Goal: Task Accomplishment & Management: Manage account settings

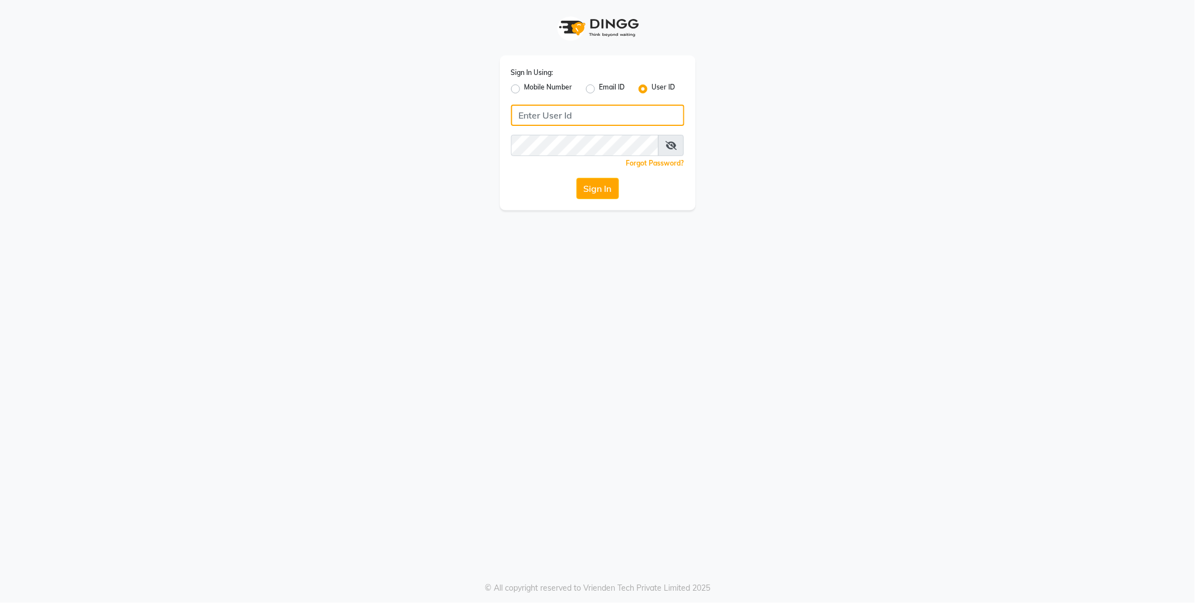
type input "E1814-01"
click at [582, 191] on button "Sign In" at bounding box center [597, 188] width 42 height 21
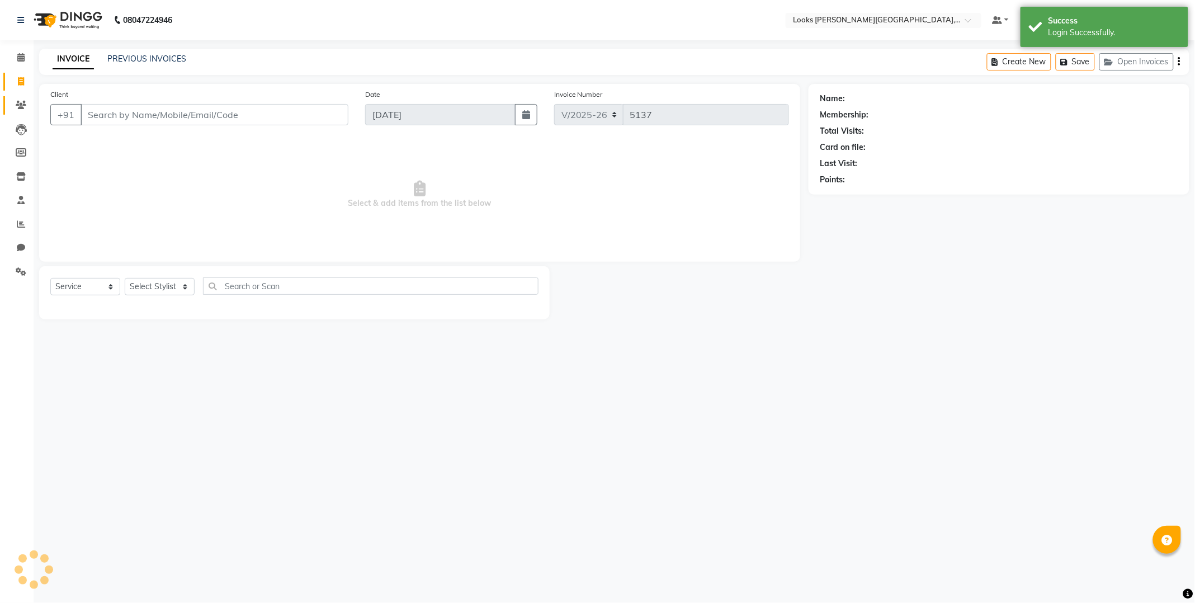
click at [20, 103] on icon at bounding box center [21, 105] width 11 height 8
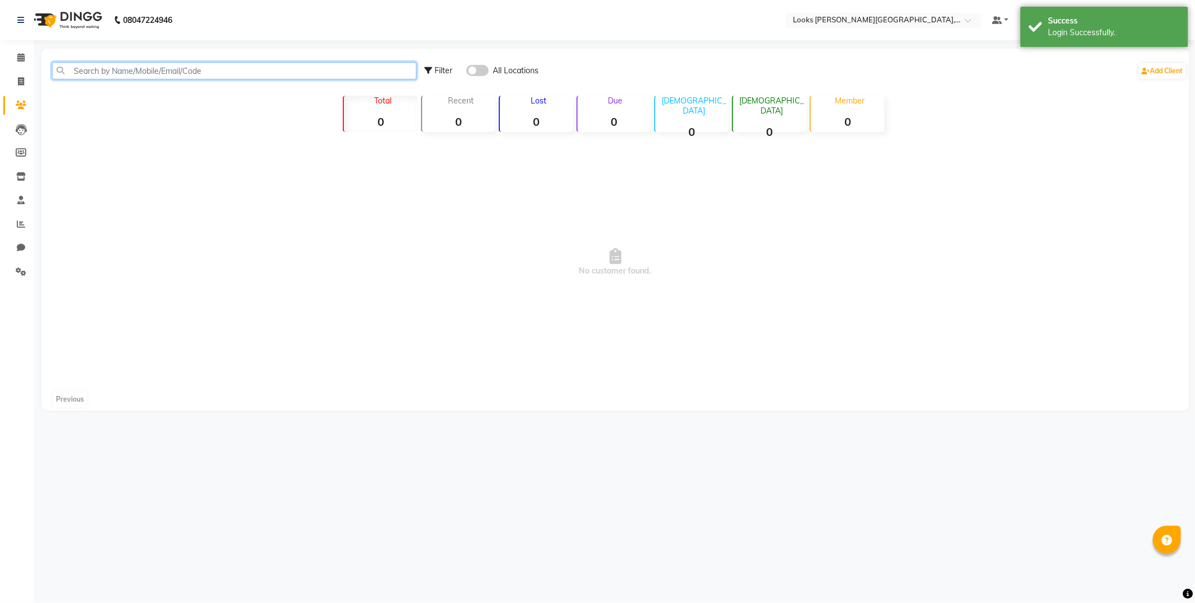
click at [142, 75] on input "text" at bounding box center [234, 70] width 365 height 17
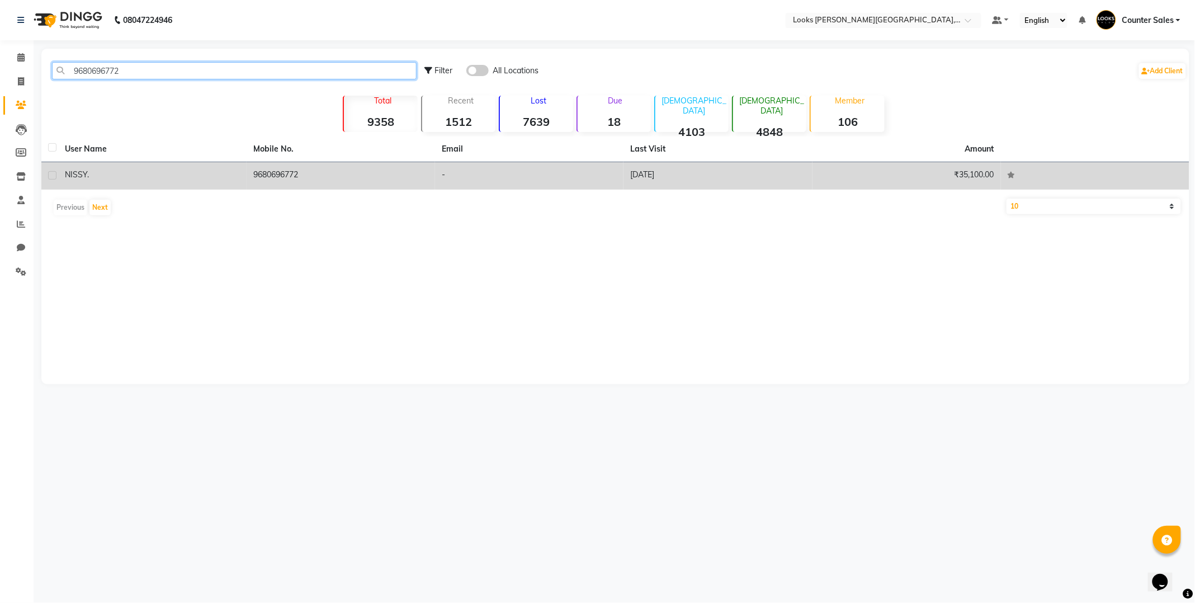
type input "9680696772"
click at [310, 173] on td "9680696772" at bounding box center [341, 175] width 188 height 27
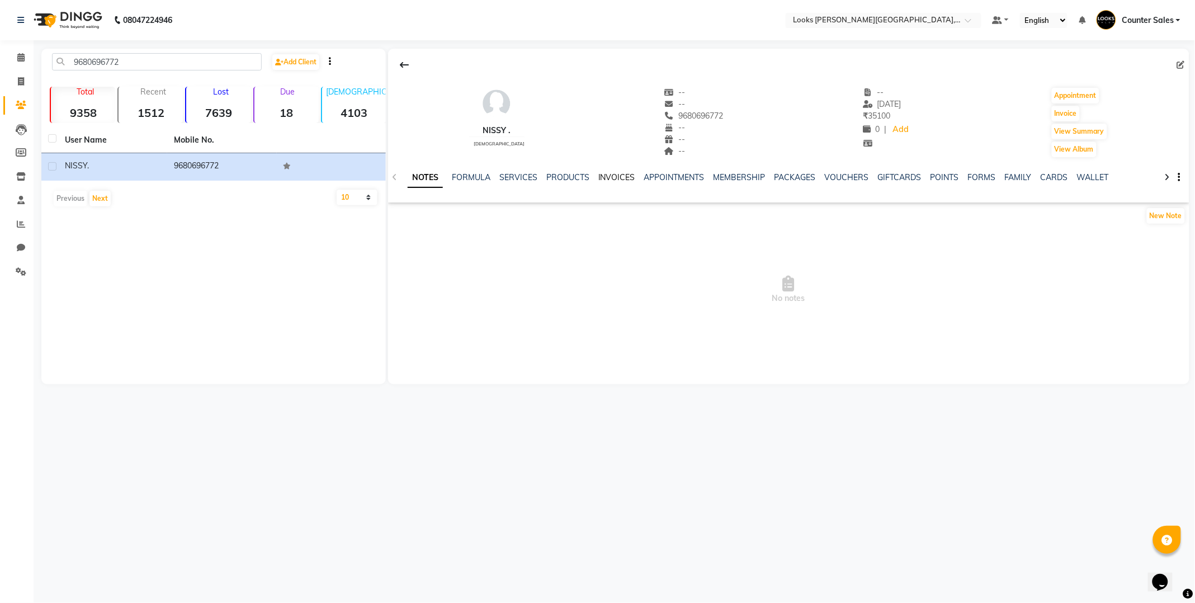
click at [602, 176] on link "INVOICES" at bounding box center [616, 177] width 37 height 10
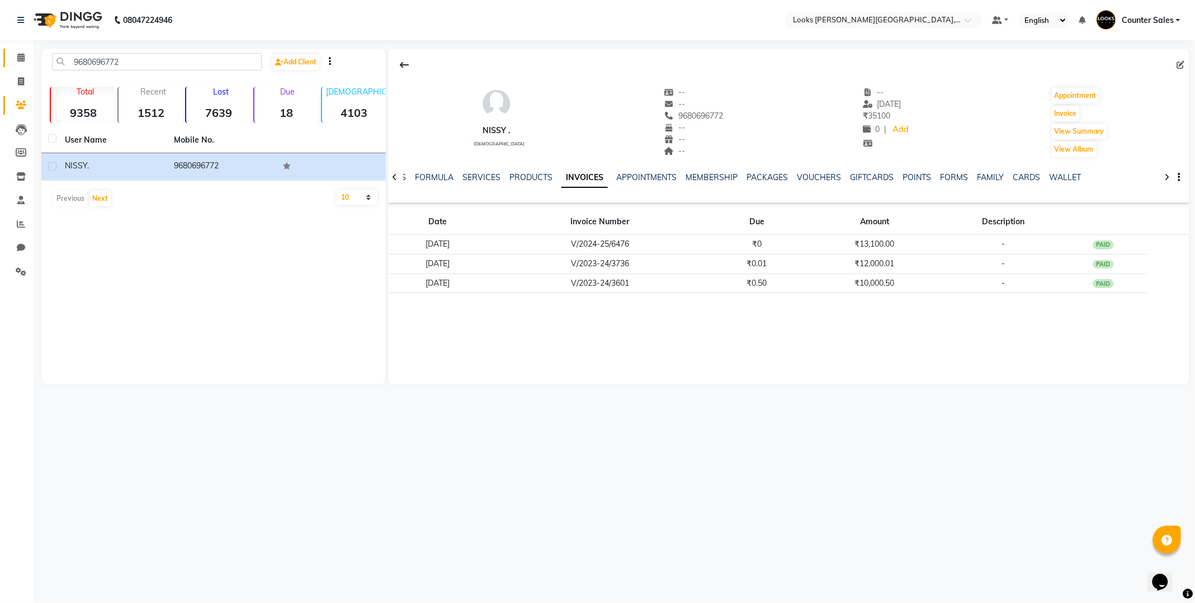
click at [18, 59] on icon at bounding box center [20, 57] width 7 height 8
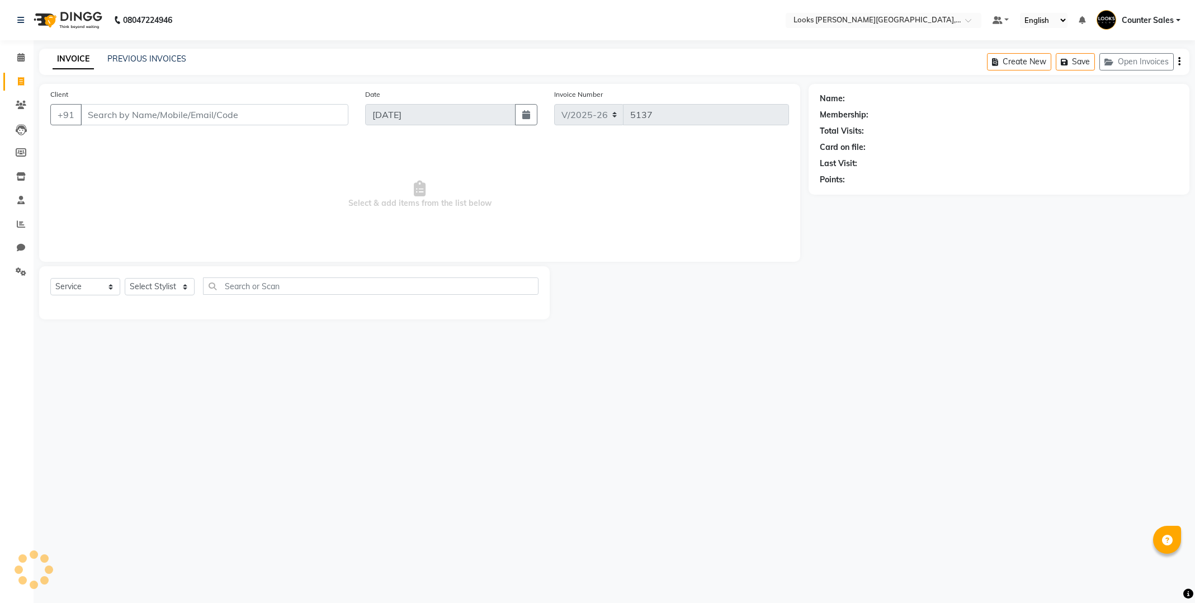
select select "4385"
select select "service"
click at [26, 224] on span at bounding box center [21, 224] width 20 height 13
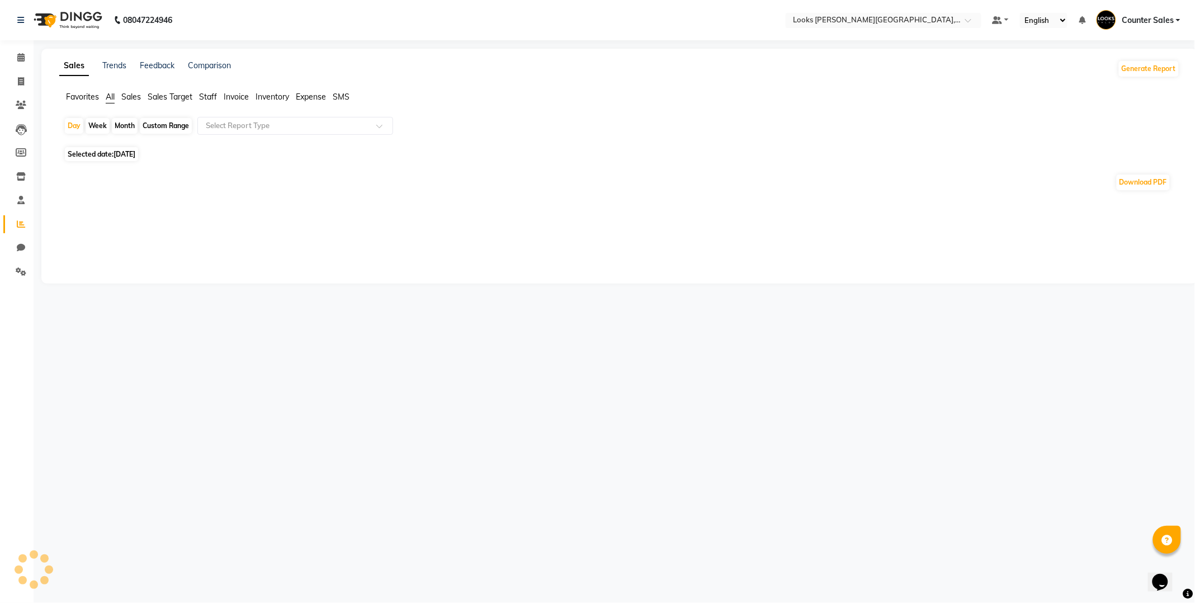
click at [209, 98] on span "Staff" at bounding box center [208, 97] width 18 height 10
click at [207, 98] on span "Staff" at bounding box center [208, 97] width 18 height 10
click at [126, 148] on span "[DATE]" at bounding box center [124, 147] width 22 height 8
select select "9"
select select "2025"
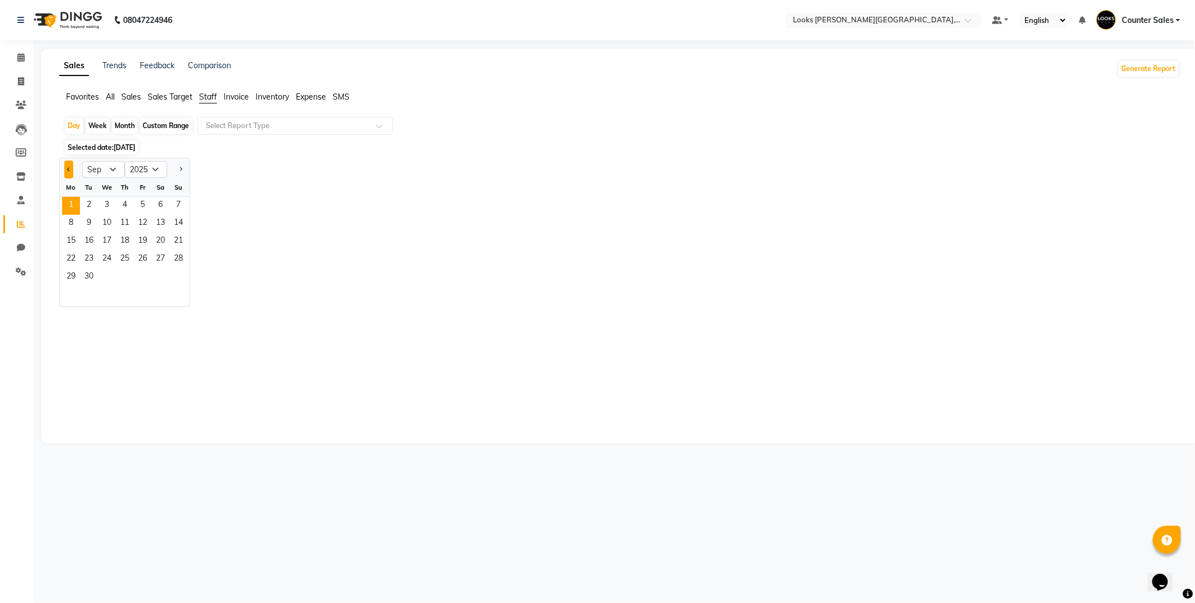
click at [69, 169] on span "Previous month" at bounding box center [69, 169] width 4 height 4
select select "8"
click at [179, 277] on span "31" at bounding box center [178, 277] width 18 height 18
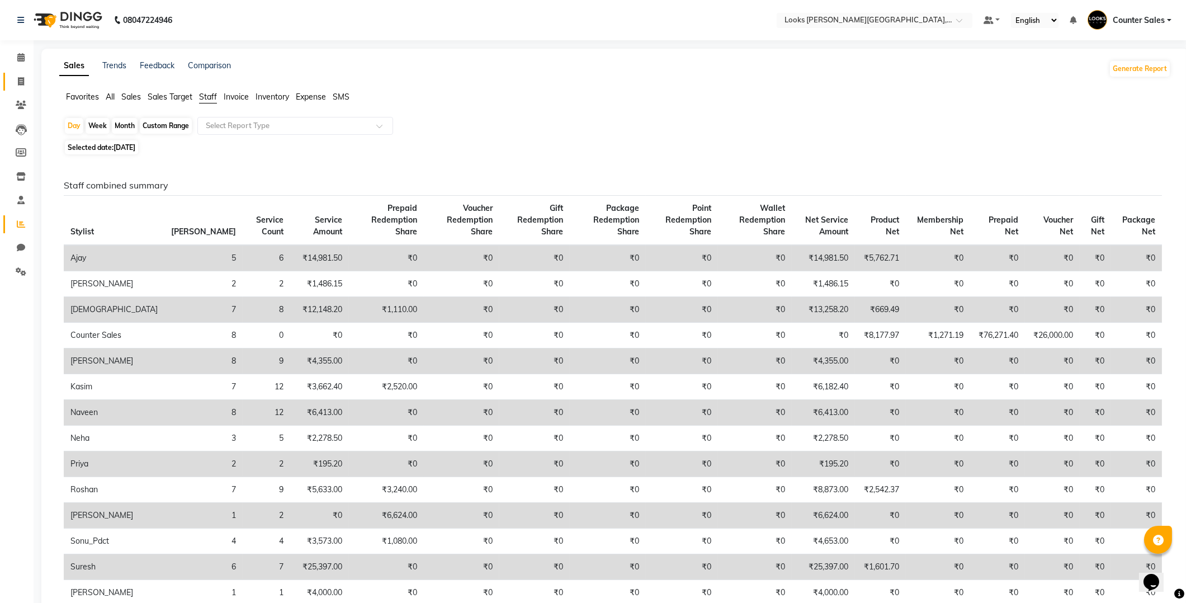
click at [18, 78] on icon at bounding box center [21, 81] width 6 height 8
select select "service"
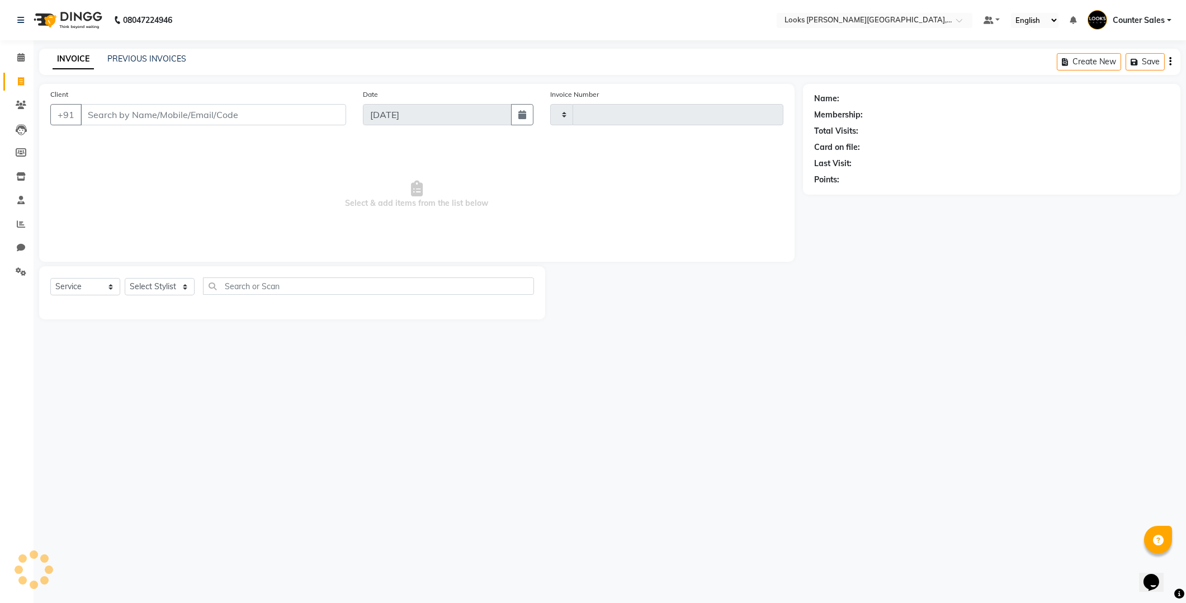
type input "5137"
select select "4385"
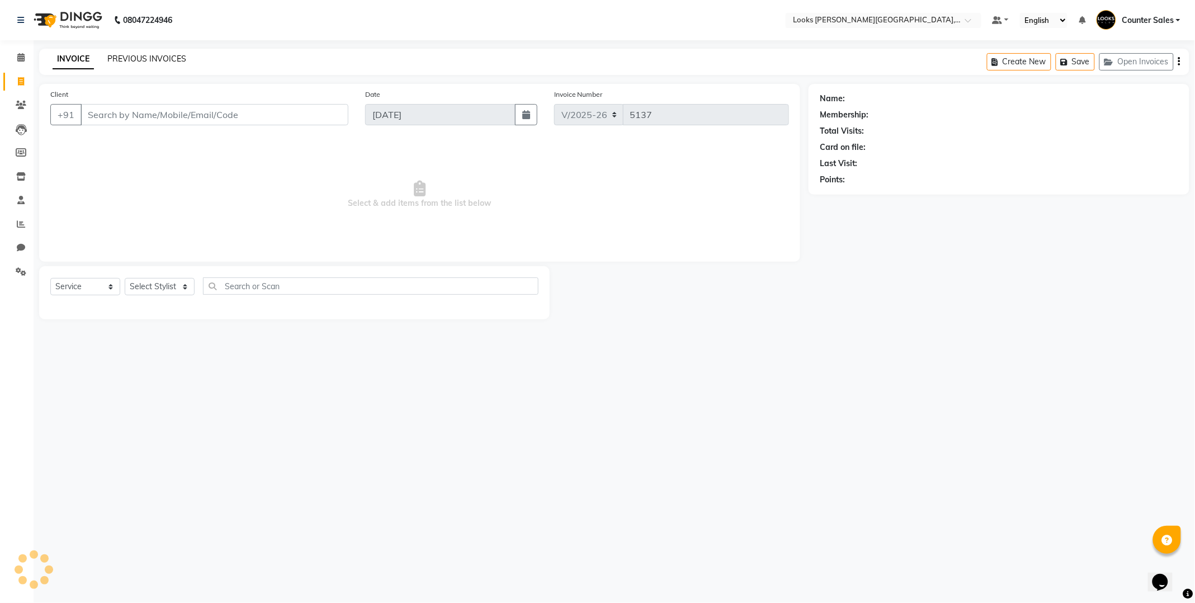
click at [160, 60] on link "PREVIOUS INVOICES" at bounding box center [146, 59] width 79 height 10
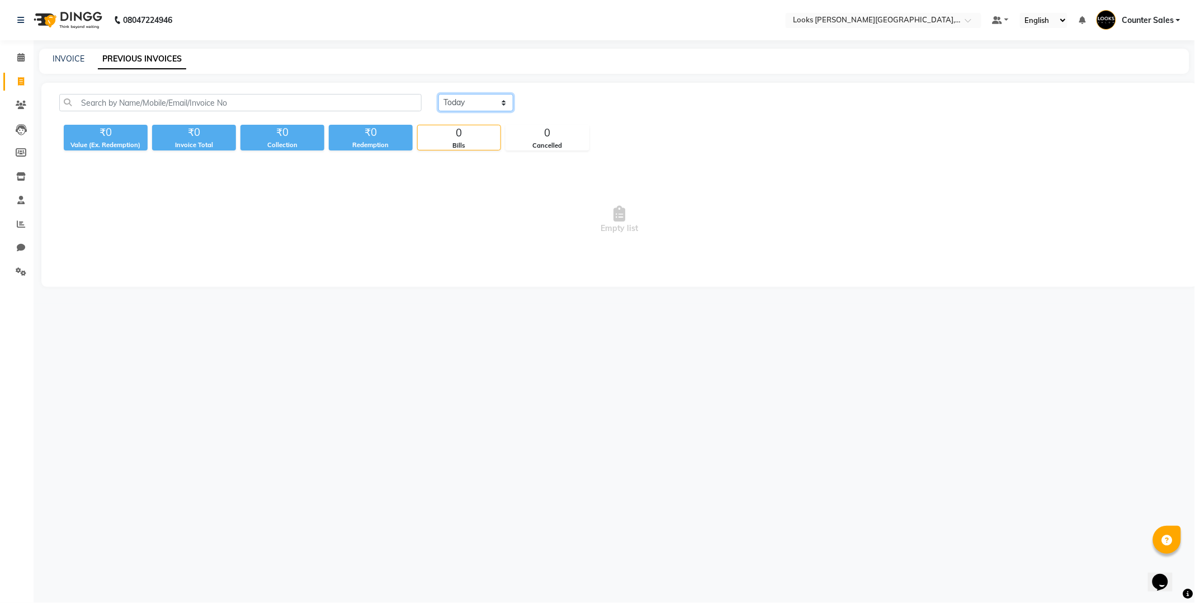
click at [505, 107] on select "[DATE] [DATE] Custom Range" at bounding box center [475, 102] width 75 height 17
select select "[DATE]"
click at [438, 94] on select "[DATE] [DATE] Custom Range" at bounding box center [475, 102] width 75 height 17
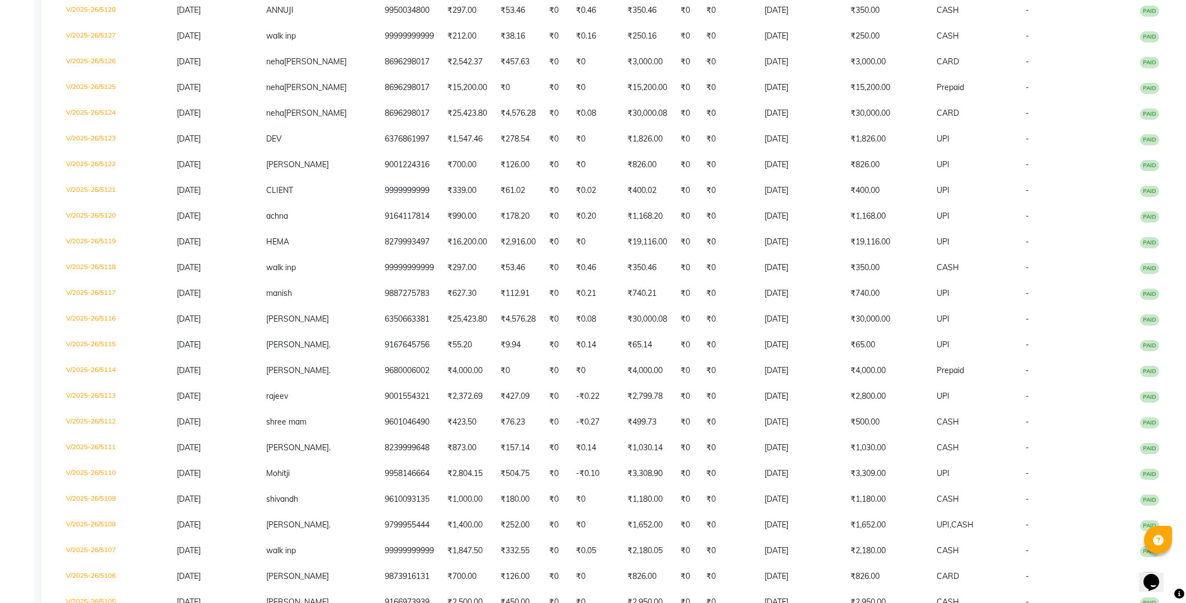
scroll to position [405, 0]
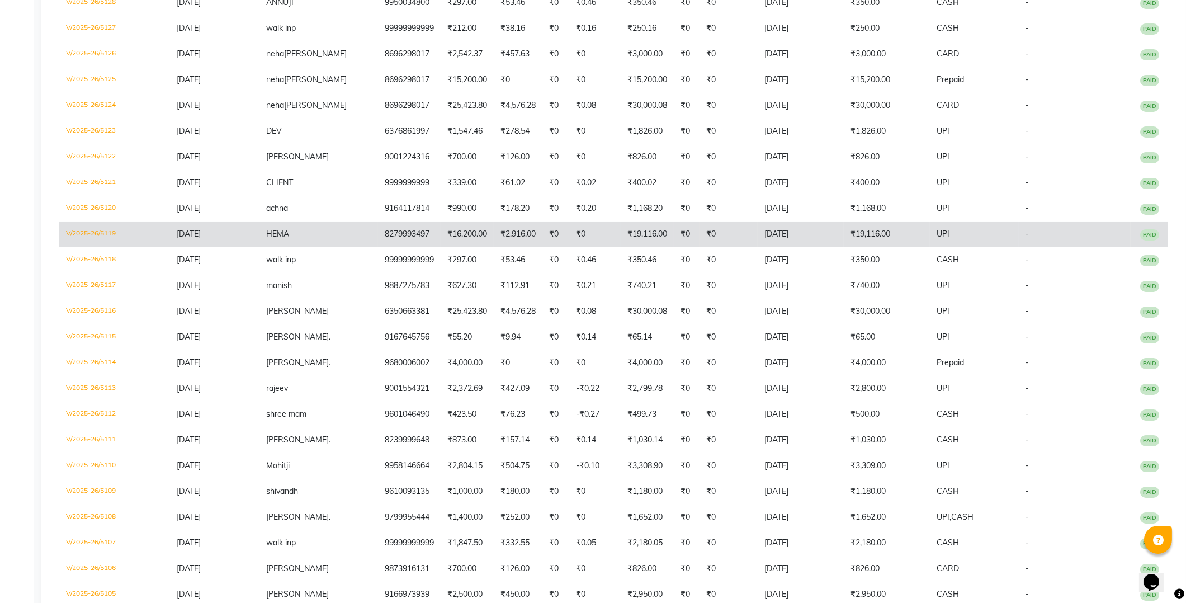
click at [342, 229] on td "HEMA" at bounding box center [318, 234] width 119 height 26
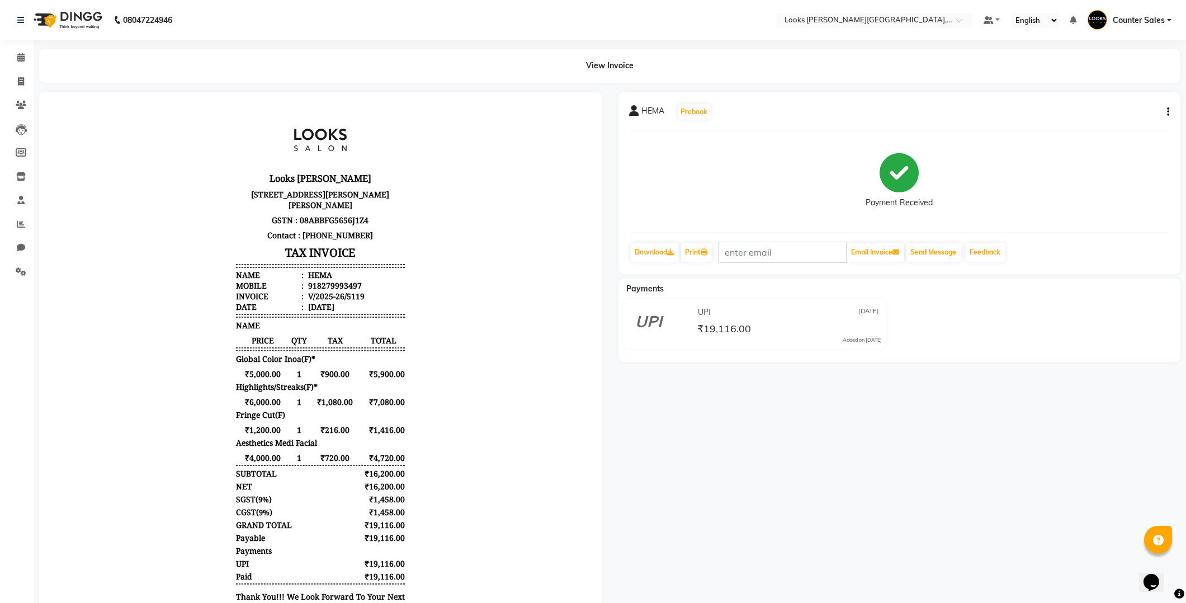
click at [1179, 105] on div "HEMA Prebook Payment Received Download Print Email Invoice Send Message Feedback" at bounding box center [899, 183] width 562 height 182
click at [1167, 112] on icon "button" at bounding box center [1168, 112] width 2 height 1
click at [1115, 122] on div "Edit Item Staff" at bounding box center [1112, 119] width 77 height 14
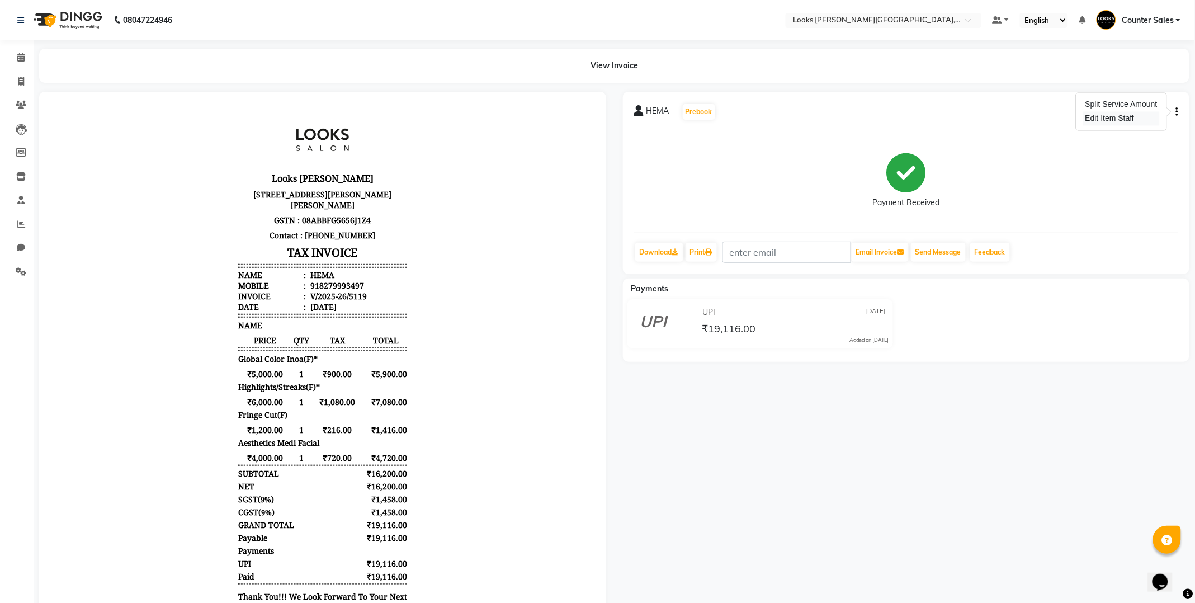
select select
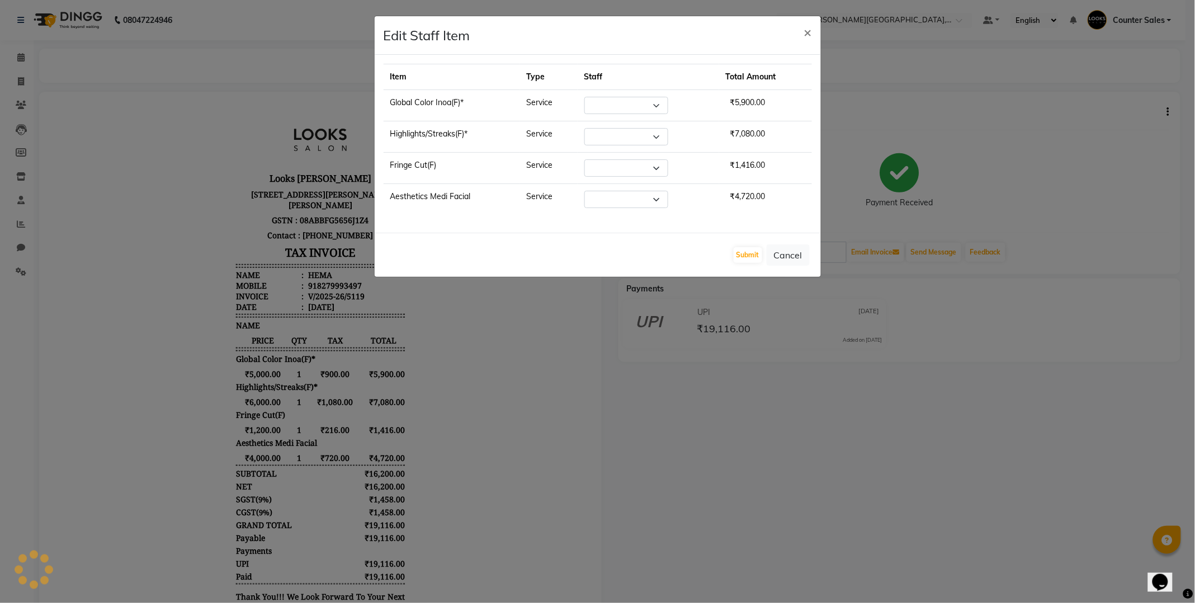
select select "24209"
click at [650, 197] on select "Select Ajay Anjana Arohi Ashu Counter Sales Faizan Kasim Krishna Mamta Singh Ma…" at bounding box center [621, 199] width 84 height 17
select select "24204"
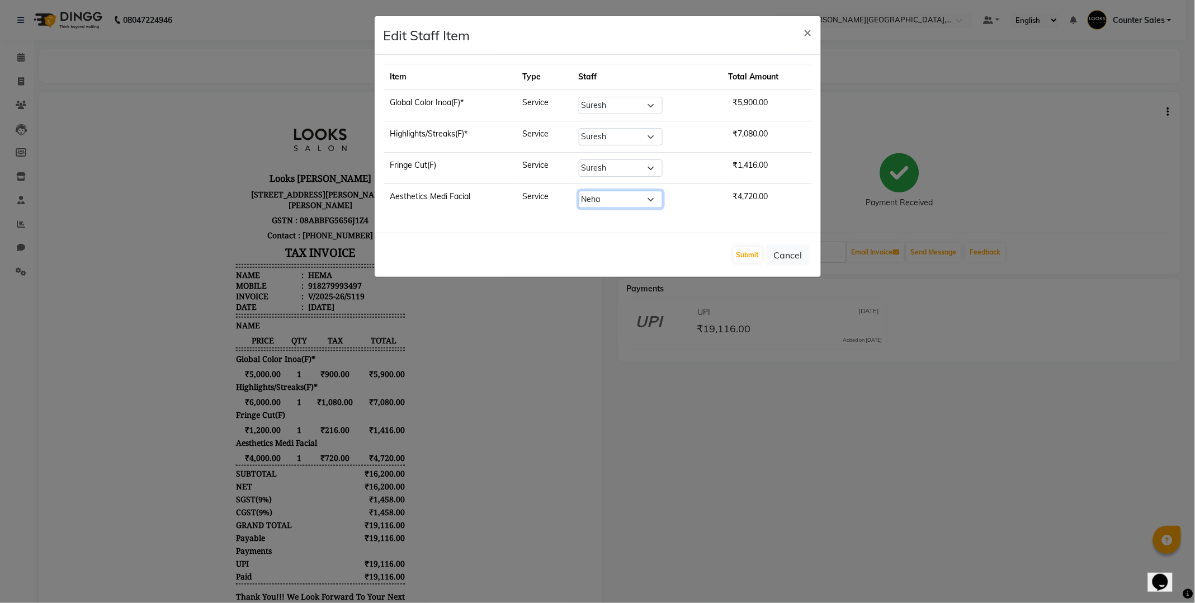
click at [584, 191] on select "Select Ajay Anjana Arohi Ashu Counter Sales Faizan Kasim Krishna Mamta Singh Ma…" at bounding box center [621, 199] width 84 height 17
click at [742, 250] on button "Submit" at bounding box center [748, 255] width 29 height 16
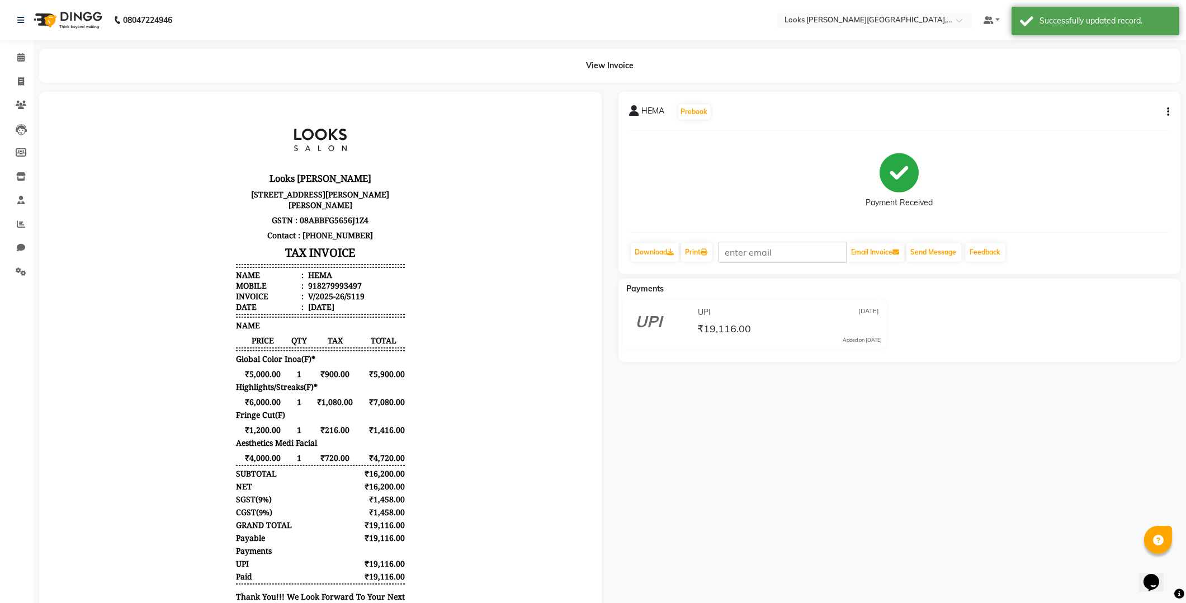
scroll to position [9, 0]
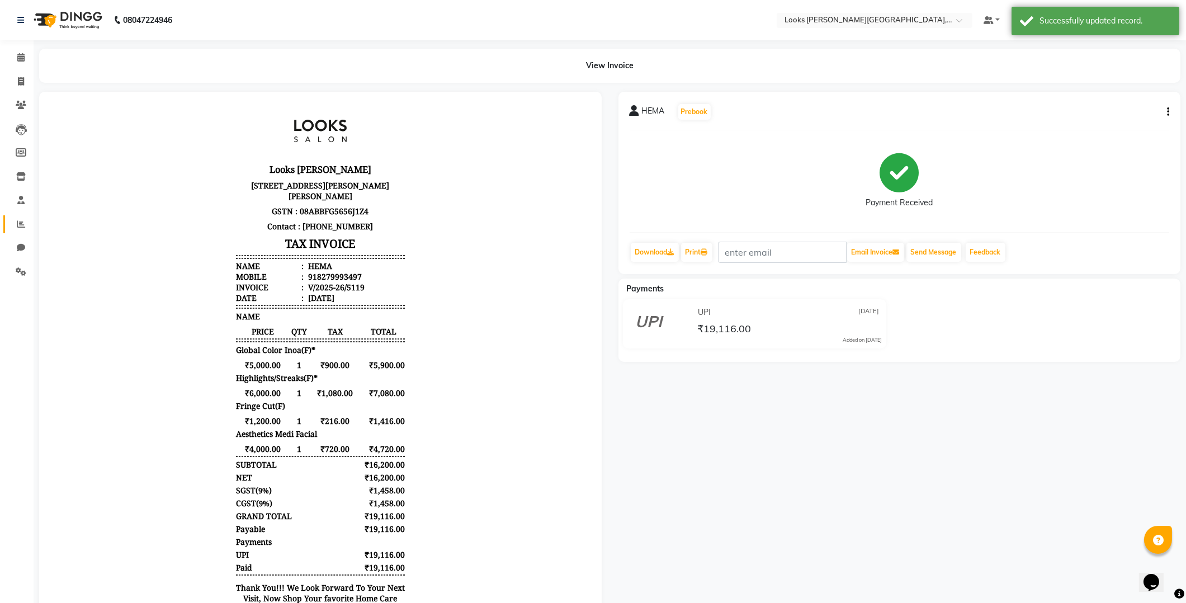
click at [23, 226] on icon at bounding box center [21, 224] width 8 height 8
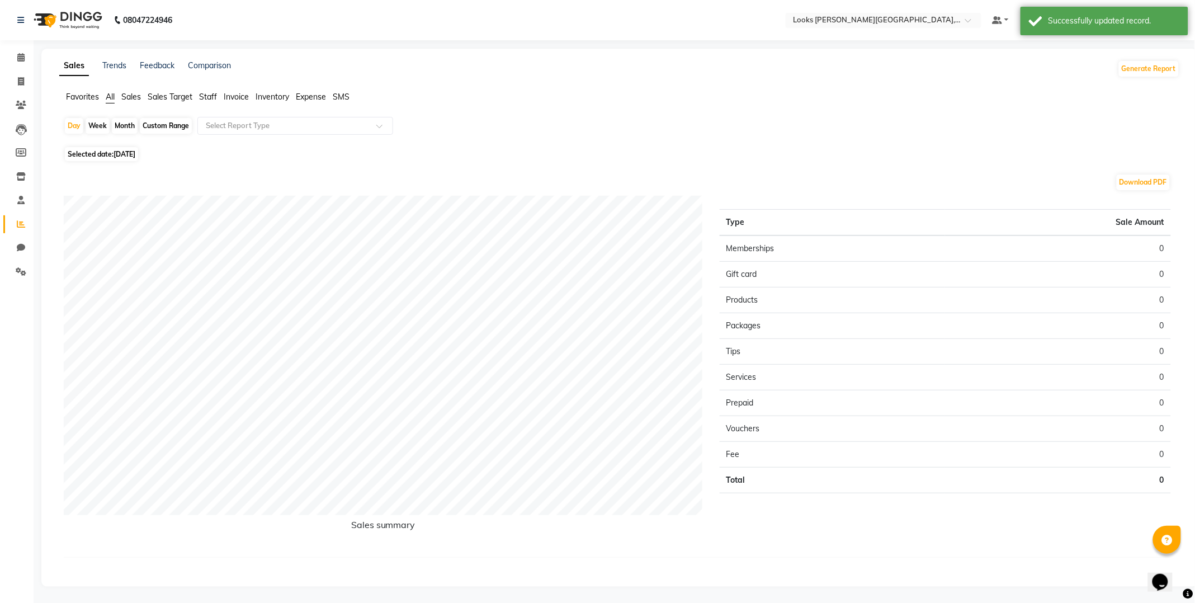
click at [205, 97] on span "Staff" at bounding box center [208, 97] width 18 height 10
click at [92, 150] on span "Selected date: 01-09-2025" at bounding box center [101, 147] width 73 height 14
select select "9"
select select "2025"
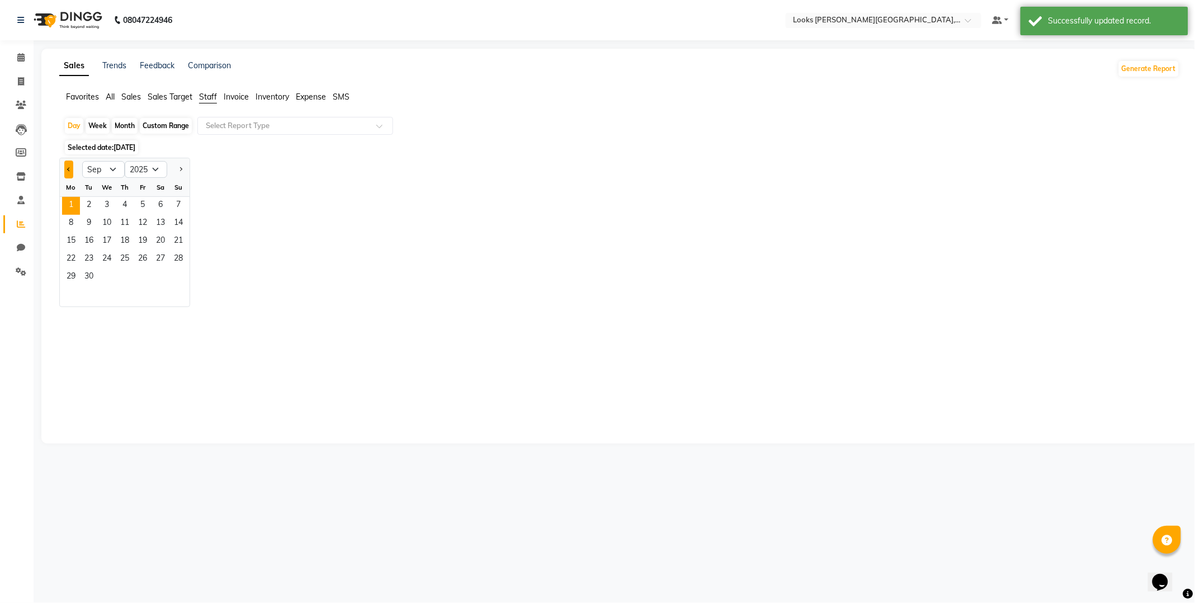
click at [69, 169] on span "Previous month" at bounding box center [69, 169] width 4 height 4
select select "8"
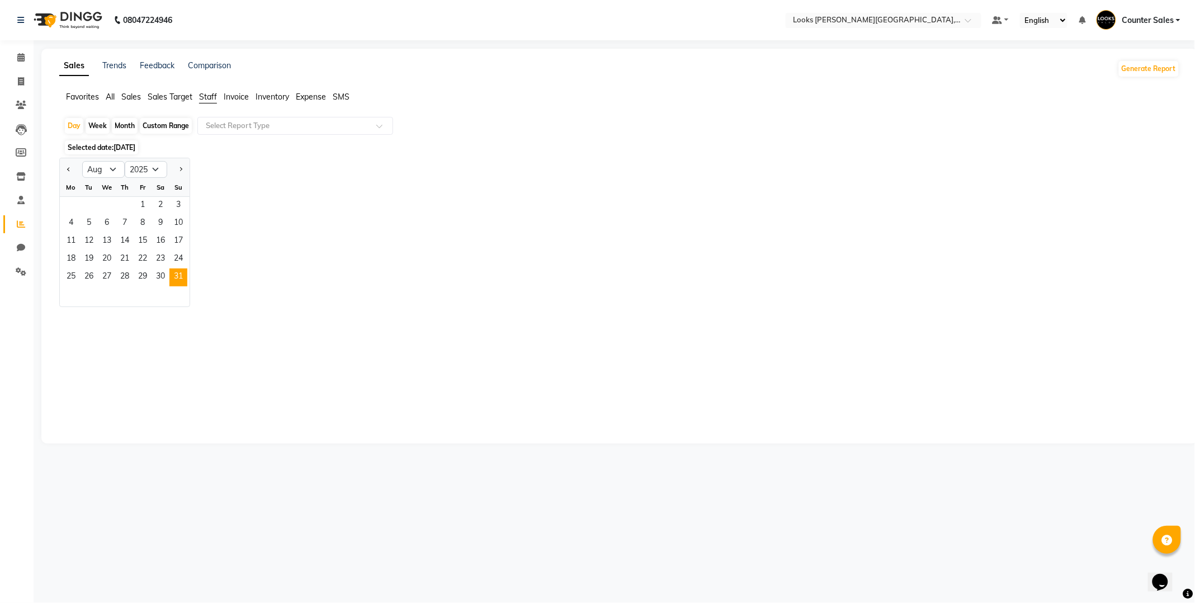
click at [178, 276] on span "31" at bounding box center [178, 277] width 18 height 18
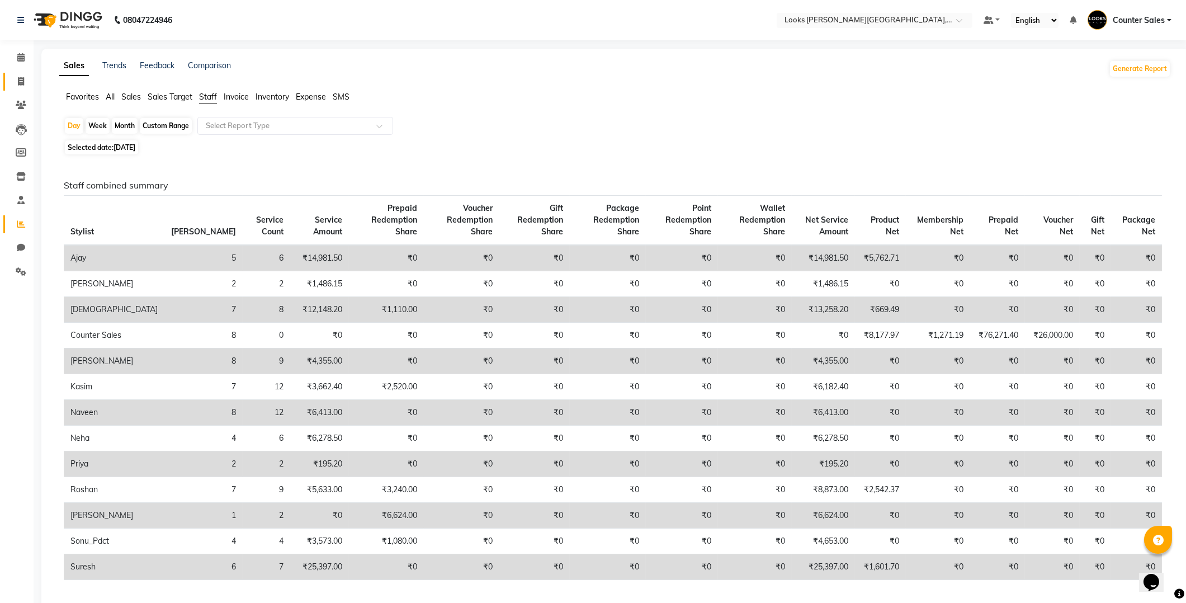
click at [18, 80] on icon at bounding box center [21, 81] width 6 height 8
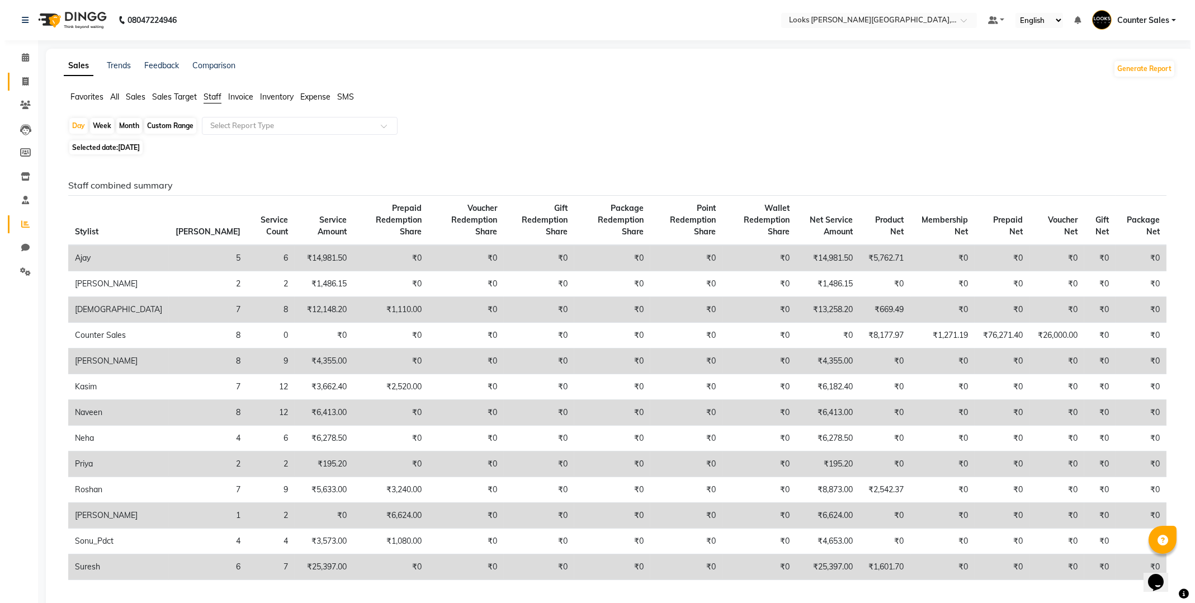
select select "service"
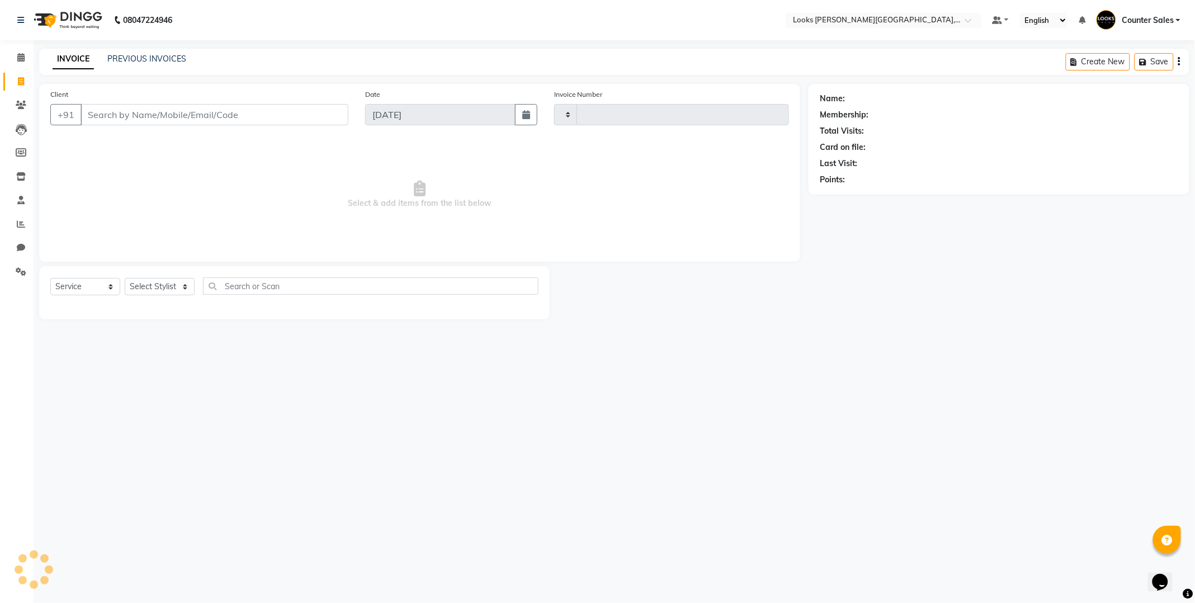
type input "5137"
select select "4385"
click at [143, 60] on link "PREVIOUS INVOICES" at bounding box center [146, 59] width 79 height 10
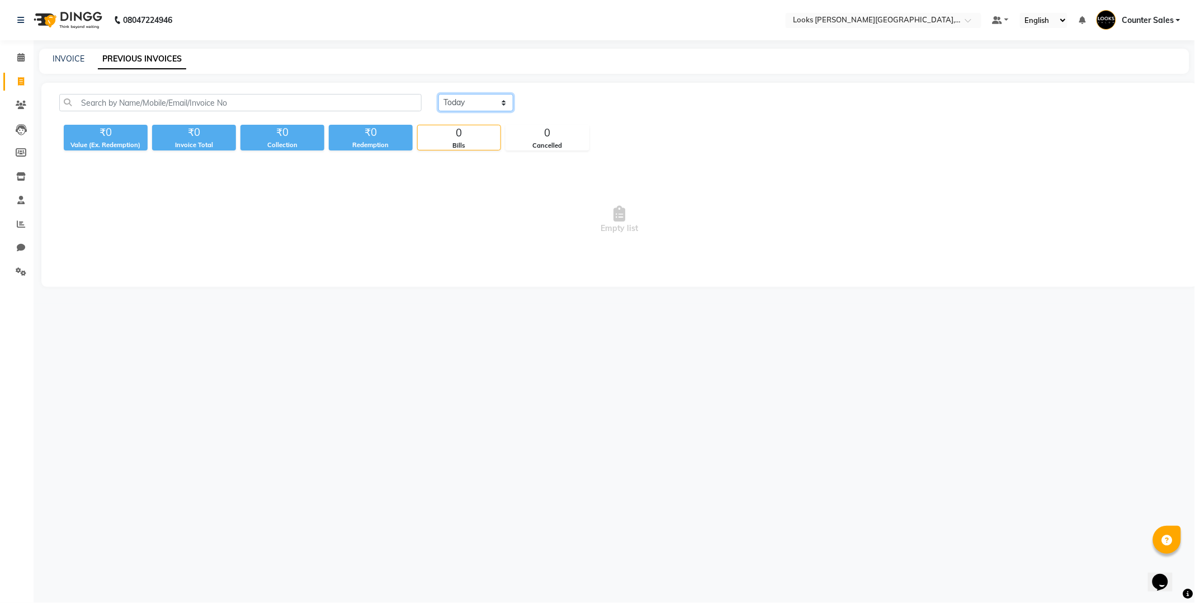
click at [502, 105] on select "Today Yesterday Custom Range" at bounding box center [475, 102] width 75 height 17
select select "yesterday"
click at [438, 94] on select "Today Yesterday Custom Range" at bounding box center [475, 102] width 75 height 17
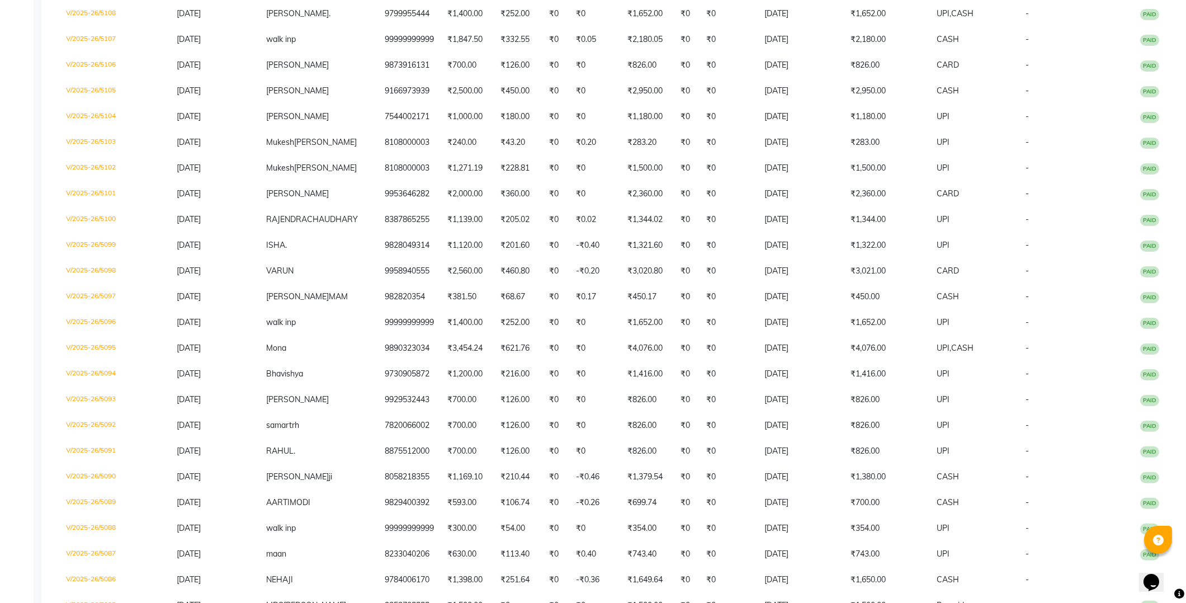
scroll to position [909, 0]
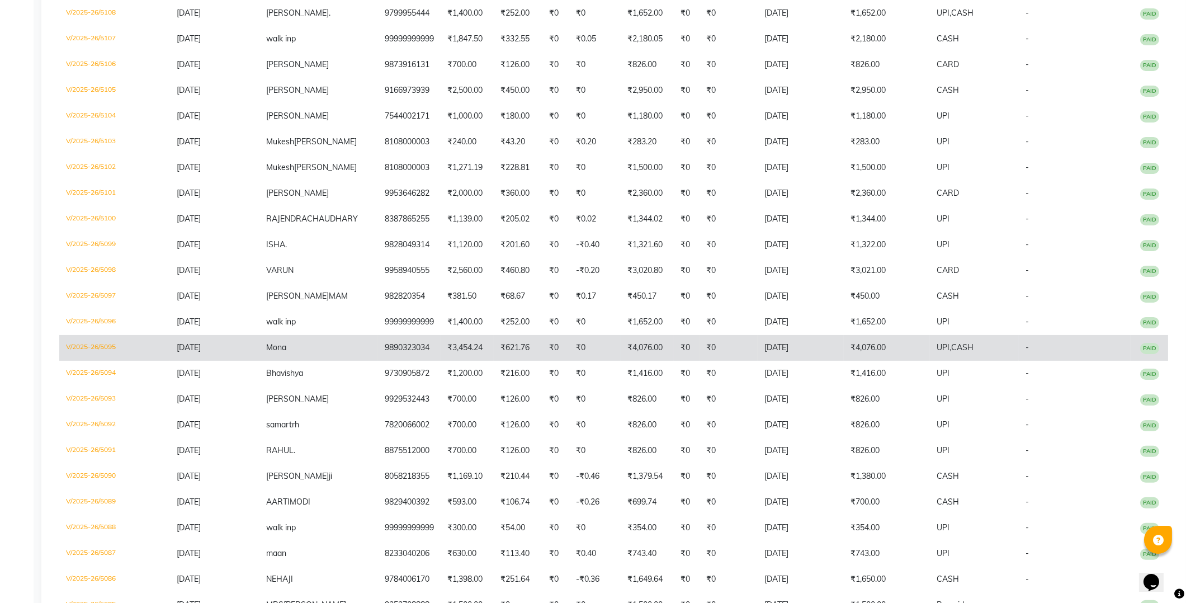
click at [320, 343] on td "Mona" at bounding box center [318, 348] width 119 height 26
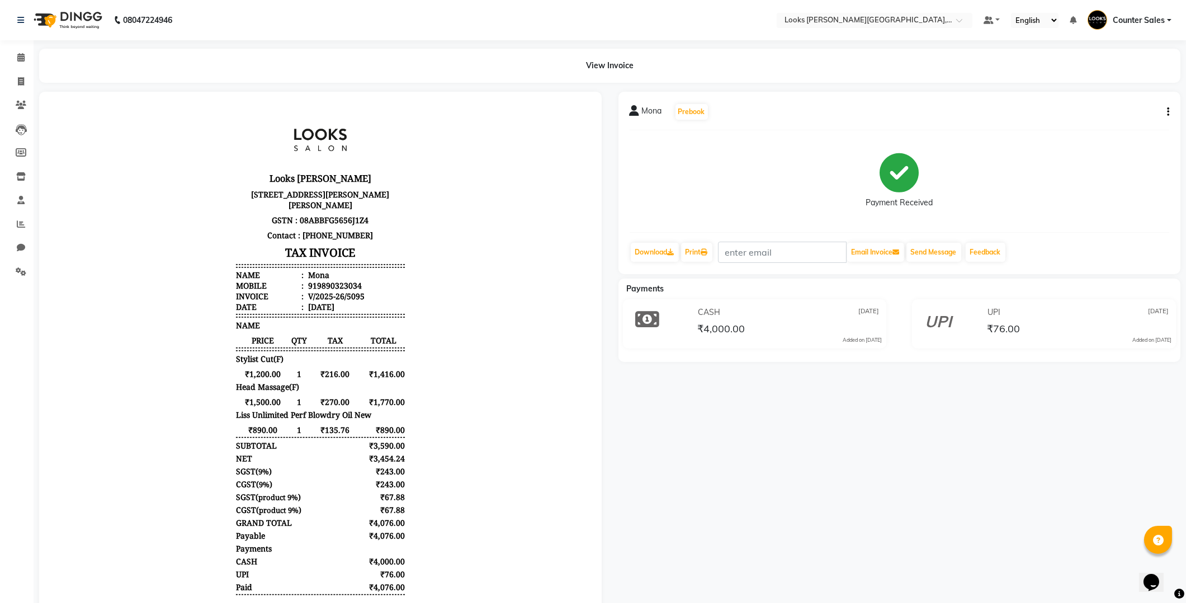
click at [1167, 112] on icon "button" at bounding box center [1168, 112] width 2 height 1
click at [1113, 121] on div "Edit Item Staff" at bounding box center [1112, 119] width 77 height 14
select select
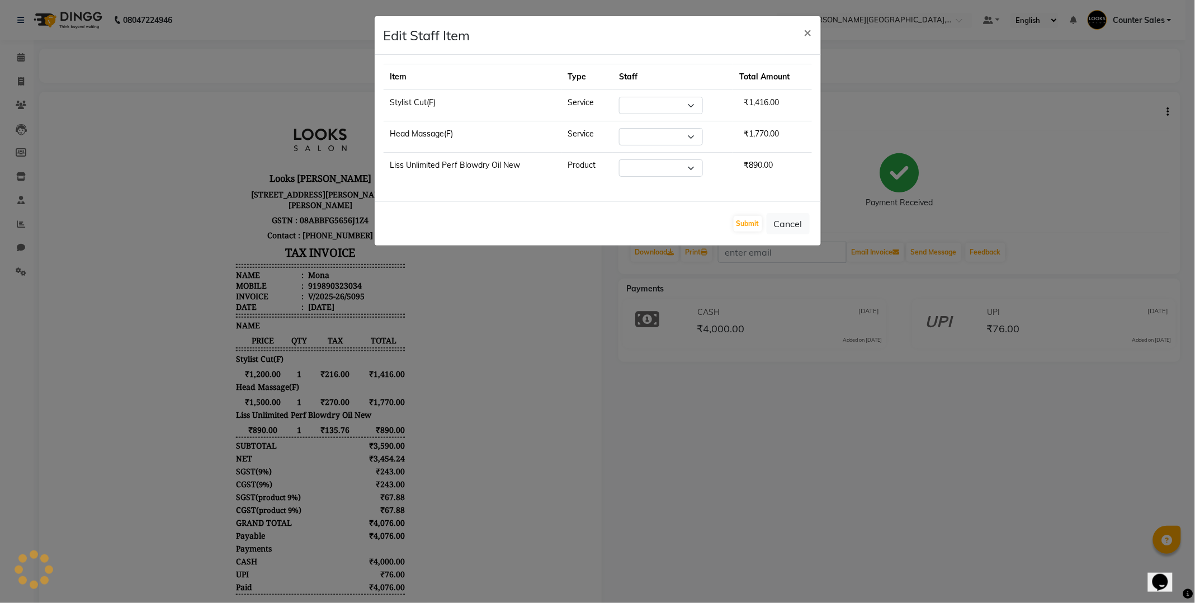
select select "24209"
select select "40731"
select select "24209"
click at [690, 138] on select "Select Ajay Anjana Arohi Ashu Counter Sales Faizan Kasim Krishna Mamta Singh Ma…" at bounding box center [655, 136] width 84 height 17
select select "24204"
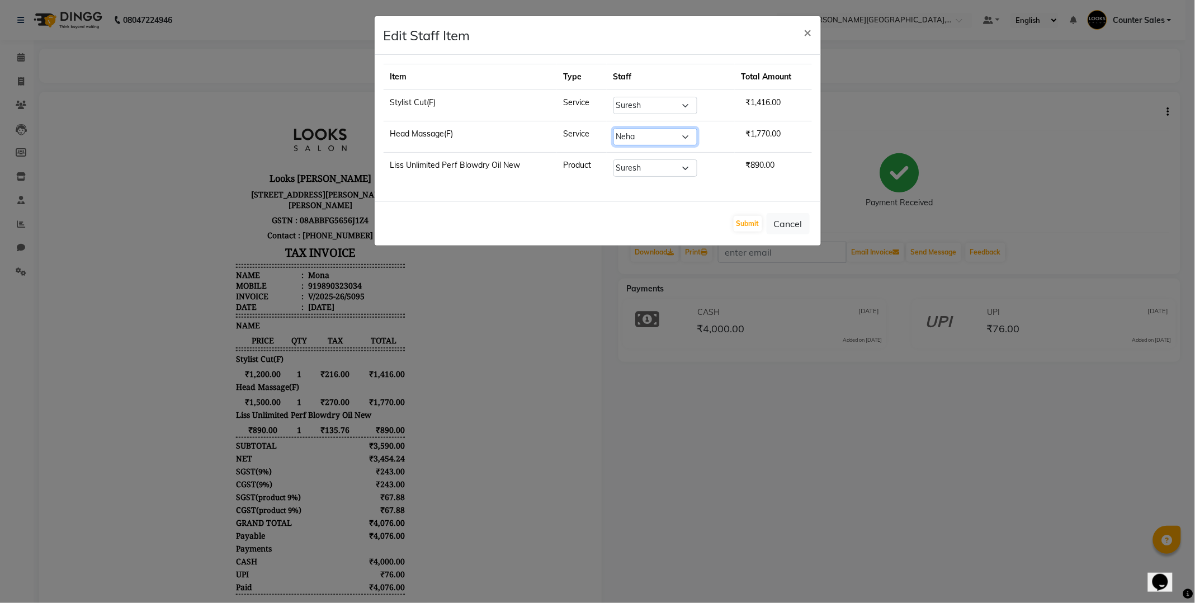
click at [619, 128] on select "Select Ajay Anjana Arohi Ashu Counter Sales Faizan Kasim Krishna Mamta Singh Ma…" at bounding box center [655, 136] width 84 height 17
click at [748, 228] on button "Submit" at bounding box center [748, 224] width 29 height 16
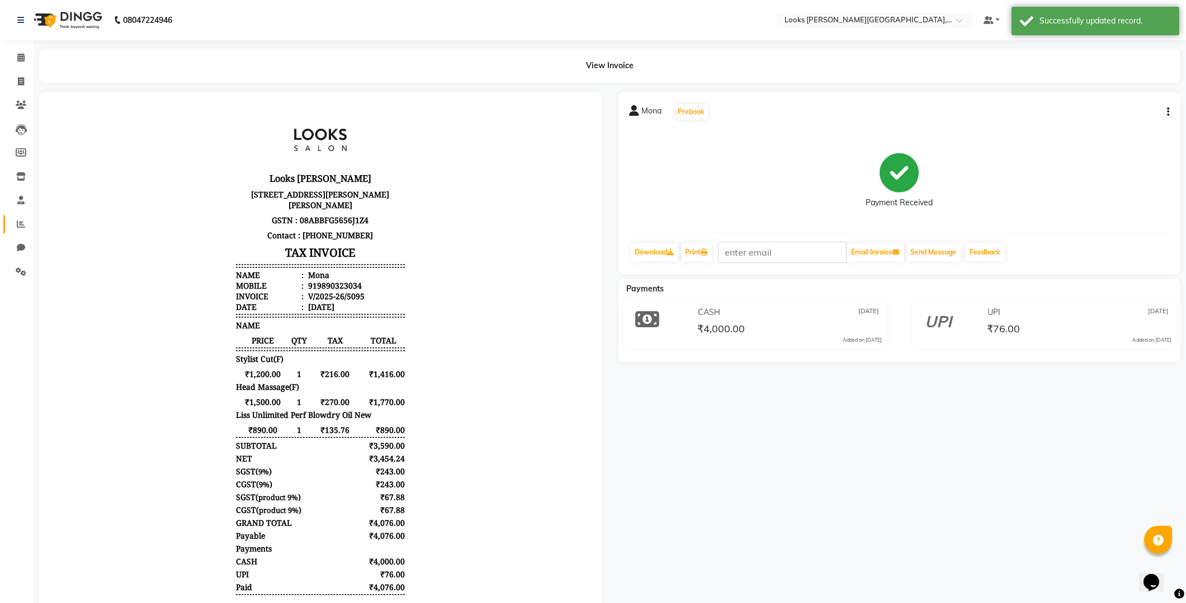
click at [21, 228] on icon at bounding box center [21, 224] width 8 height 8
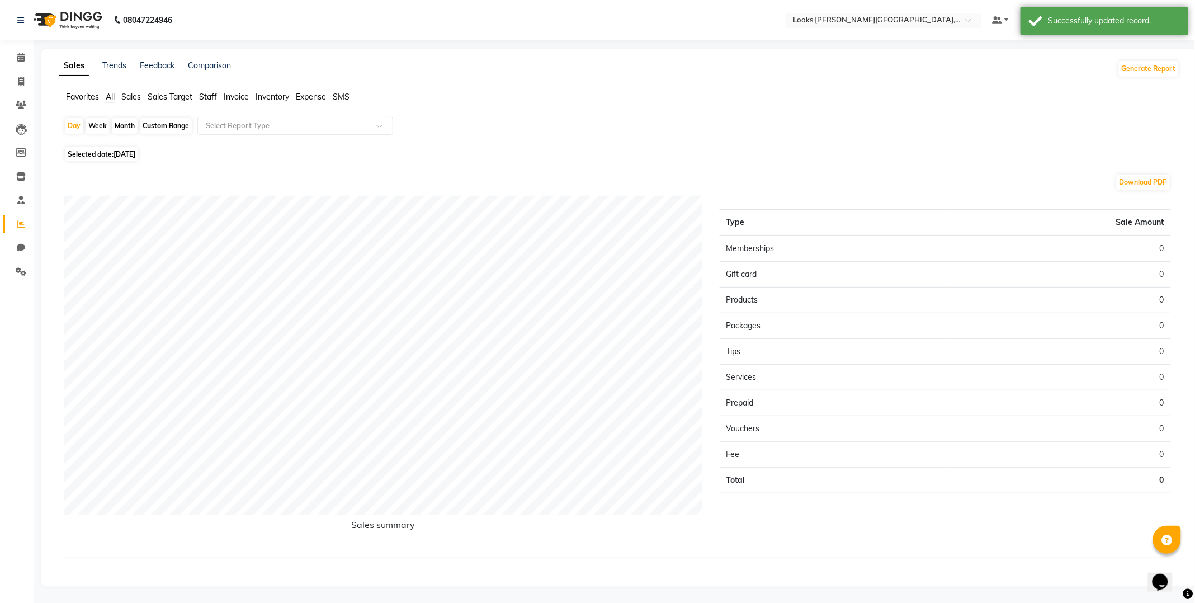
click at [135, 154] on span "[DATE]" at bounding box center [124, 154] width 22 height 8
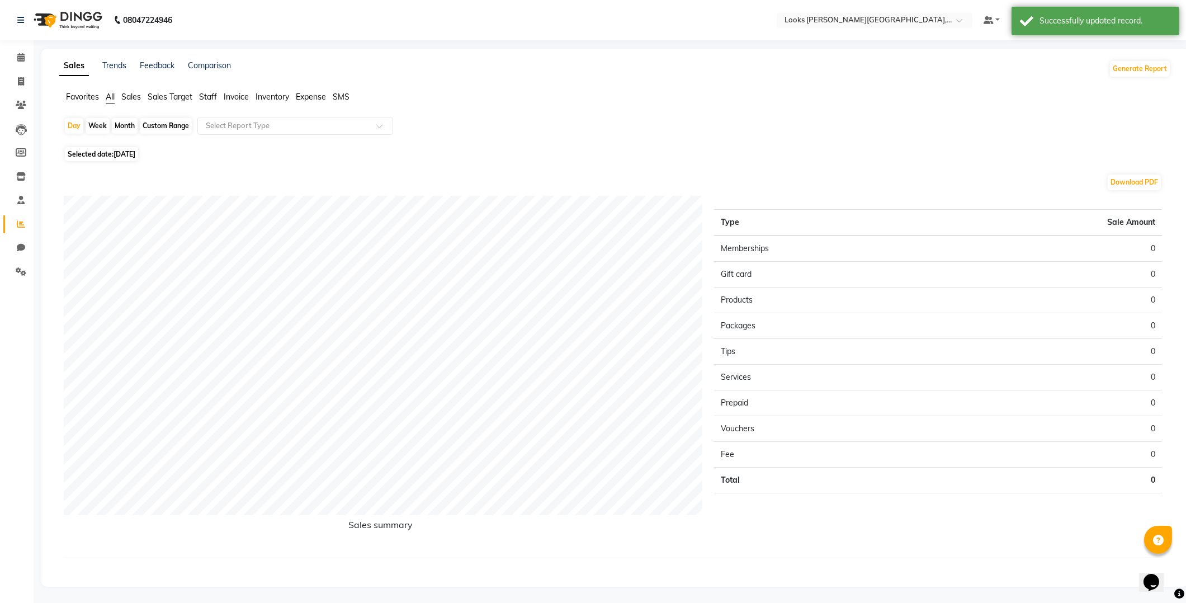
select select "9"
select select "2025"
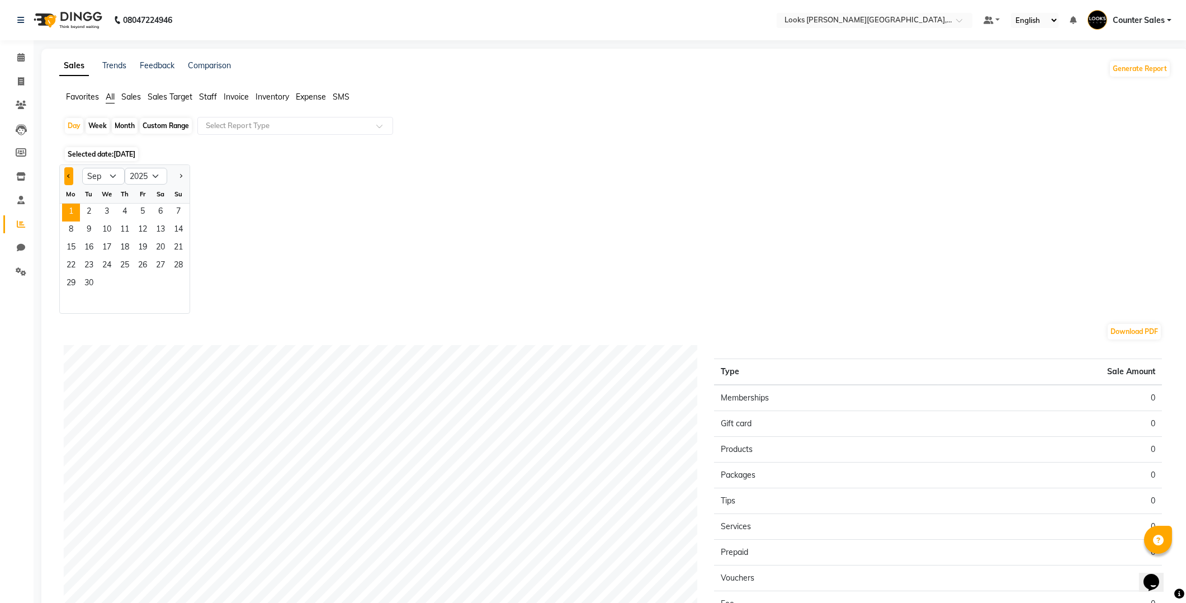
click at [69, 174] on span "Previous month" at bounding box center [69, 175] width 4 height 4
select select "8"
click at [176, 285] on span "31" at bounding box center [178, 284] width 18 height 18
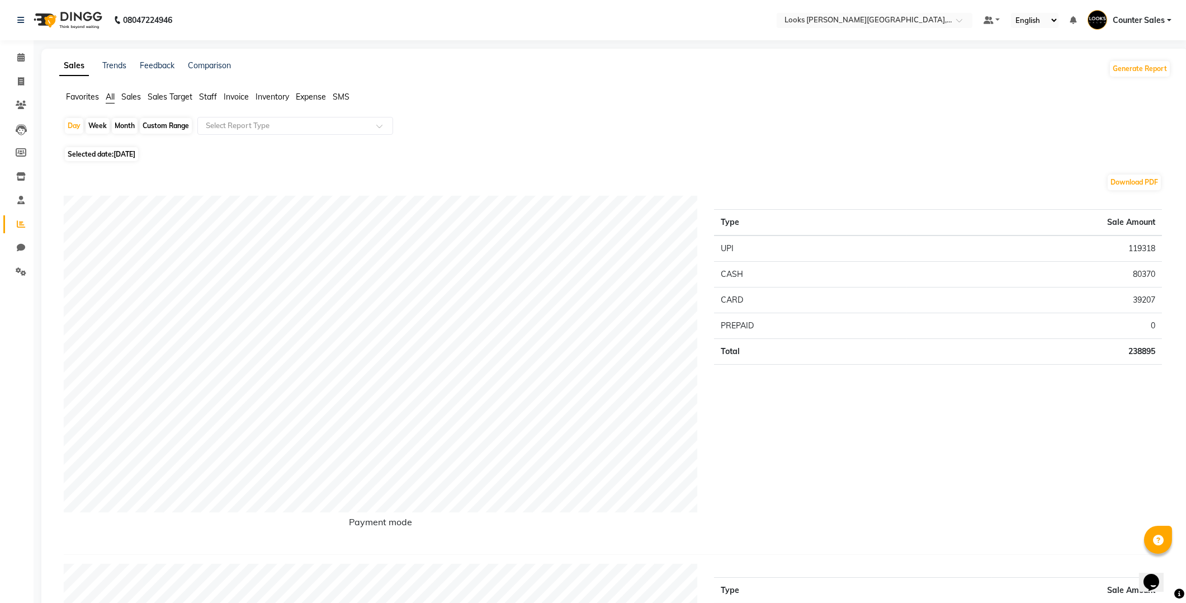
click at [216, 97] on span "Staff" at bounding box center [208, 97] width 18 height 10
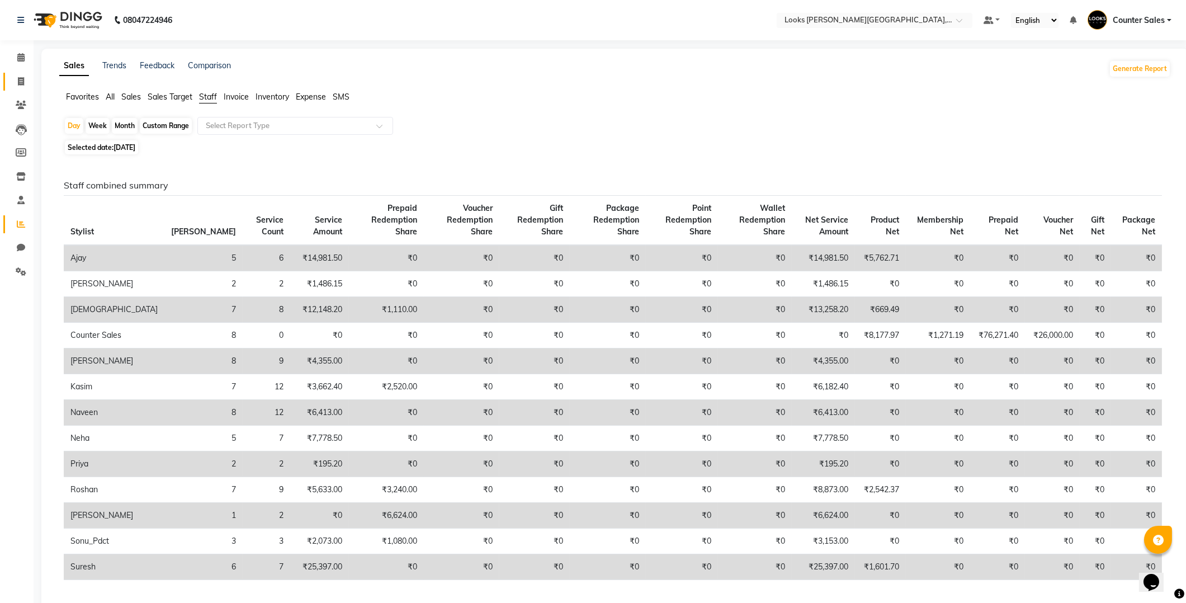
click at [20, 81] on icon at bounding box center [21, 81] width 6 height 8
select select "service"
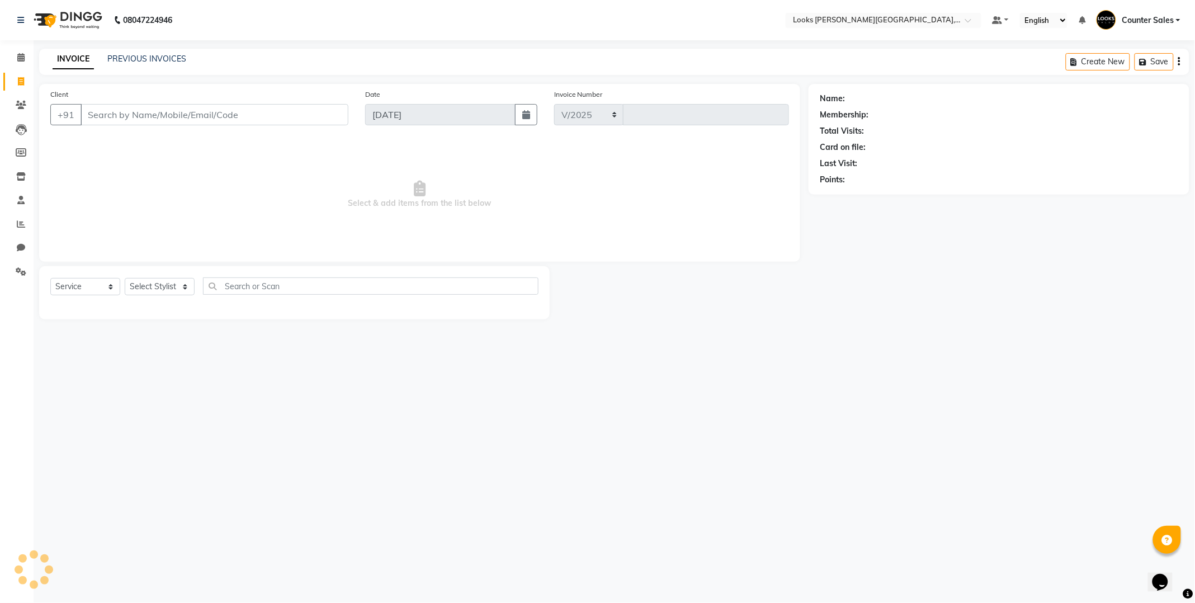
select select "4385"
type input "5137"
click at [140, 59] on link "PREVIOUS INVOICES" at bounding box center [146, 59] width 79 height 10
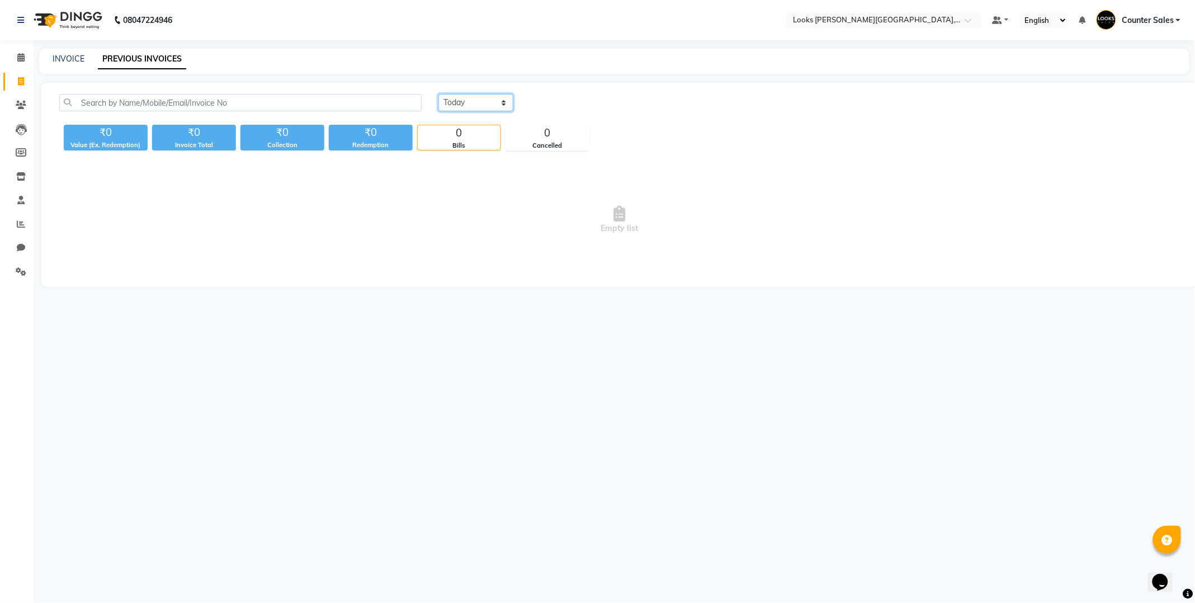
click at [510, 104] on select "[DATE] [DATE] Custom Range" at bounding box center [475, 102] width 75 height 17
select select "[DATE]"
click at [438, 94] on select "[DATE] [DATE] Custom Range" at bounding box center [475, 102] width 75 height 17
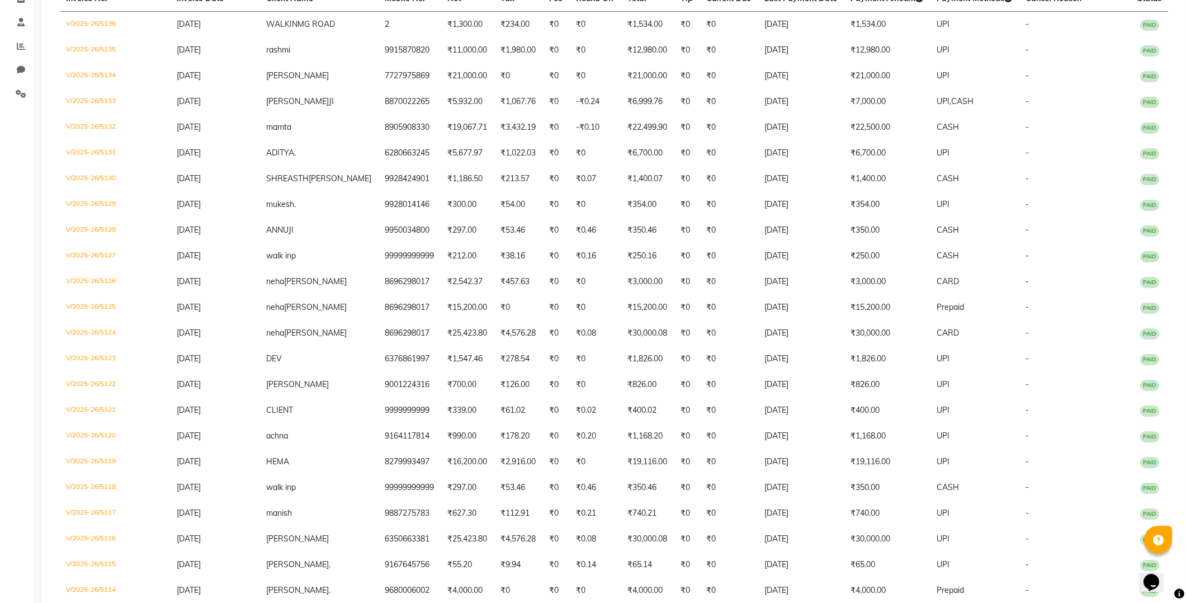
scroll to position [179, 0]
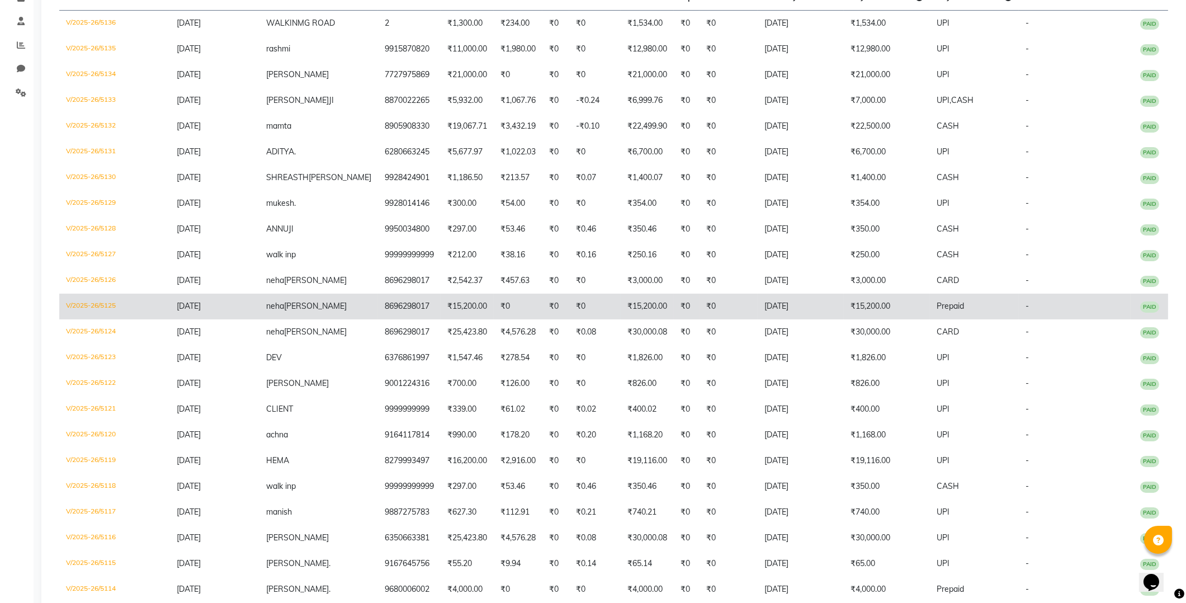
click at [542, 301] on td "₹0" at bounding box center [555, 307] width 27 height 26
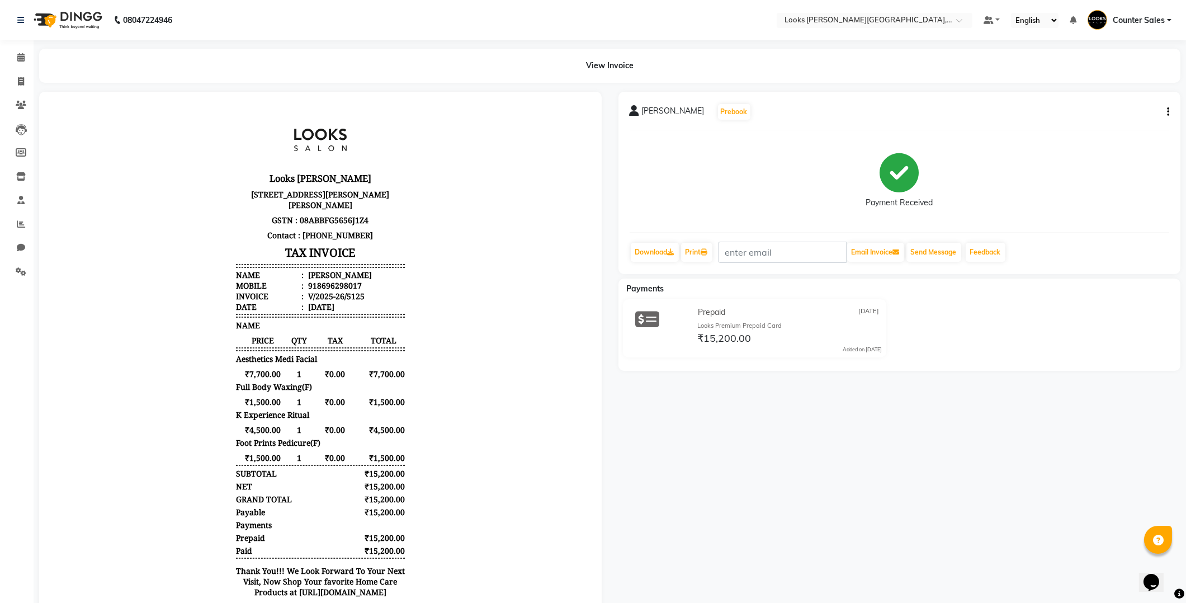
click at [1165, 112] on button "button" at bounding box center [1165, 112] width 7 height 12
click at [1096, 120] on div "Edit Item Staff" at bounding box center [1112, 119] width 77 height 14
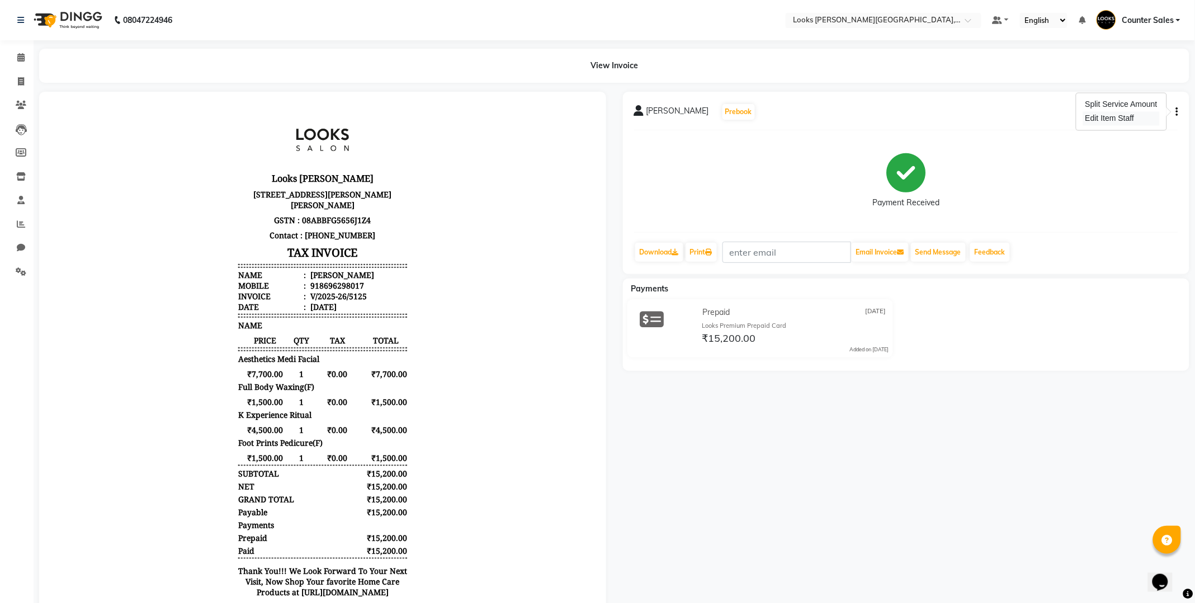
select select
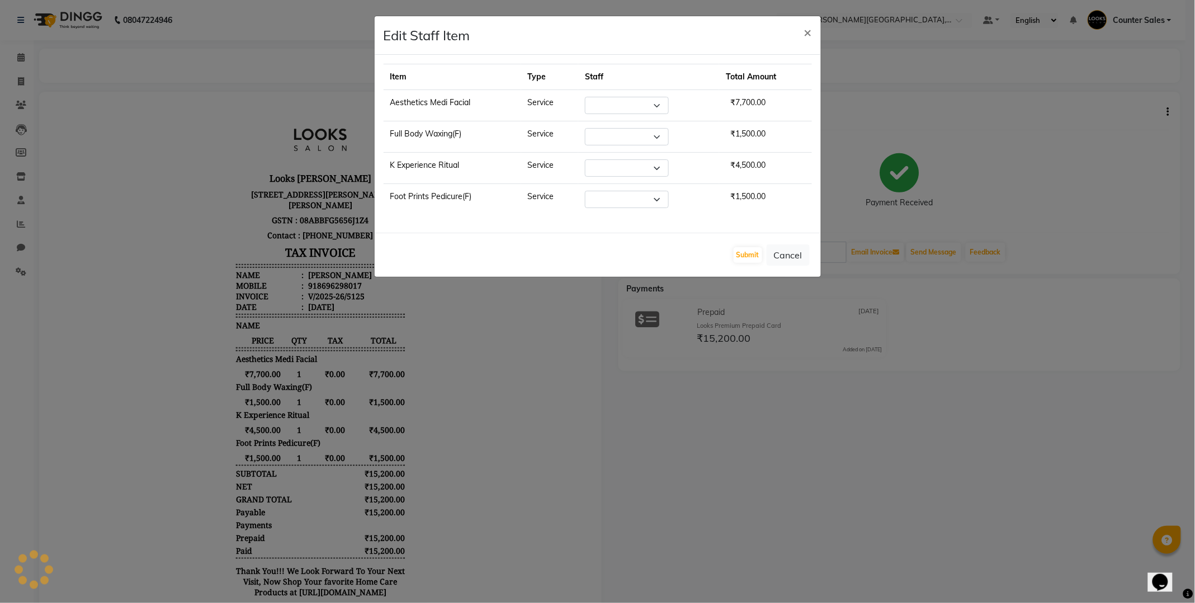
select select "51057"
select select "24197"
click at [649, 197] on select "Select [PERSON_NAME] [PERSON_NAME] [PERSON_NAME] Counter Sales [PERSON_NAME] Kr…" at bounding box center [621, 199] width 84 height 17
select select "24204"
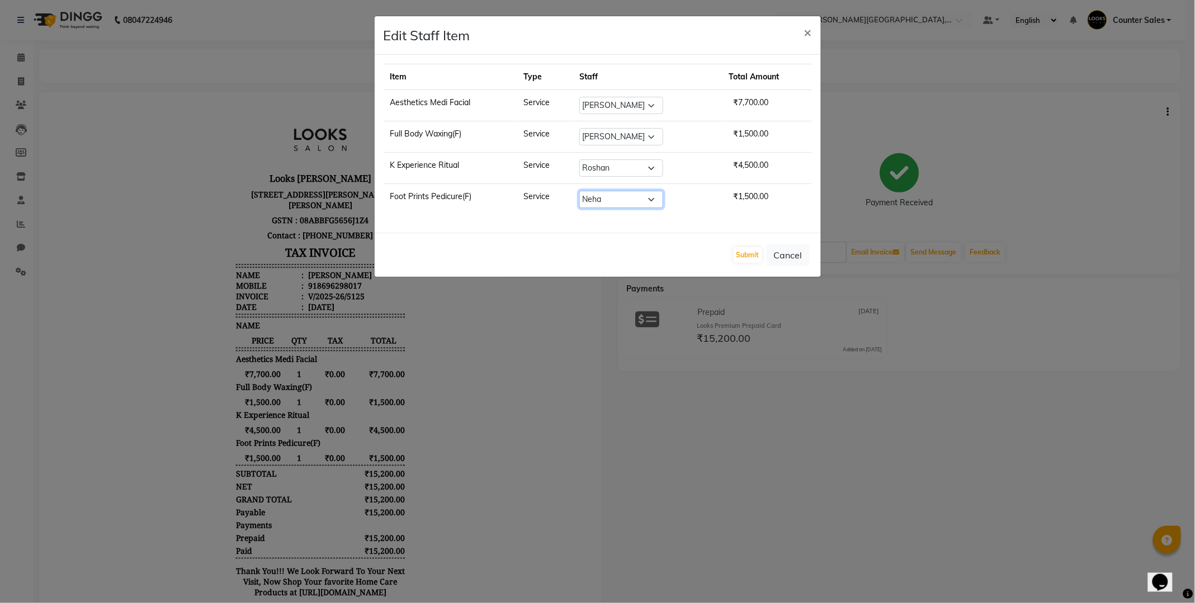
click at [585, 191] on select "Select [PERSON_NAME] [PERSON_NAME] [PERSON_NAME] Counter Sales [PERSON_NAME] Kr…" at bounding box center [621, 199] width 84 height 17
click at [740, 256] on button "Submit" at bounding box center [748, 255] width 29 height 16
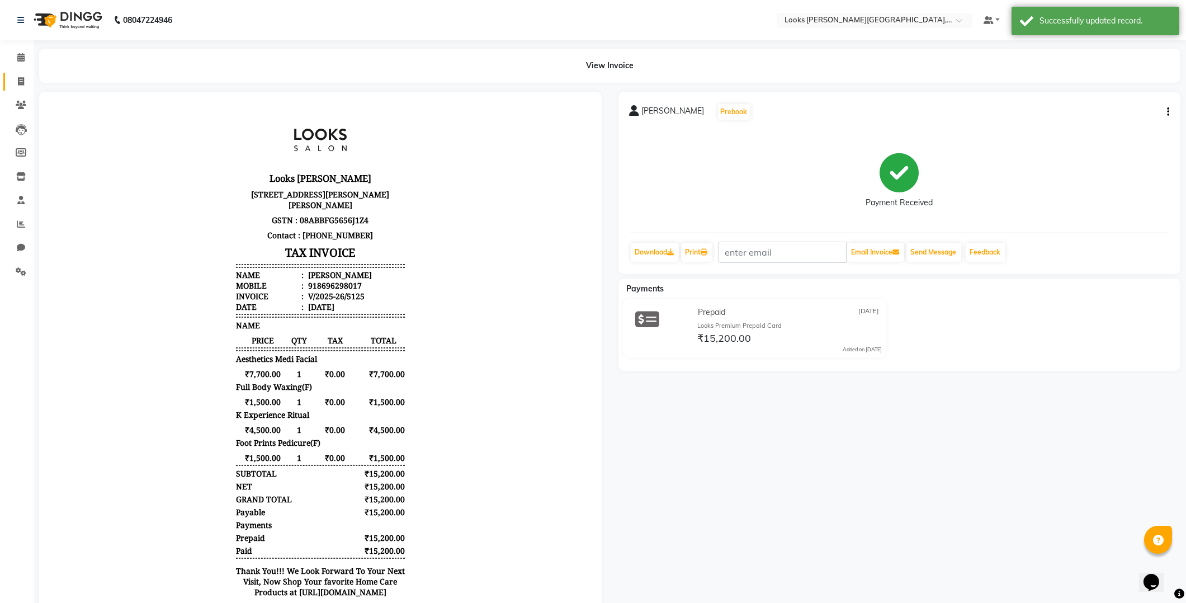
click at [20, 82] on icon at bounding box center [21, 81] width 6 height 8
select select "4385"
select select "service"
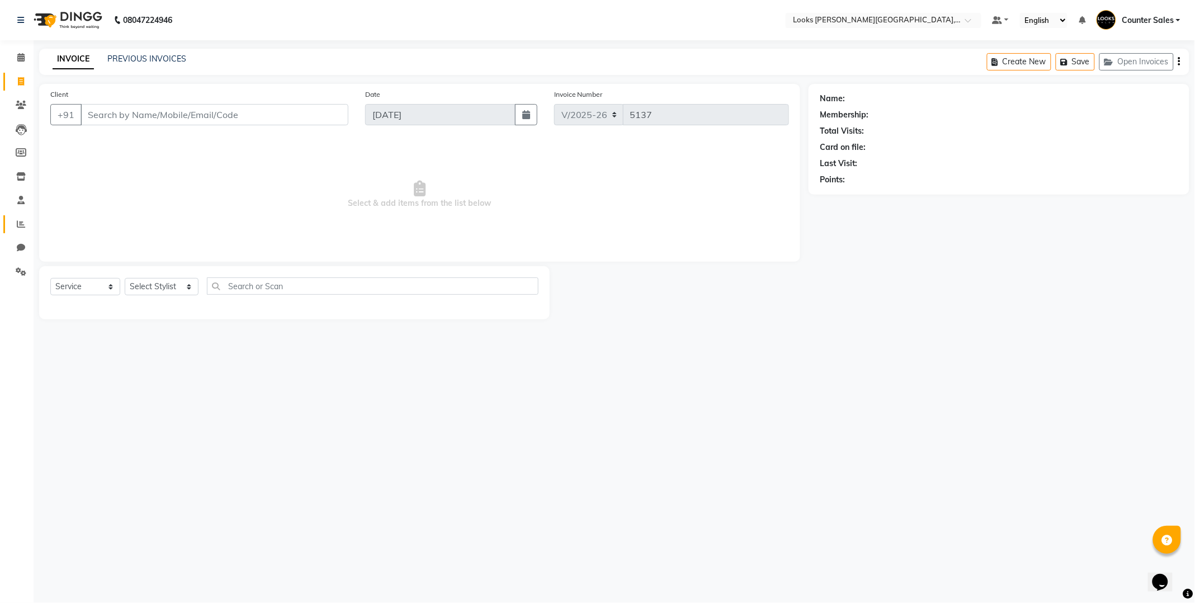
click at [14, 225] on span at bounding box center [21, 224] width 20 height 13
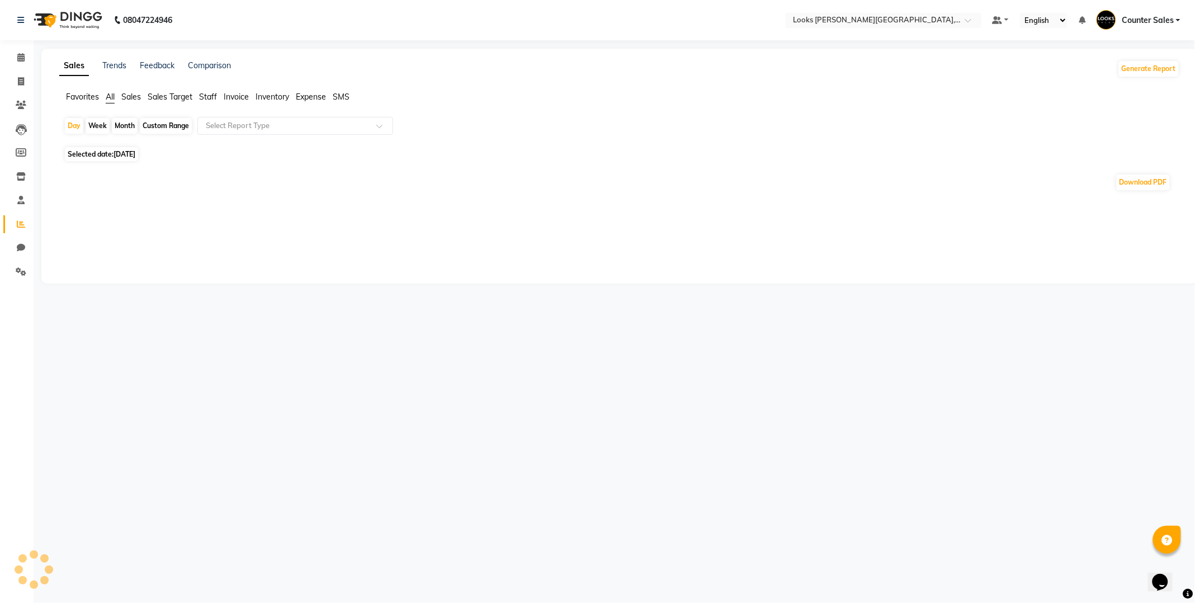
click at [127, 158] on span "[DATE]" at bounding box center [124, 154] width 22 height 8
select select "9"
select select "2025"
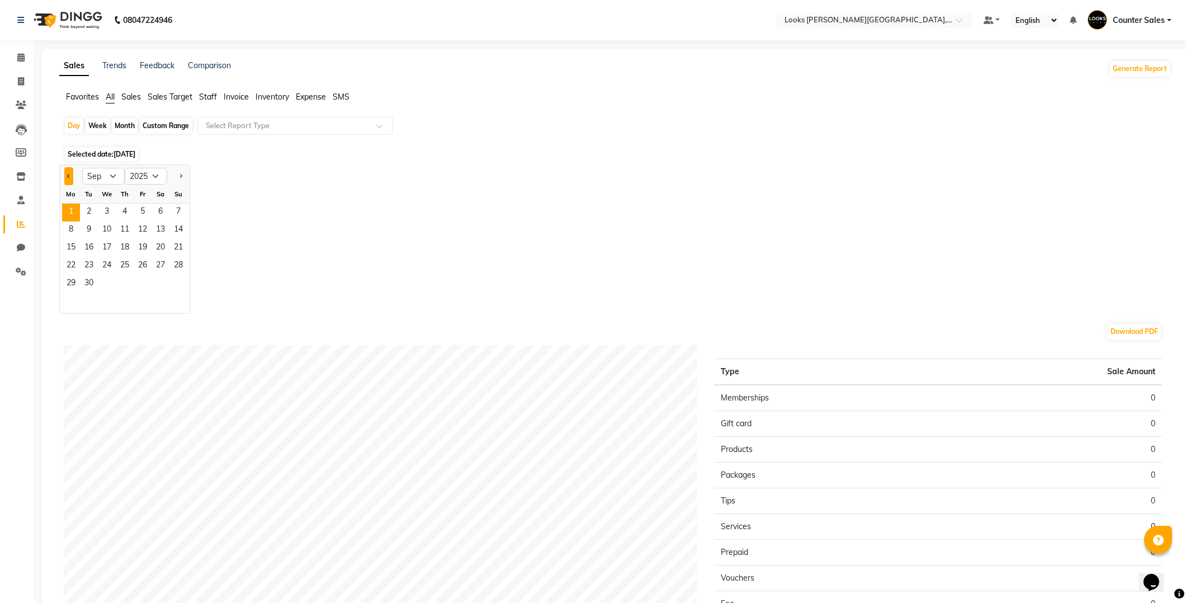
click at [69, 175] on span "Previous month" at bounding box center [69, 175] width 4 height 4
select select "8"
click at [200, 300] on div "Jan Feb Mar Apr May Jun Jul Aug Sep Oct Nov Dec 2015 2016 2017 2018 2019 2020 2…" at bounding box center [615, 238] width 1112 height 149
click at [176, 288] on span "31" at bounding box center [178, 284] width 18 height 18
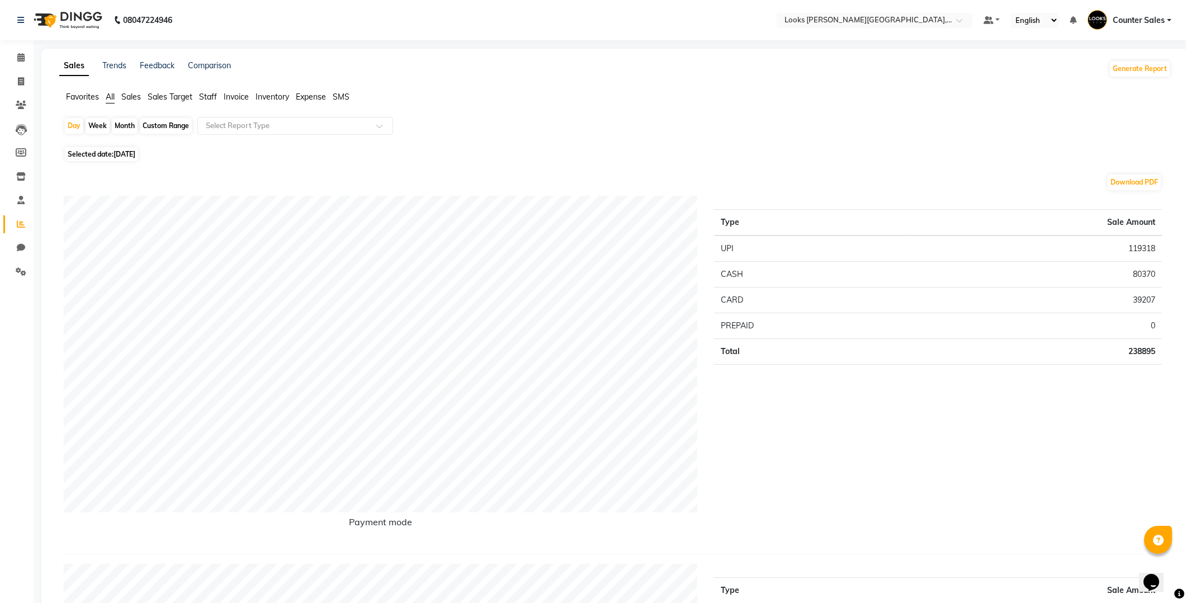
click at [200, 96] on span "Staff" at bounding box center [208, 97] width 18 height 10
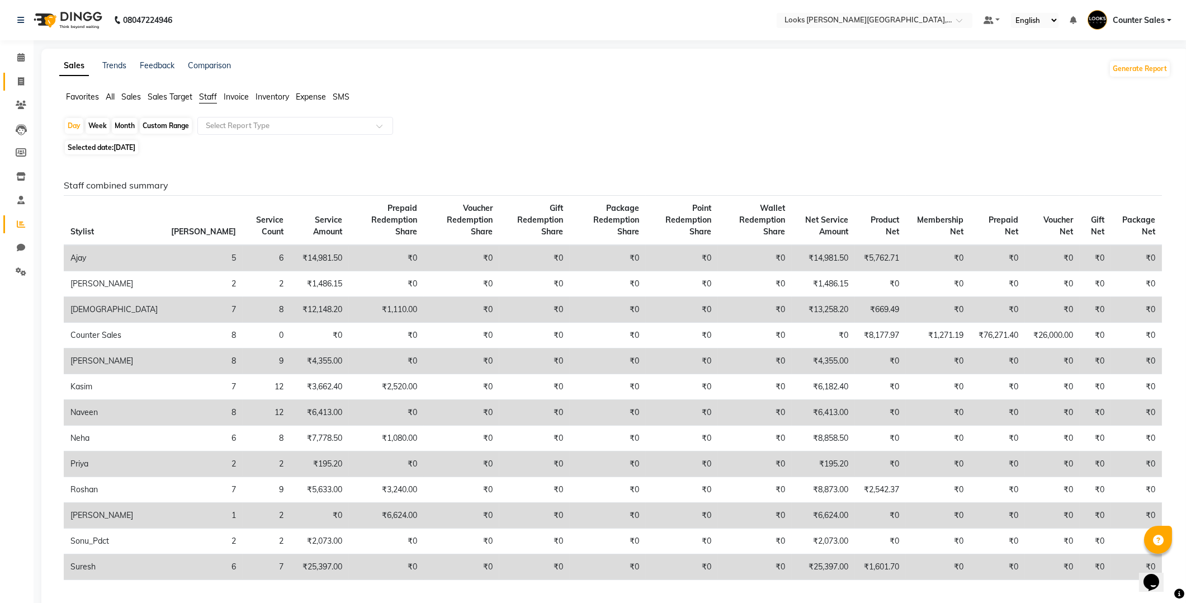
click at [23, 84] on icon at bounding box center [21, 81] width 6 height 8
select select "4385"
select select "service"
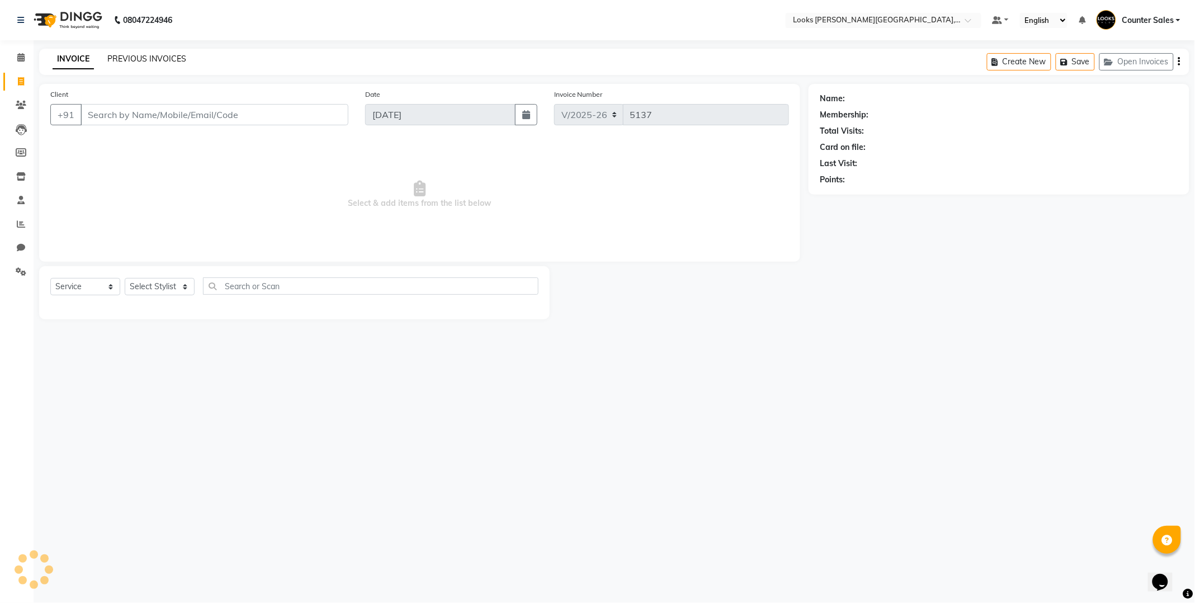
click at [181, 59] on link "PREVIOUS INVOICES" at bounding box center [146, 59] width 79 height 10
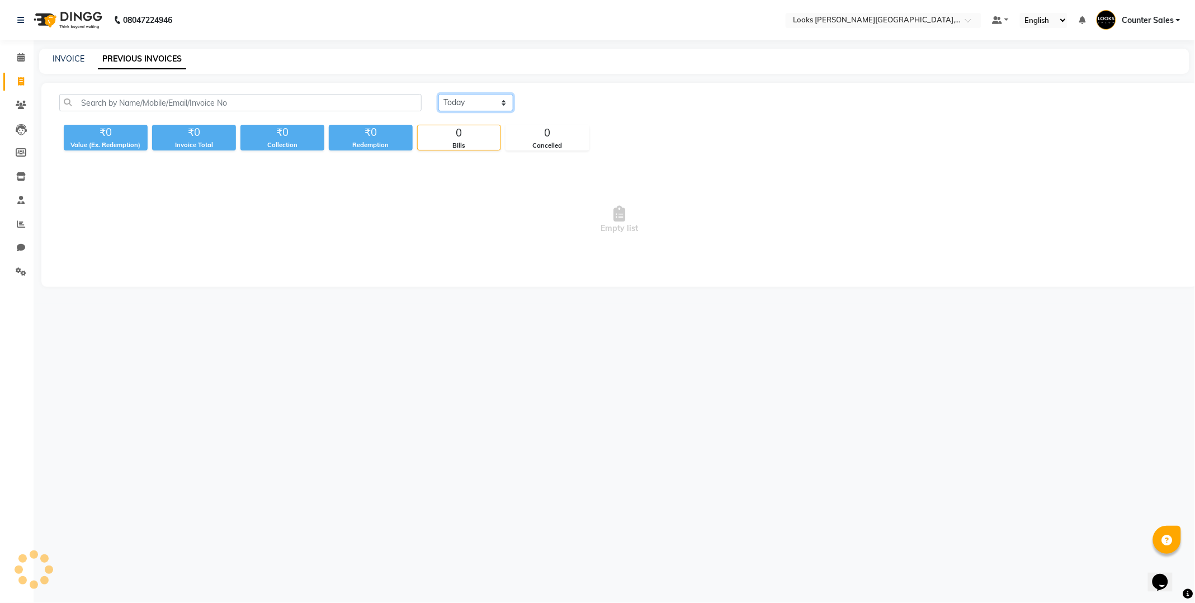
click at [498, 103] on select "Today Yesterday Custom Range" at bounding box center [475, 102] width 75 height 17
select select "[DATE]"
click at [438, 94] on select "Today Yesterday Custom Range" at bounding box center [475, 102] width 75 height 17
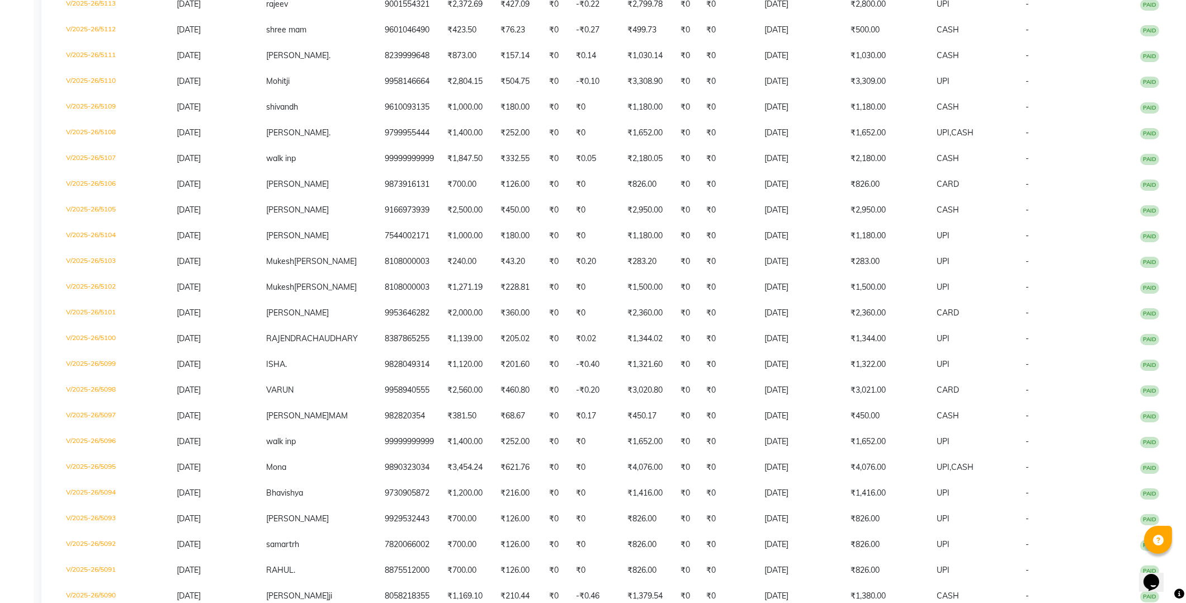
scroll to position [1026, 0]
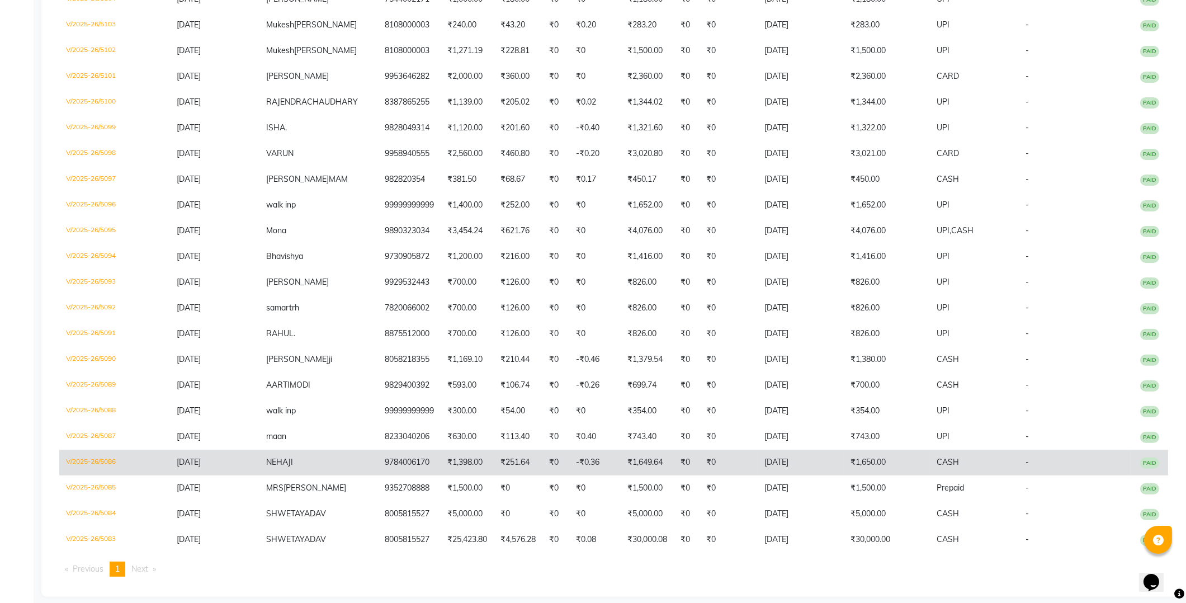
click at [343, 451] on td "NEHA JI" at bounding box center [318, 463] width 119 height 26
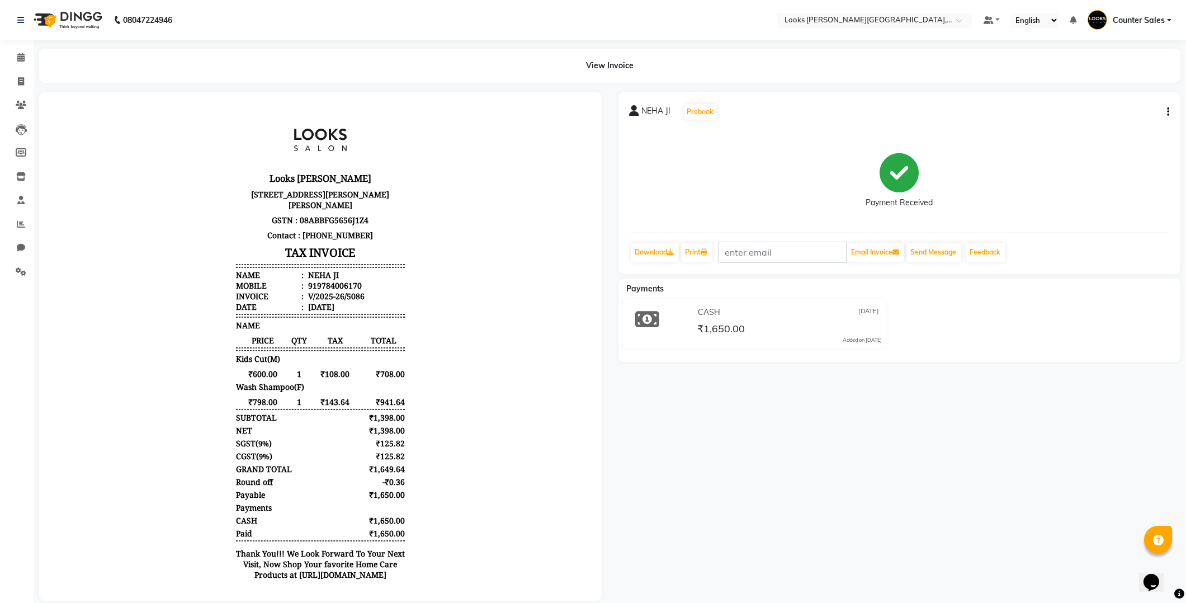
click at [1167, 112] on icon "button" at bounding box center [1168, 112] width 2 height 1
click at [1095, 119] on div "Edit Item Staff" at bounding box center [1112, 119] width 77 height 14
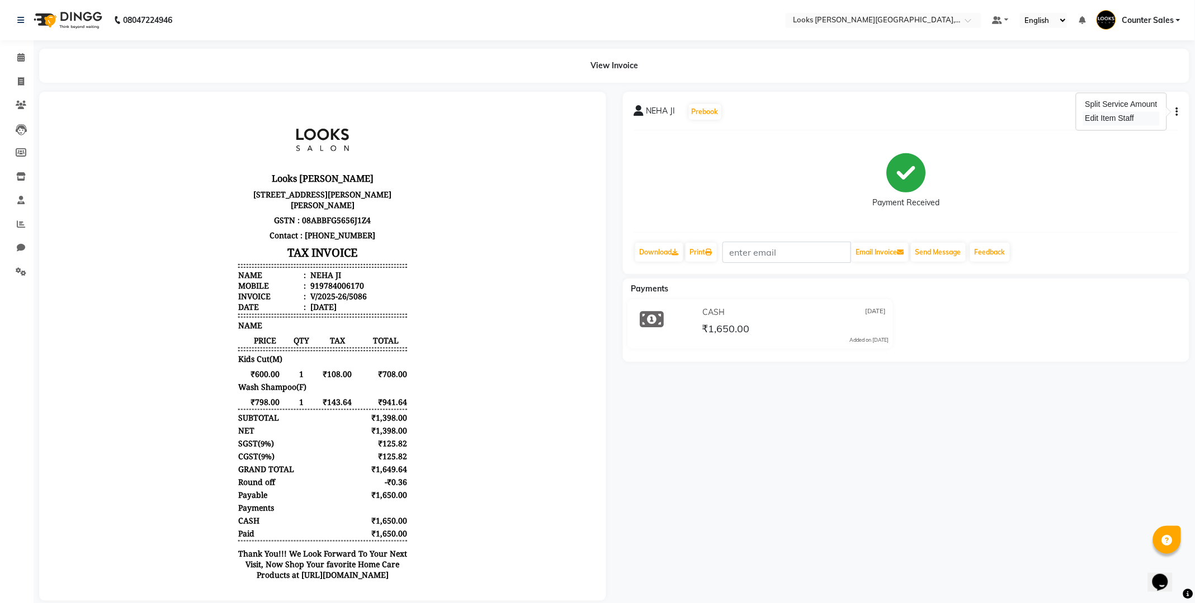
select select
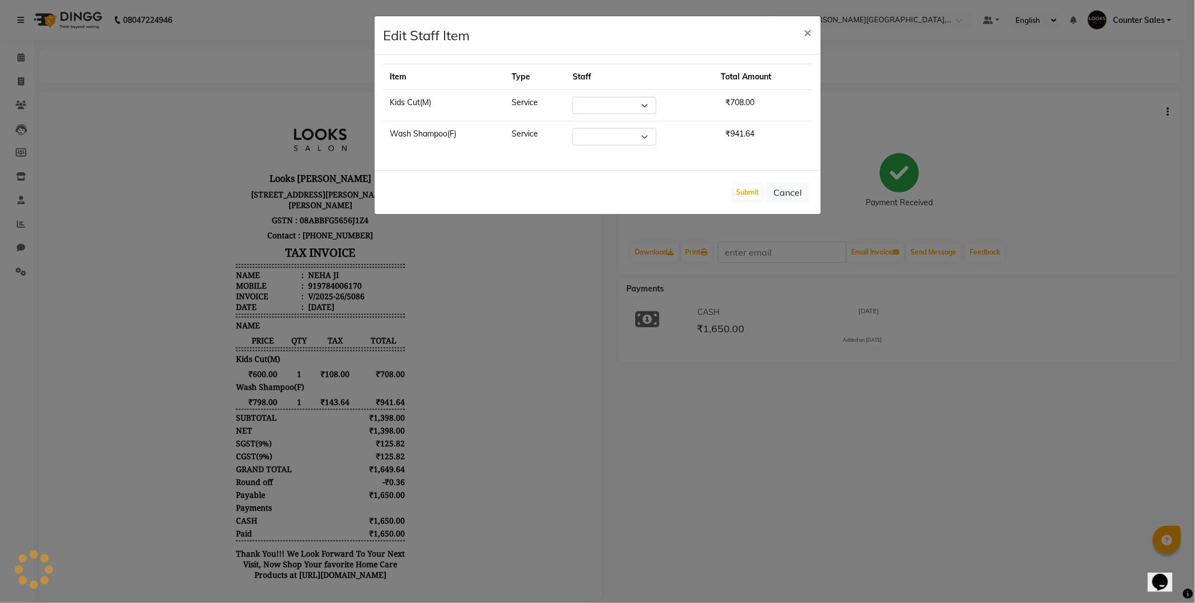
select select "54731"
click at [643, 133] on select "Select [PERSON_NAME] [PERSON_NAME] [PERSON_NAME] Counter Sales [PERSON_NAME] Kr…" at bounding box center [609, 136] width 84 height 17
select select "24204"
click at [573, 128] on select "Select Ajay Anjana Arohi Ashu Counter Sales Faizan Kasim Krishna Mamta Singh Ma…" at bounding box center [609, 136] width 84 height 17
click at [754, 192] on button "Submit" at bounding box center [748, 193] width 29 height 16
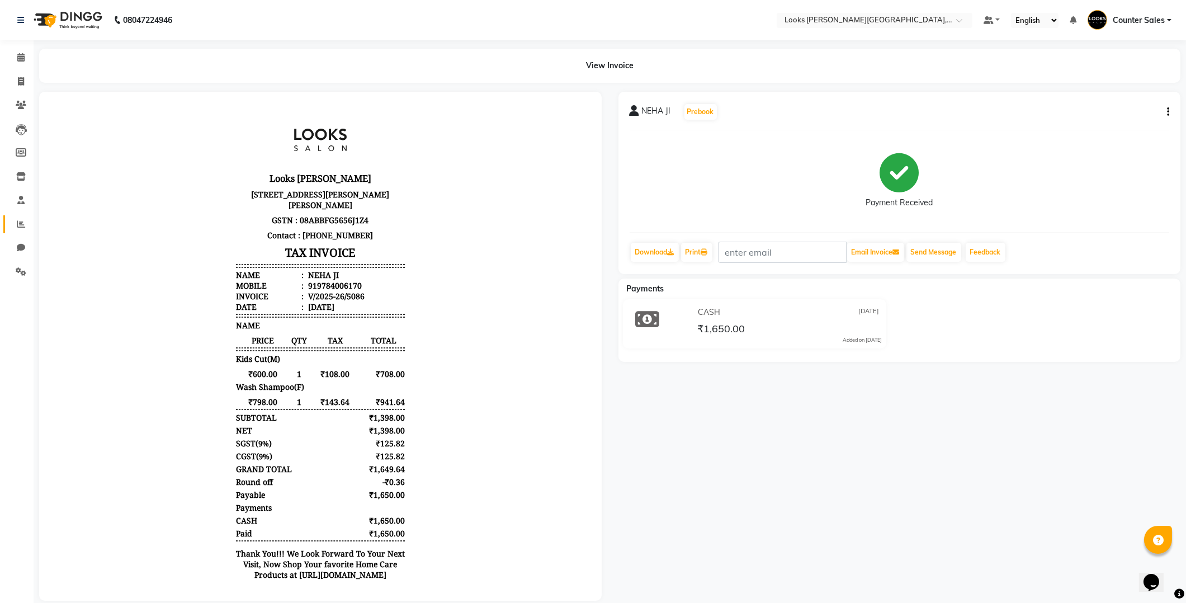
click at [17, 226] on icon at bounding box center [21, 224] width 8 height 8
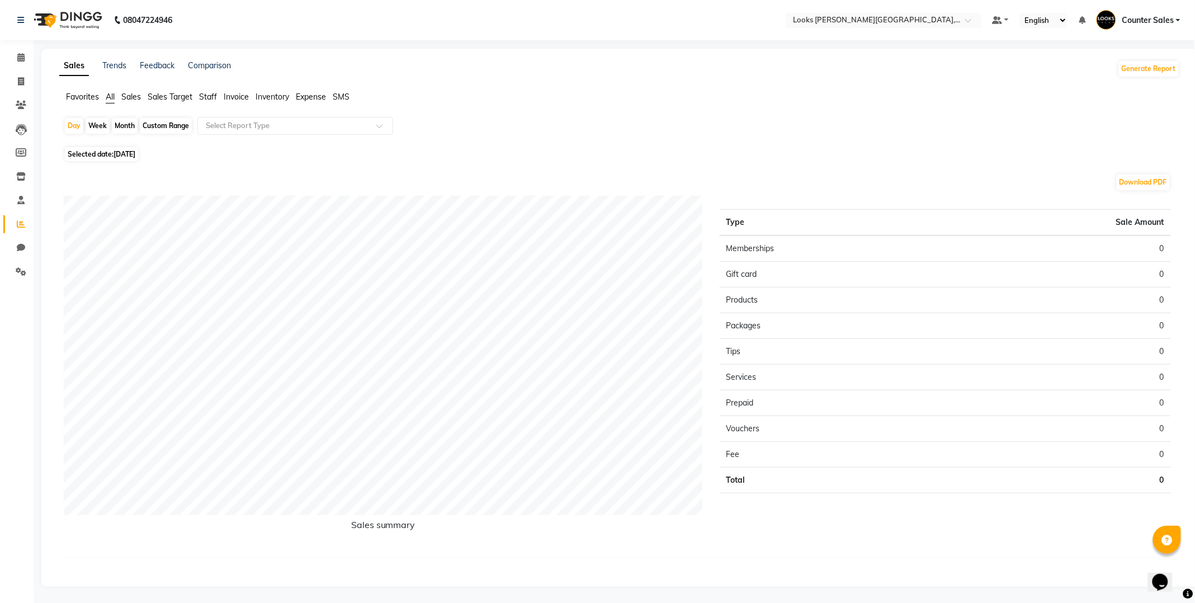
click at [115, 155] on span "[DATE]" at bounding box center [124, 154] width 22 height 8
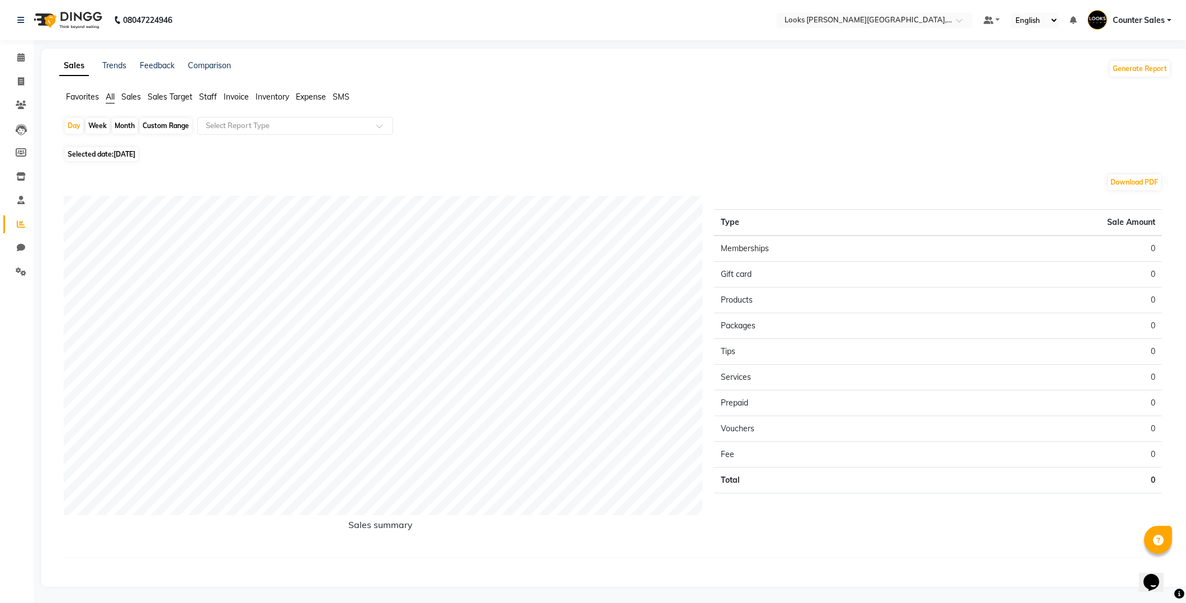
select select "9"
select select "2025"
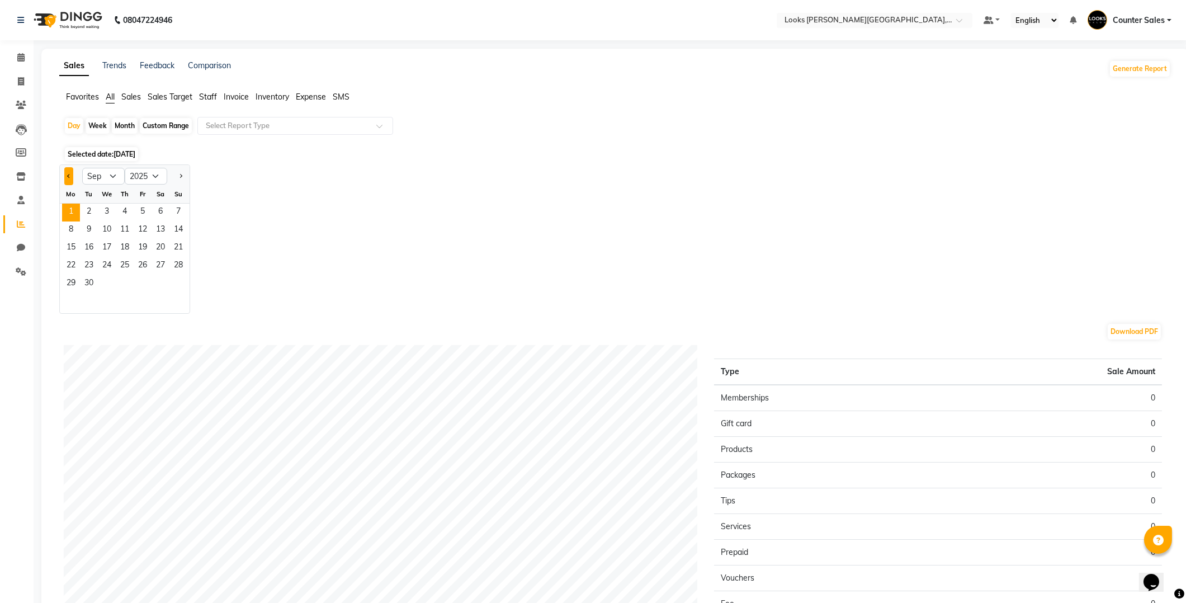
click at [69, 175] on span "Previous month" at bounding box center [69, 175] width 4 height 4
select select "8"
click at [183, 283] on span "31" at bounding box center [178, 284] width 18 height 18
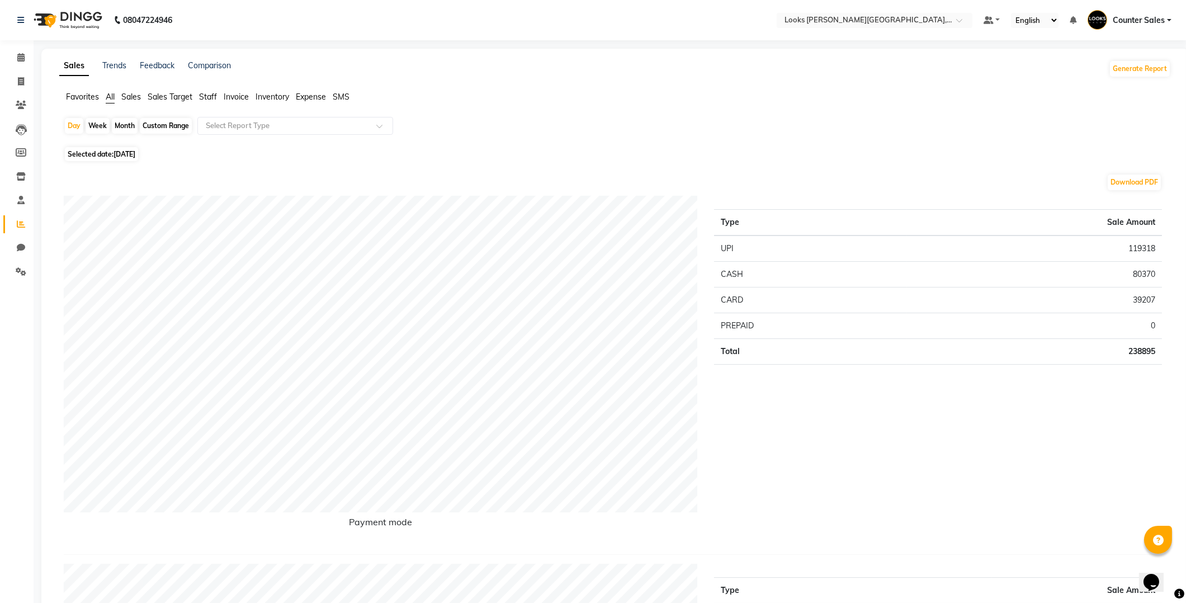
click at [209, 98] on span "Staff" at bounding box center [208, 97] width 18 height 10
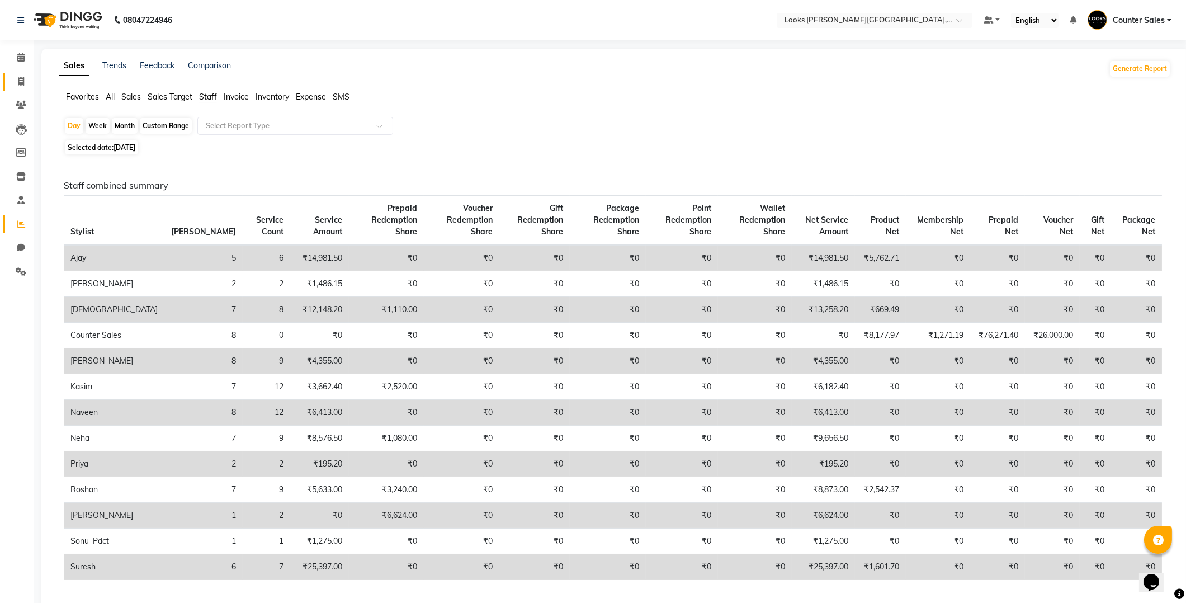
click at [20, 83] on icon at bounding box center [21, 81] width 6 height 8
select select "service"
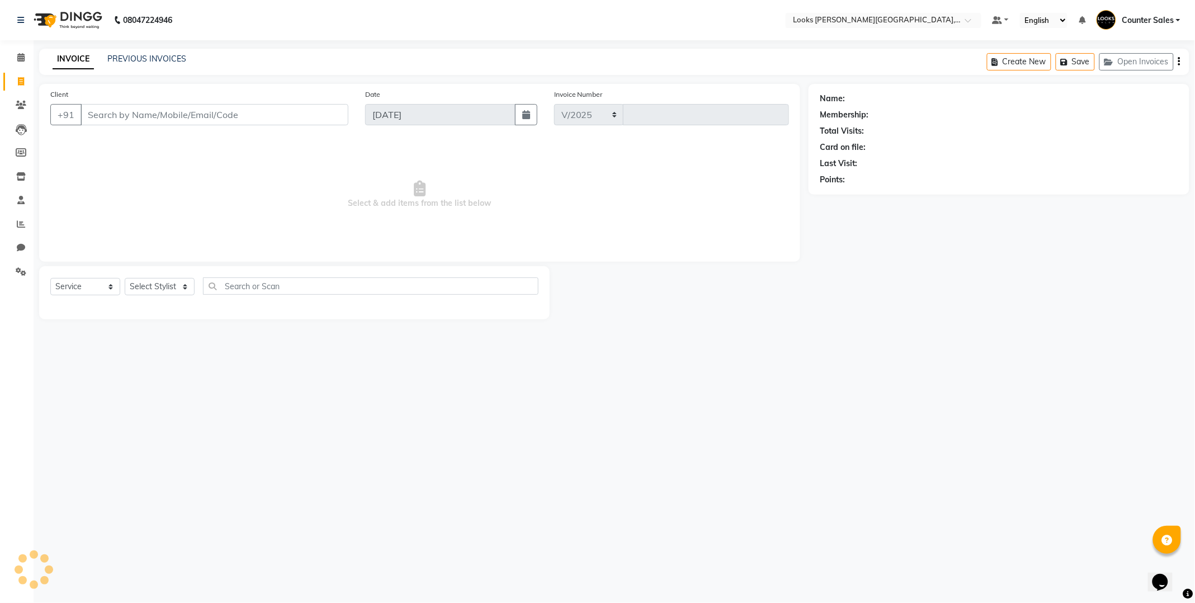
select select "4385"
type input "5137"
click at [20, 224] on icon at bounding box center [21, 224] width 8 height 8
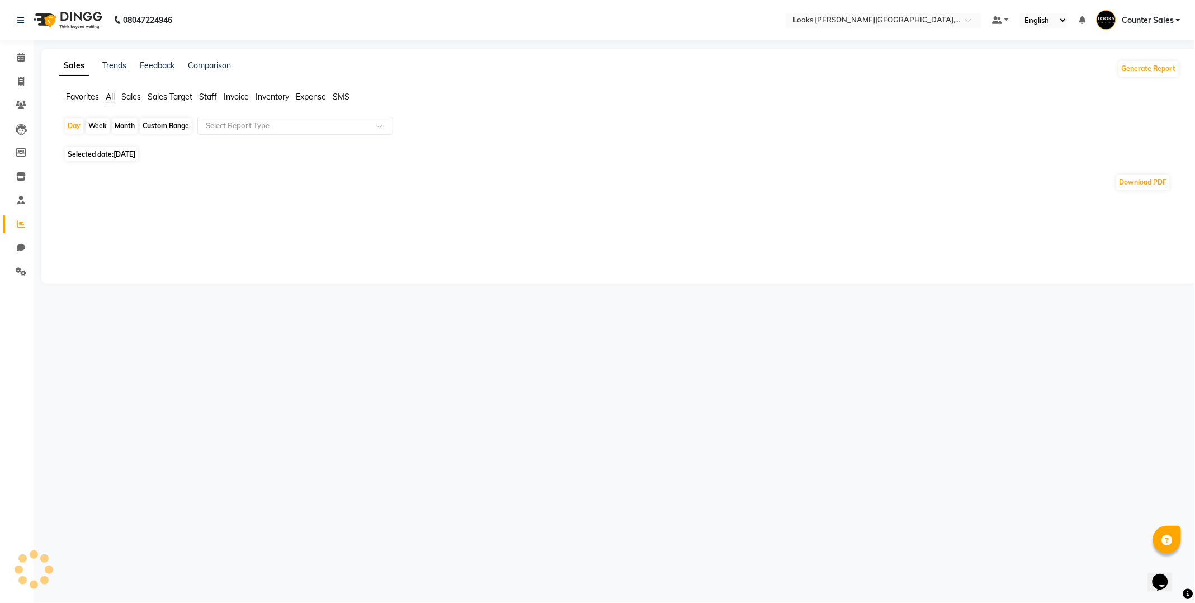
click at [135, 154] on span "[DATE]" at bounding box center [124, 154] width 22 height 8
select select "9"
select select "2025"
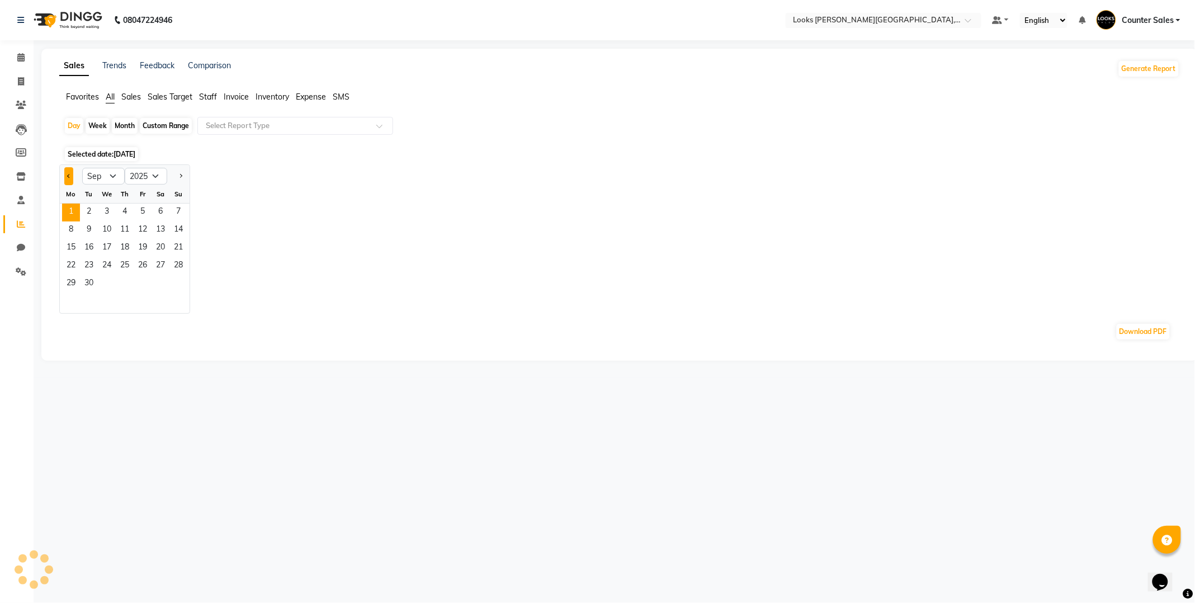
click at [69, 175] on span "Previous month" at bounding box center [69, 175] width 4 height 4
select select "8"
click at [182, 283] on span "31" at bounding box center [178, 284] width 18 height 18
click at [209, 92] on span "Staff" at bounding box center [208, 97] width 18 height 10
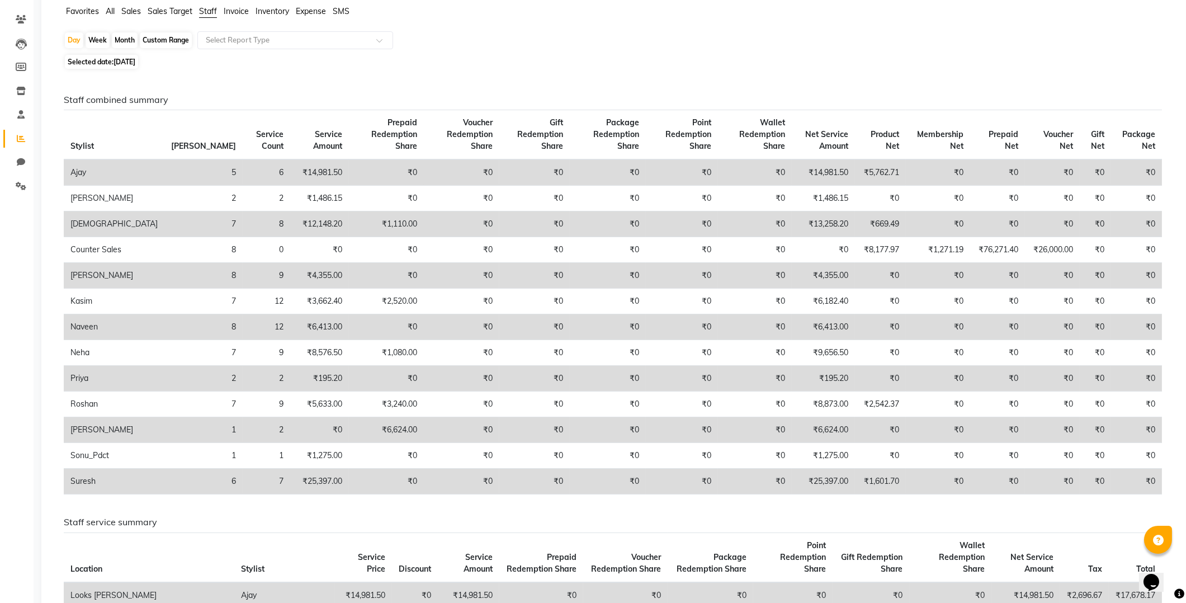
scroll to position [116, 0]
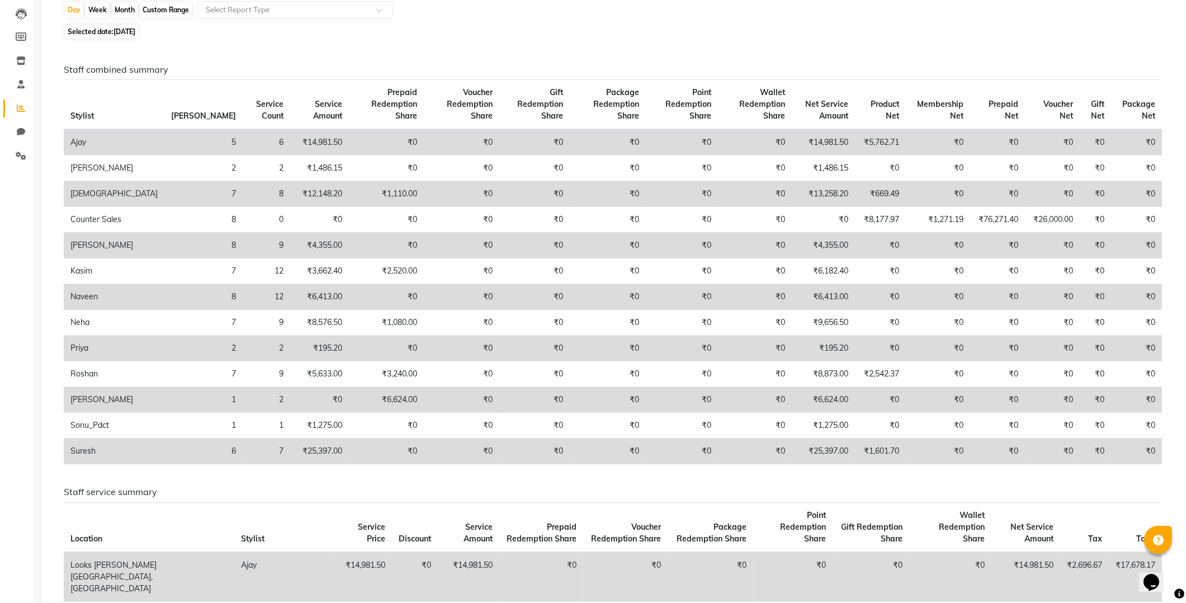
click at [428, 3] on div "Day Week Month Custom Range Select Report Type" at bounding box center [615, 11] width 1103 height 20
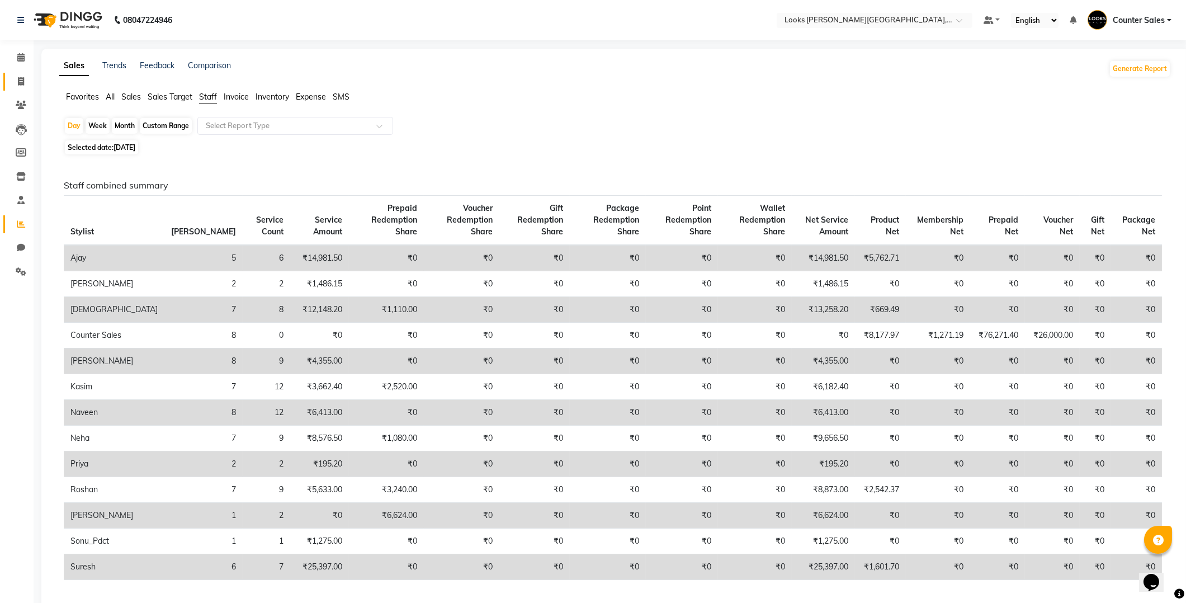
click at [21, 82] on icon at bounding box center [21, 81] width 6 height 8
select select "4385"
select select "service"
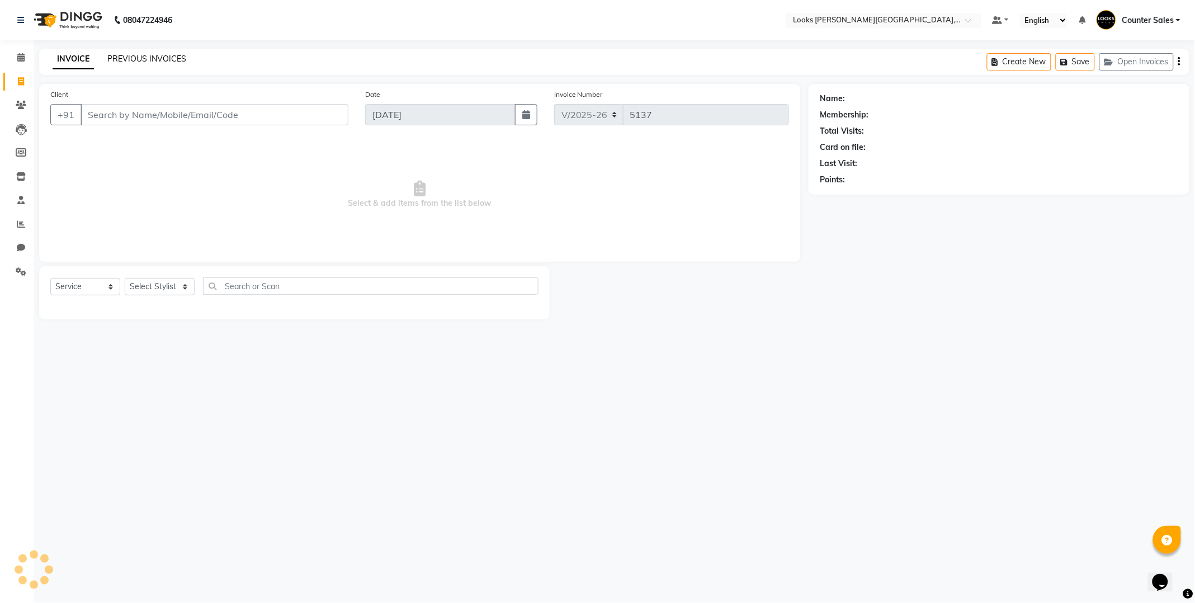
click at [169, 63] on link "PREVIOUS INVOICES" at bounding box center [146, 59] width 79 height 10
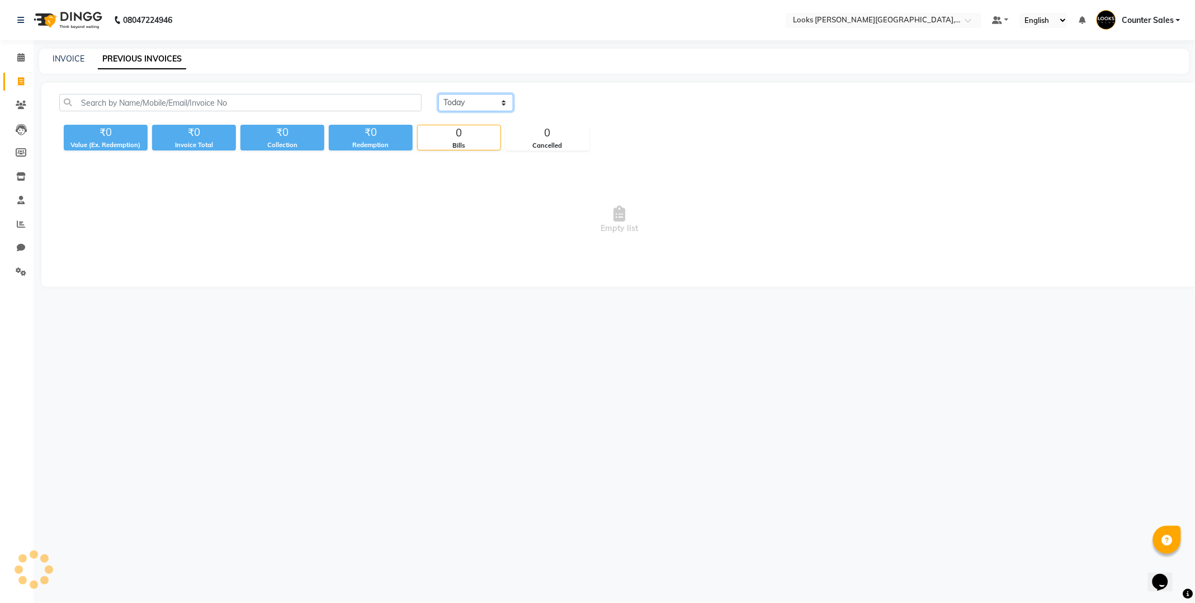
click at [503, 111] on select "Today Yesterday Custom Range" at bounding box center [475, 102] width 75 height 17
click at [510, 97] on select "Today Yesterday Custom Range" at bounding box center [475, 102] width 75 height 17
click at [502, 107] on select "Today Yesterday Custom Range" at bounding box center [475, 102] width 75 height 17
select select "yesterday"
click at [438, 94] on select "Today Yesterday Custom Range" at bounding box center [475, 102] width 75 height 17
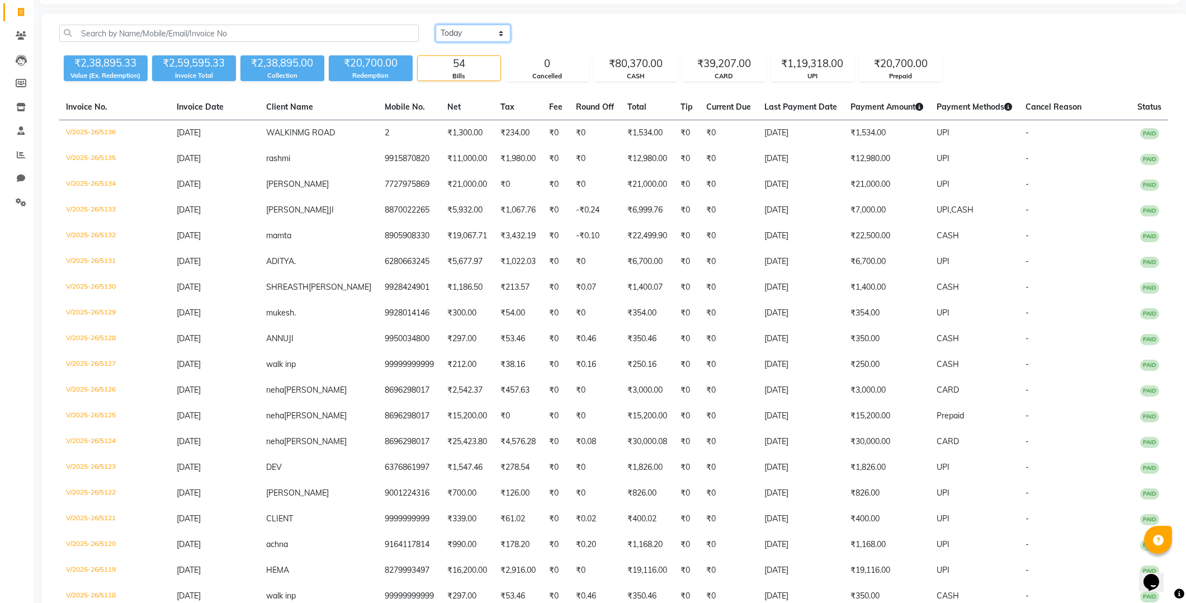
scroll to position [102, 0]
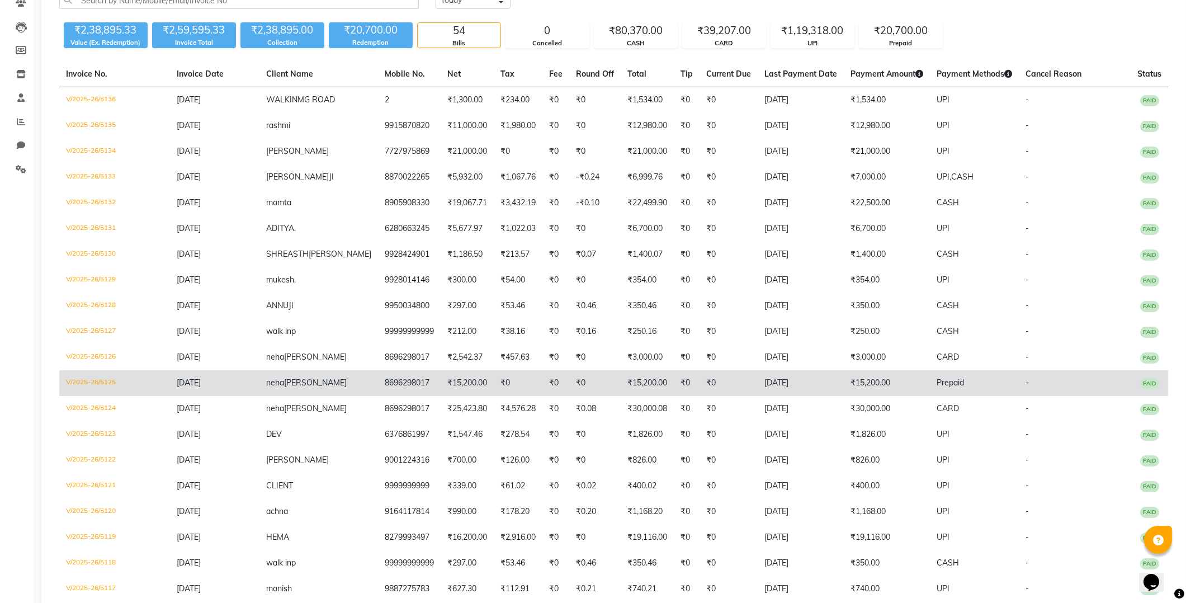
click at [404, 381] on td "8696298017" at bounding box center [409, 383] width 63 height 26
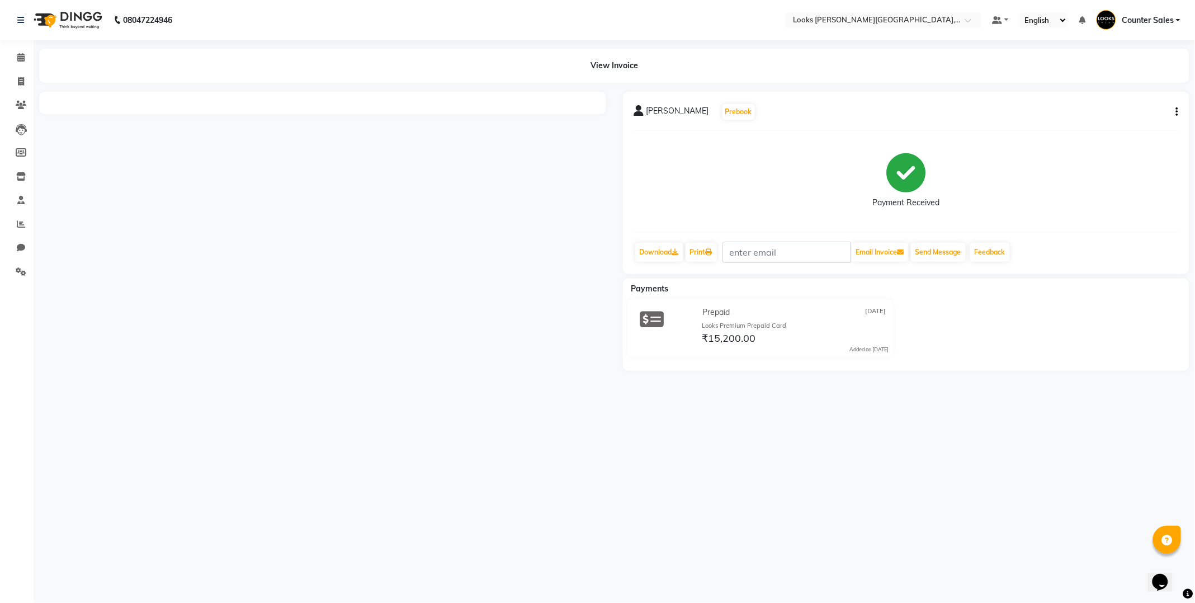
click at [1177, 112] on icon "button" at bounding box center [1177, 112] width 2 height 1
click at [1128, 120] on div "Edit Item Staff" at bounding box center [1121, 119] width 77 height 14
select select
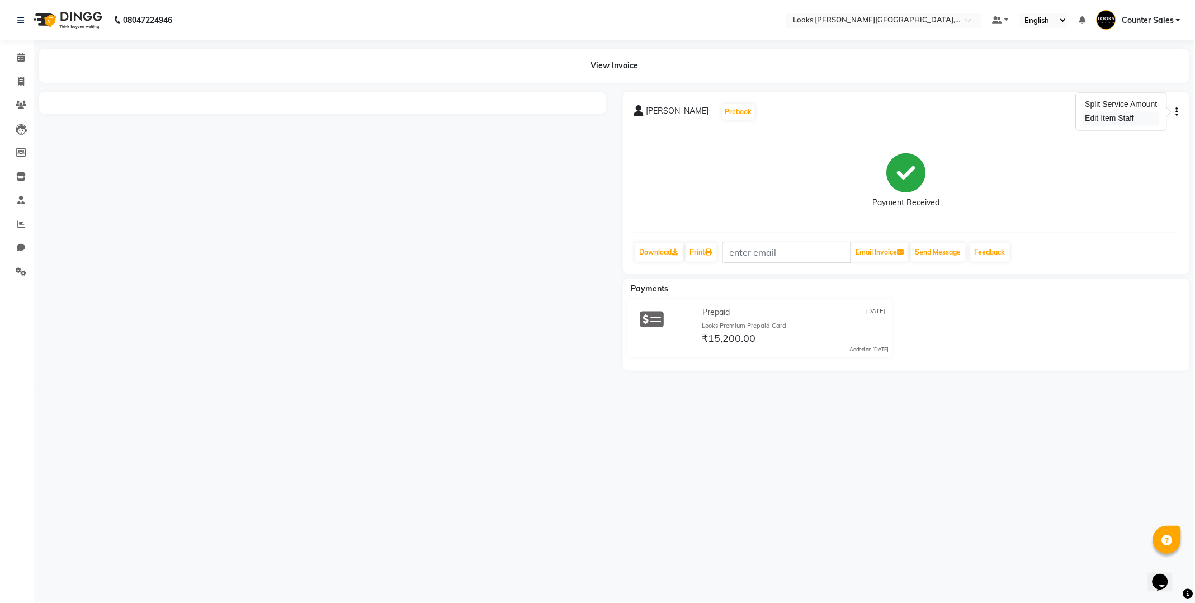
select select
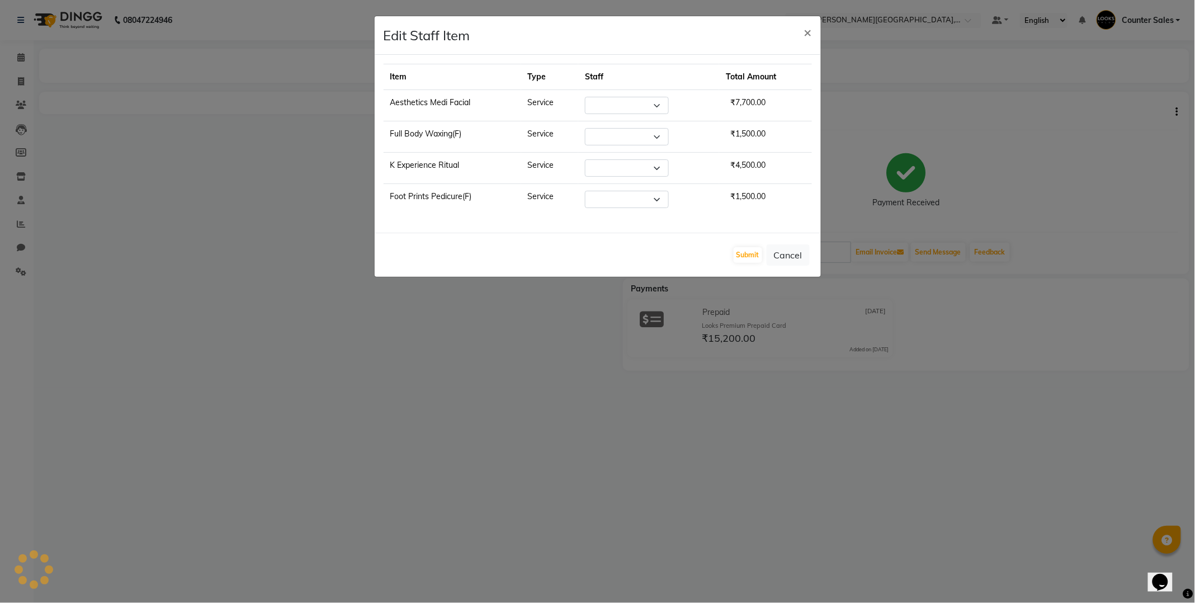
select select "51057"
select select "24197"
select select "24204"
click at [657, 131] on select "Select Ajay Anjana Arohi Ashu Counter Sales Faizan Kasim Krishna Mamta Singh Ma…" at bounding box center [621, 136] width 84 height 17
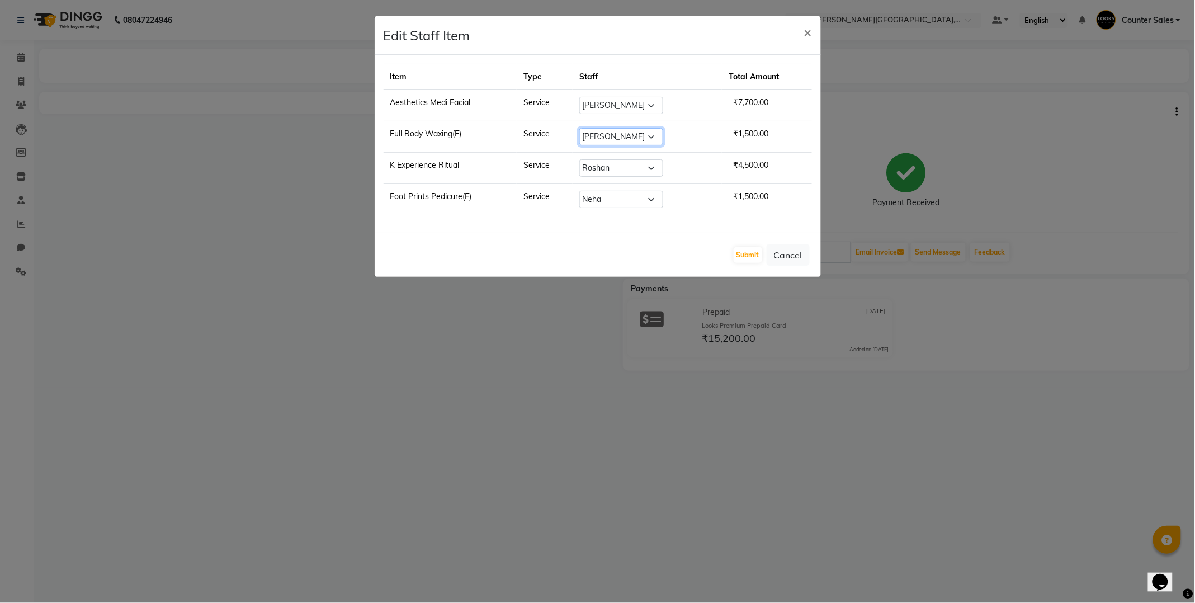
select select "24204"
click at [585, 128] on select "Select Ajay Anjana Arohi Ashu Counter Sales Faizan Kasim Krishna Mamta Singh Ma…" at bounding box center [621, 136] width 84 height 17
click at [740, 254] on button "Submit" at bounding box center [748, 255] width 29 height 16
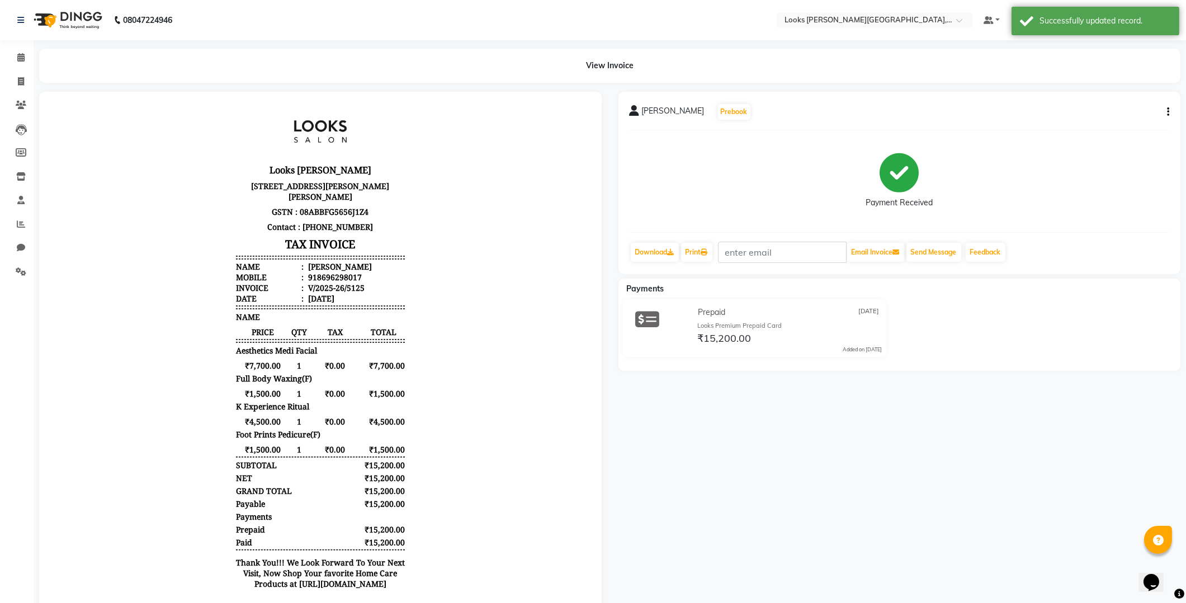
scroll to position [40, 0]
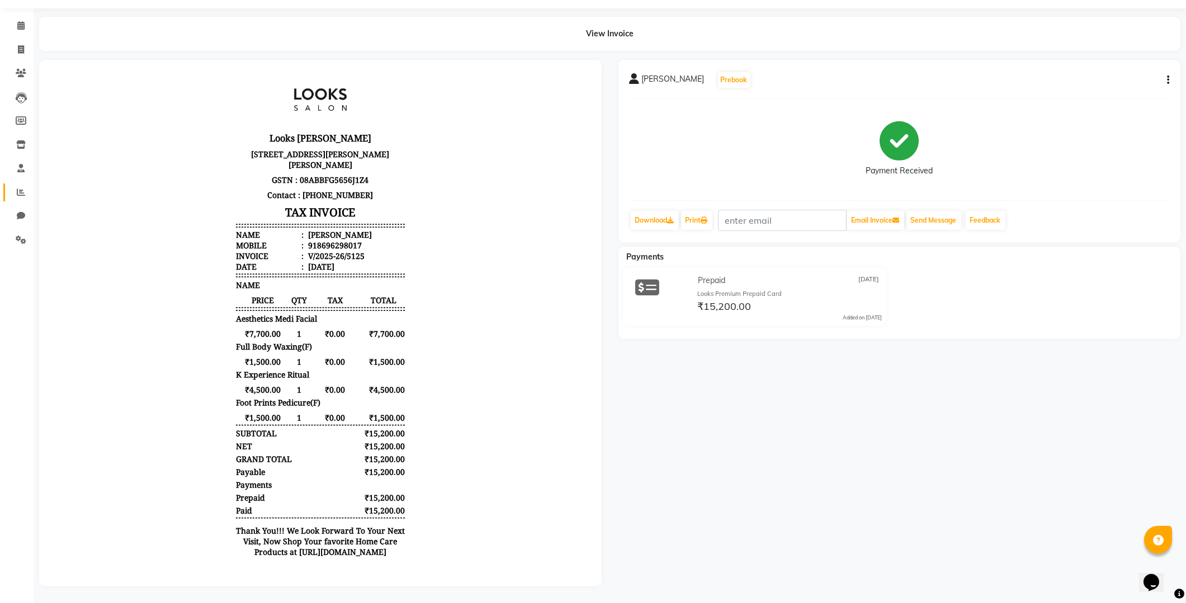
click at [20, 188] on icon at bounding box center [21, 192] width 8 height 8
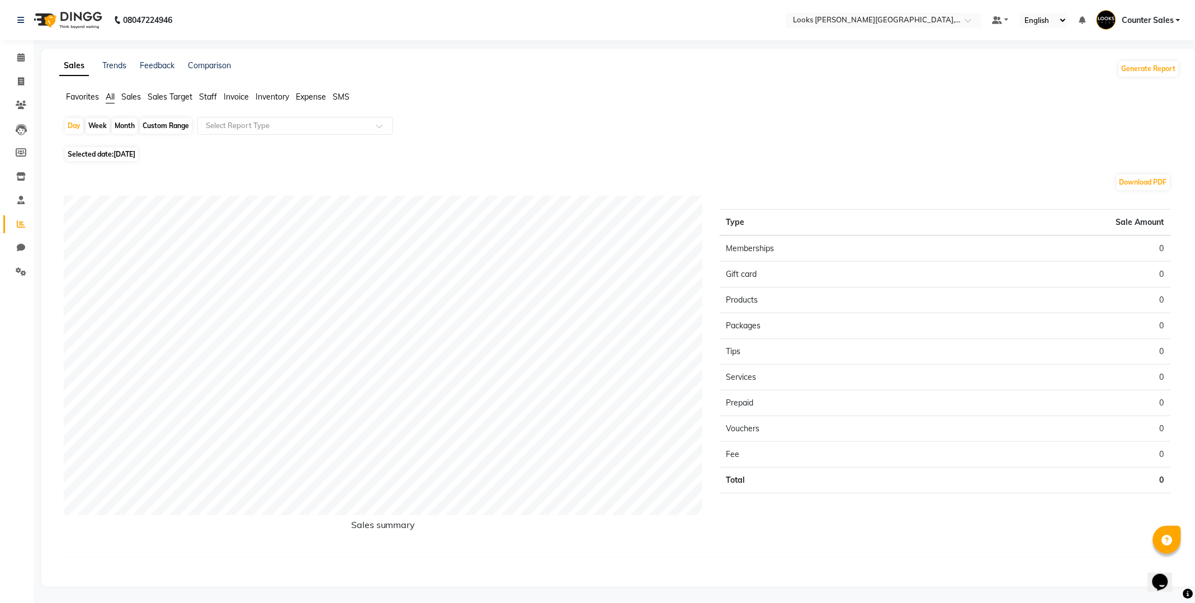
click at [112, 153] on span "Selected date: 01-09-2025" at bounding box center [101, 154] width 73 height 14
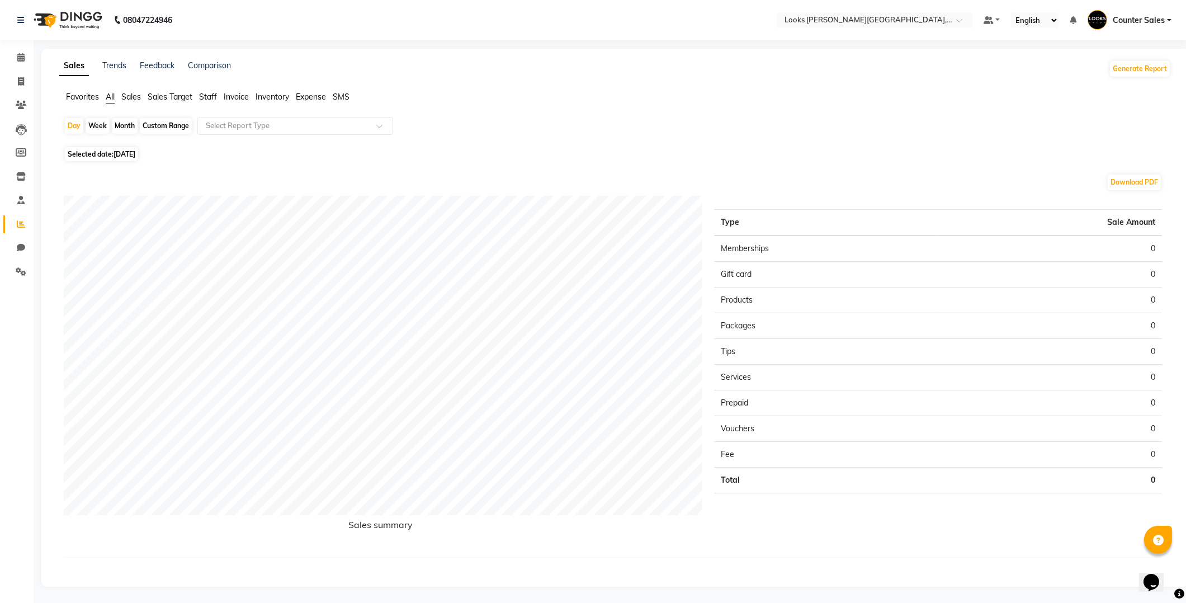
select select "9"
select select "2025"
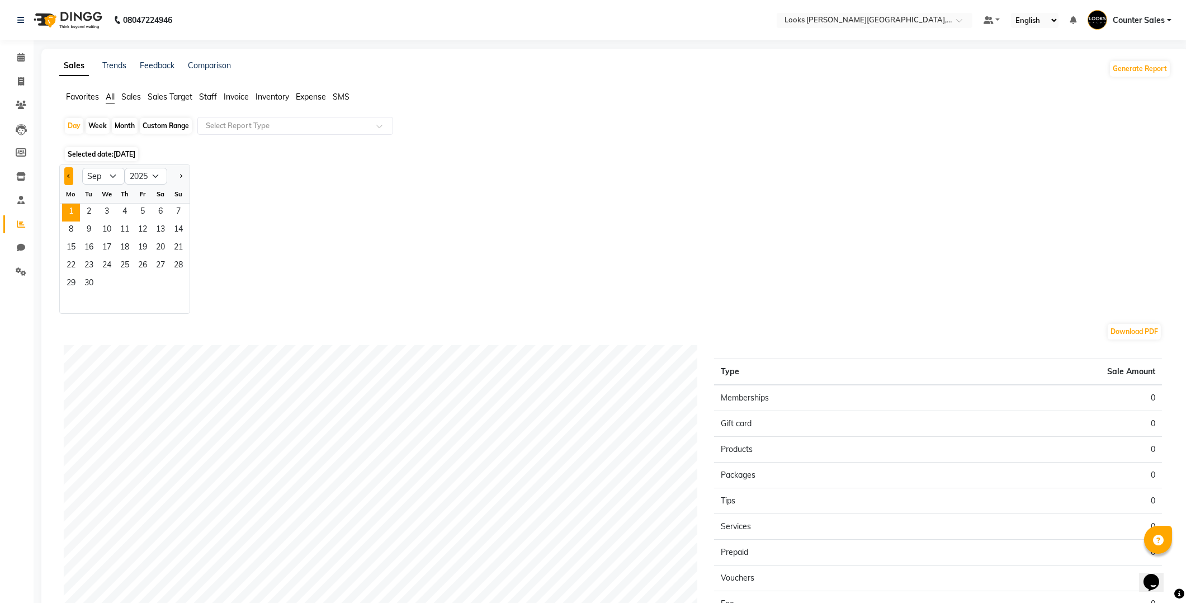
click at [69, 175] on span "Previous month" at bounding box center [69, 175] width 4 height 4
select select "8"
click at [181, 281] on span "31" at bounding box center [178, 284] width 18 height 18
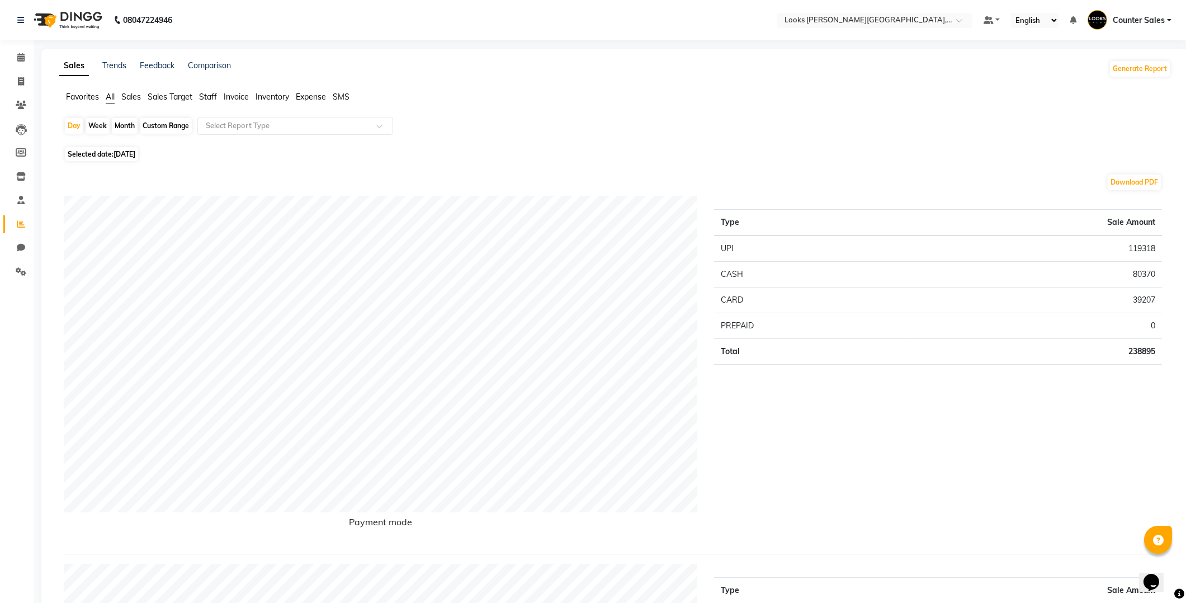
click at [209, 93] on span "Staff" at bounding box center [208, 97] width 18 height 10
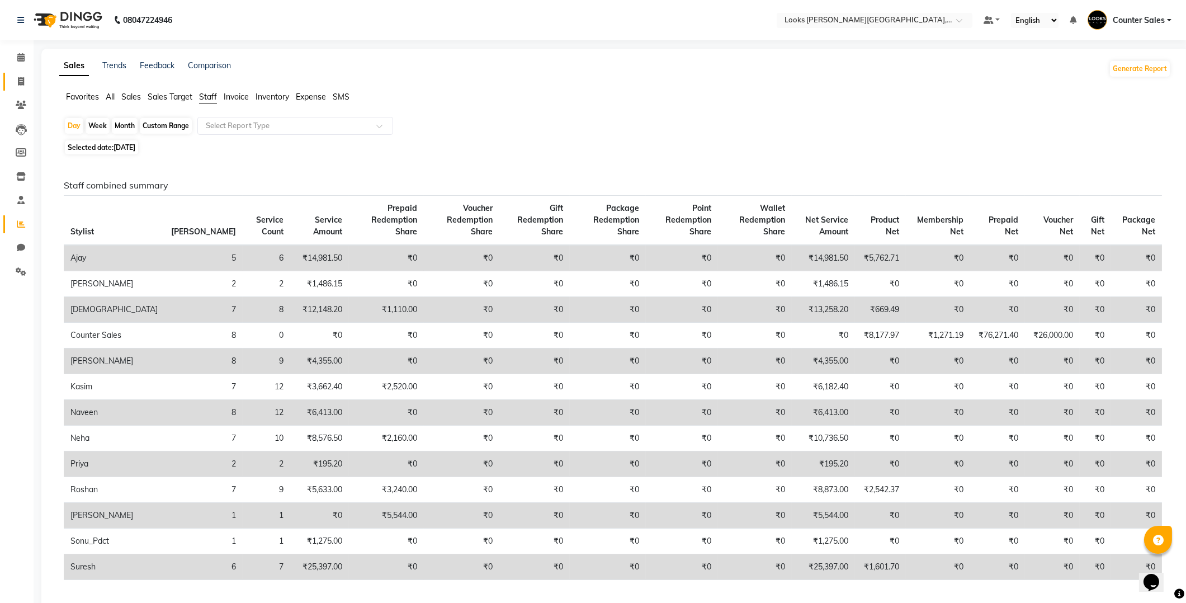
click at [18, 79] on icon at bounding box center [21, 81] width 6 height 8
select select "service"
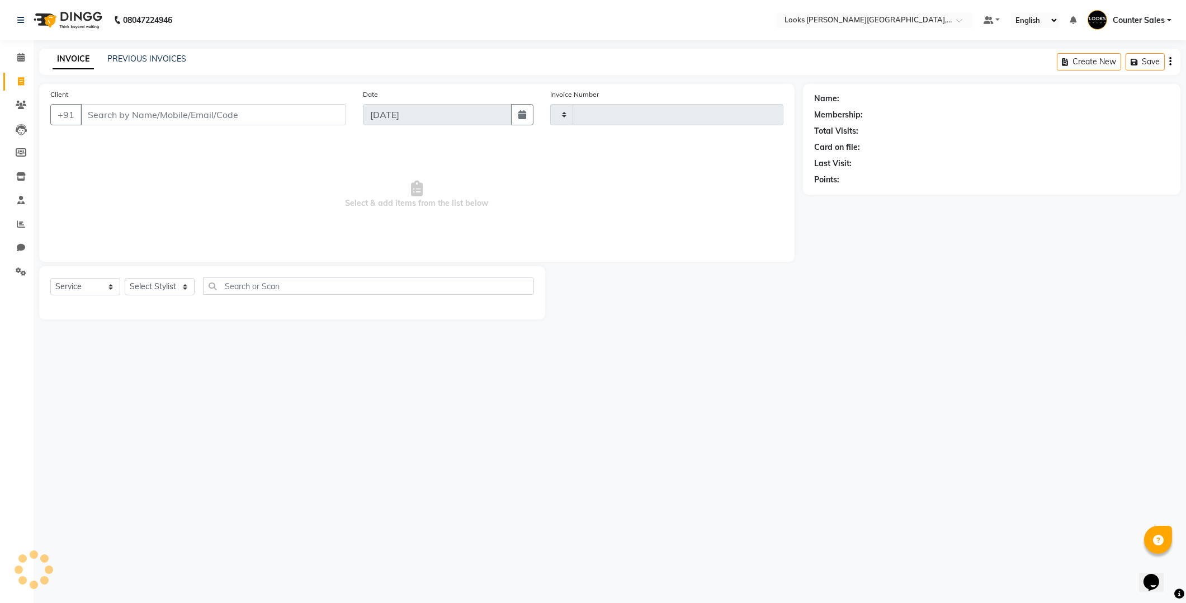
type input "5137"
select select "4385"
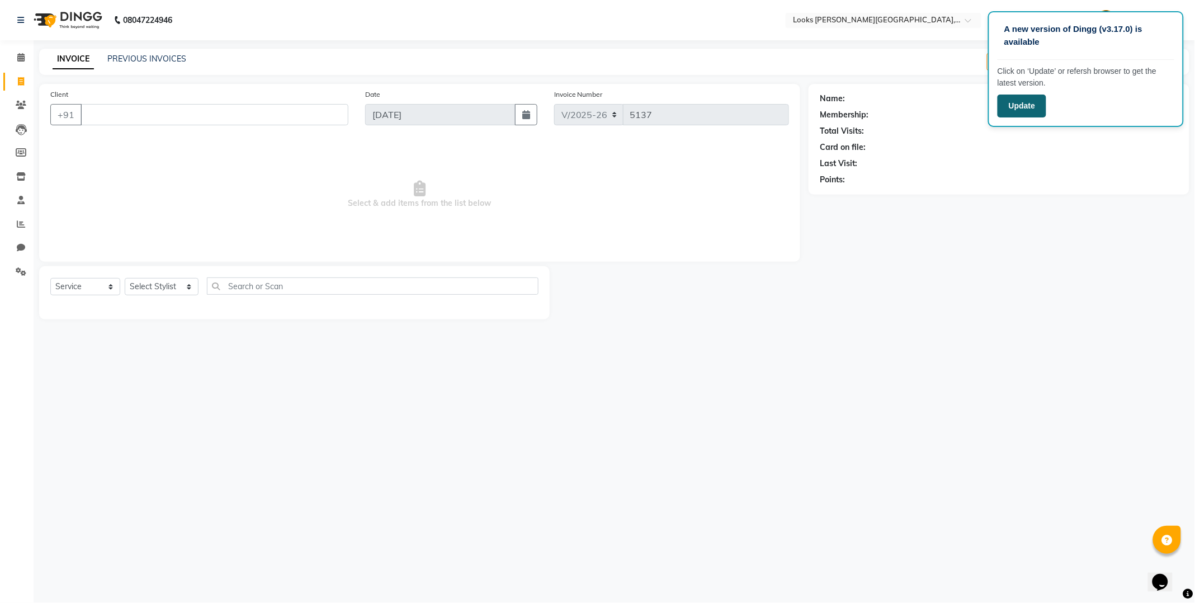
click at [1029, 107] on button "Update" at bounding box center [1021, 105] width 49 height 23
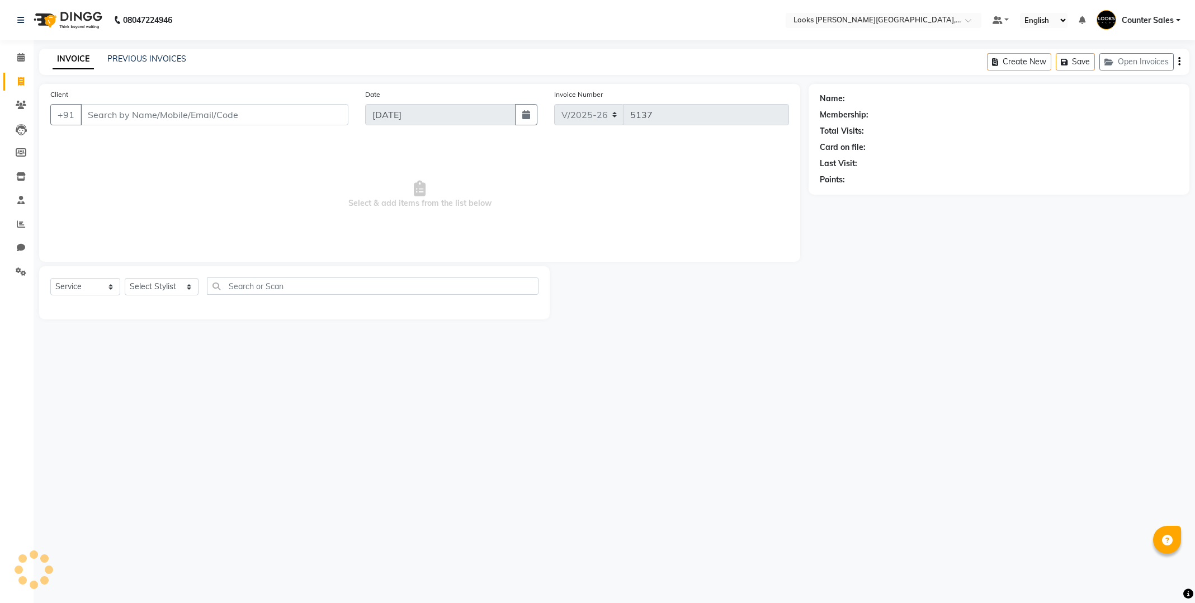
select select "4385"
select select "service"
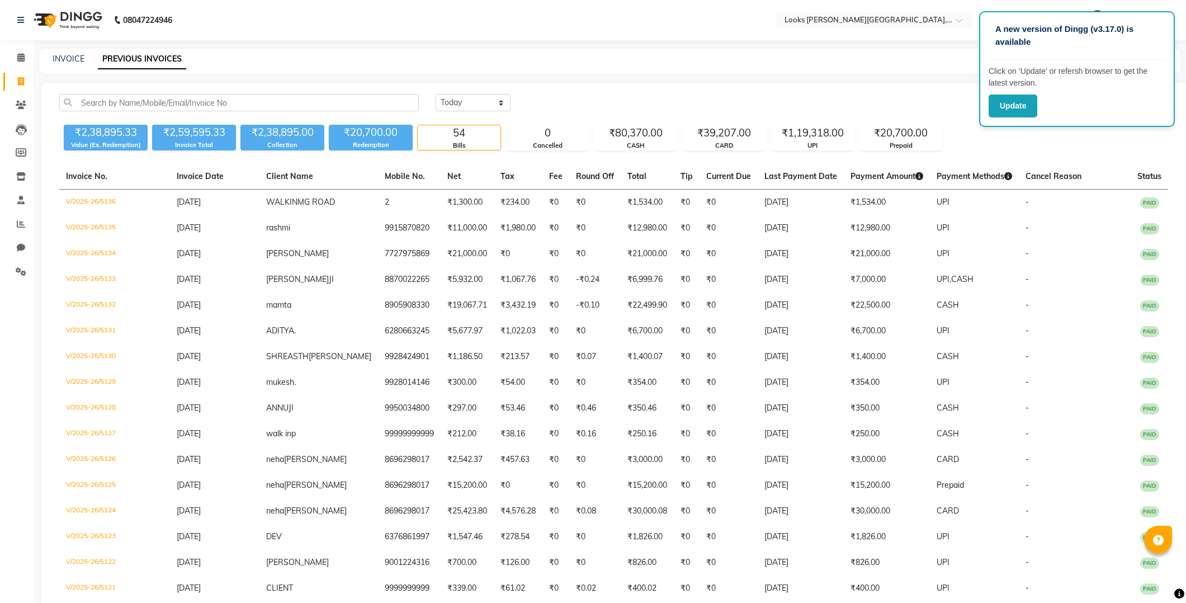
select select "[DATE]"
click at [18, 79] on icon at bounding box center [21, 81] width 6 height 8
select select "4385"
select select "service"
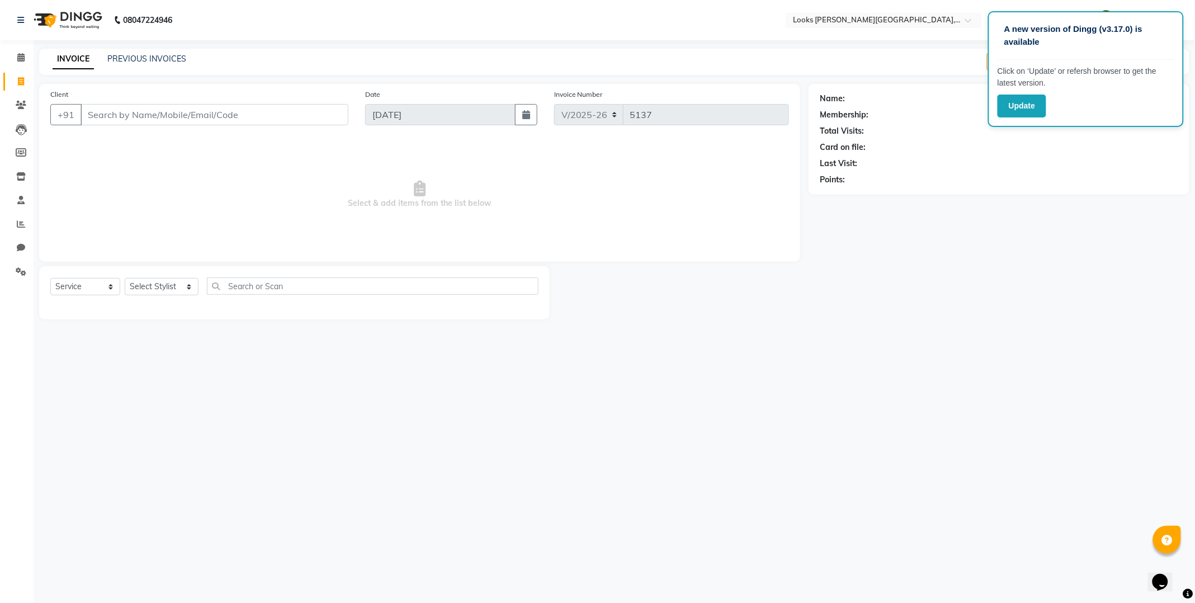
click at [915, 510] on div "A new version of Dingg (v3.17.0) is available Click on ‘Update’ or refersh brow…" at bounding box center [597, 301] width 1195 height 603
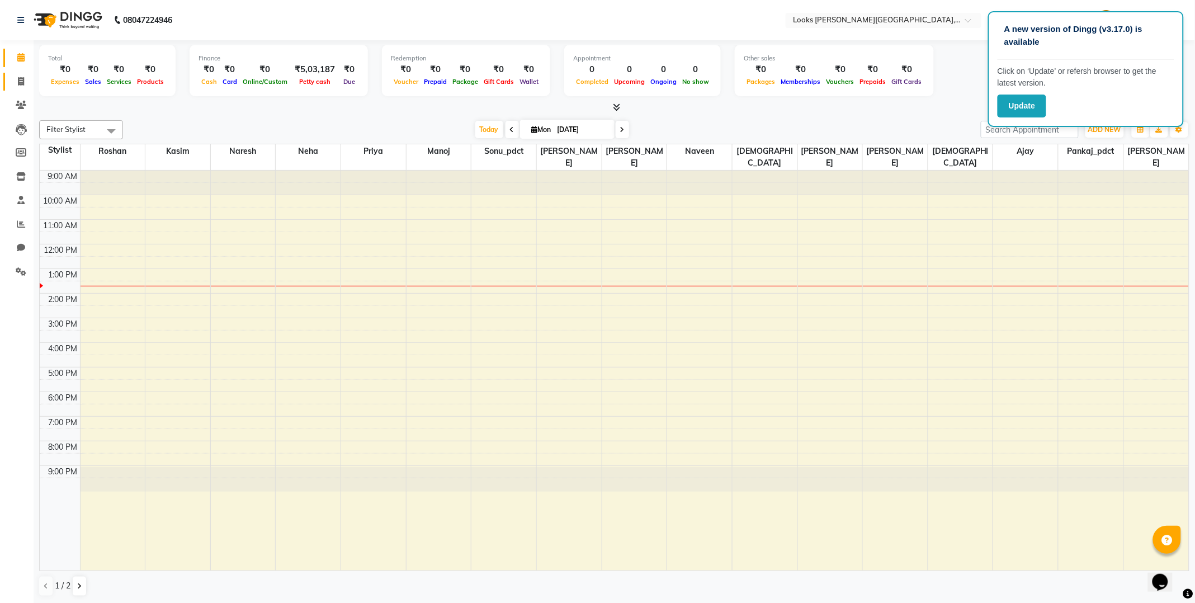
click at [21, 81] on icon at bounding box center [21, 81] width 6 height 8
select select "4385"
select select "service"
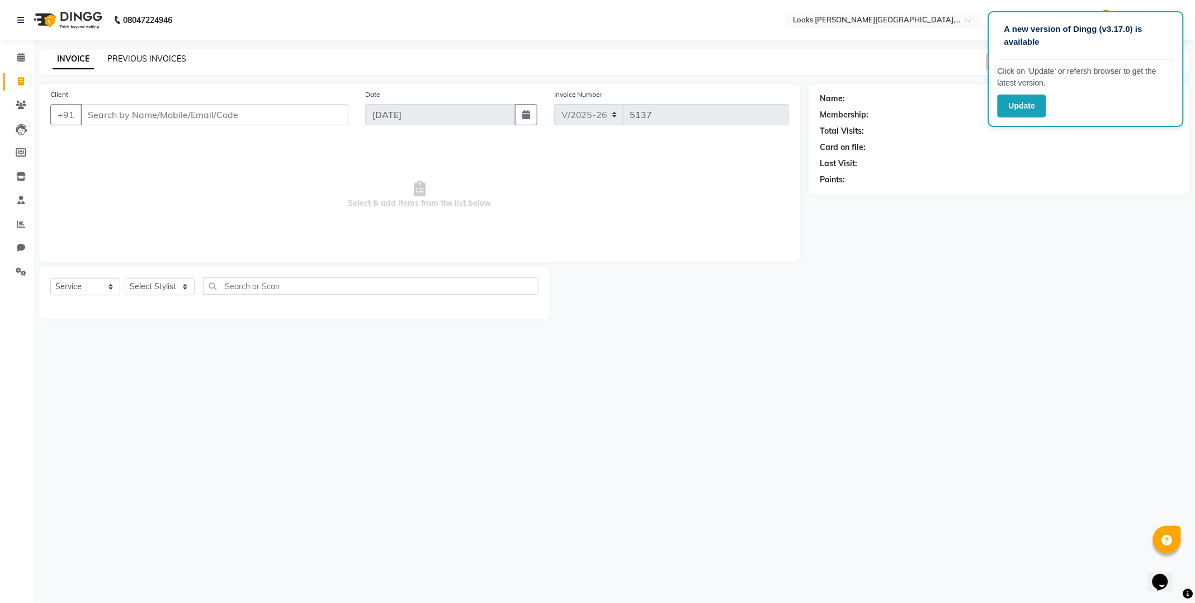
click at [147, 59] on link "PREVIOUS INVOICES" at bounding box center [146, 59] width 79 height 10
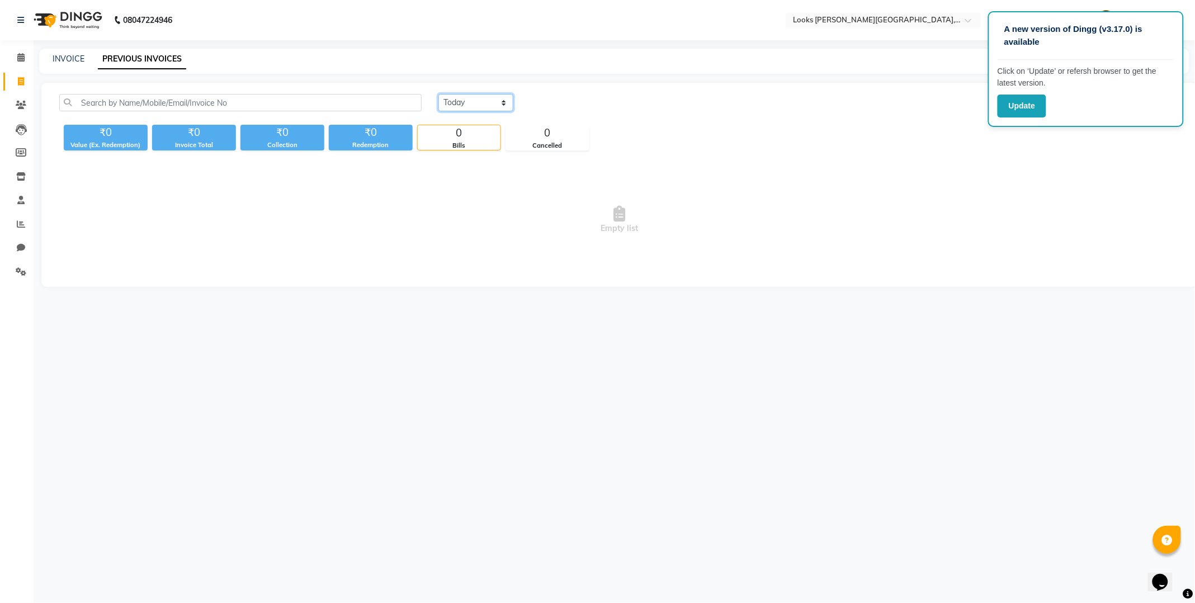
click at [494, 103] on select "Today Yesterday Custom Range" at bounding box center [475, 102] width 75 height 17
select select "yesterday"
click at [438, 94] on select "Today Yesterday Custom Range" at bounding box center [475, 102] width 75 height 17
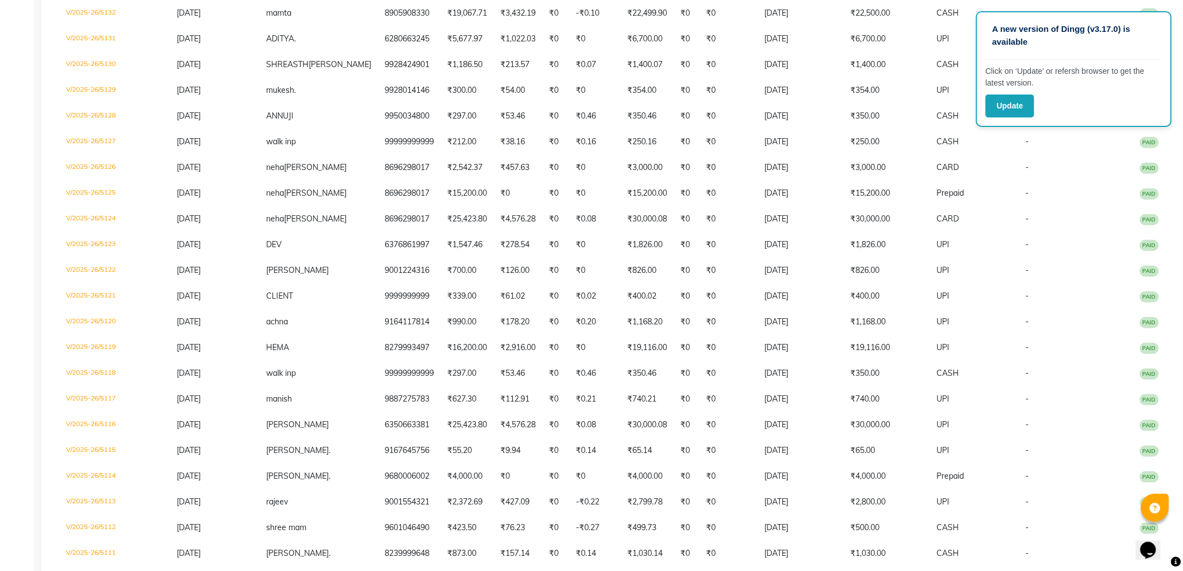
scroll to position [292, 0]
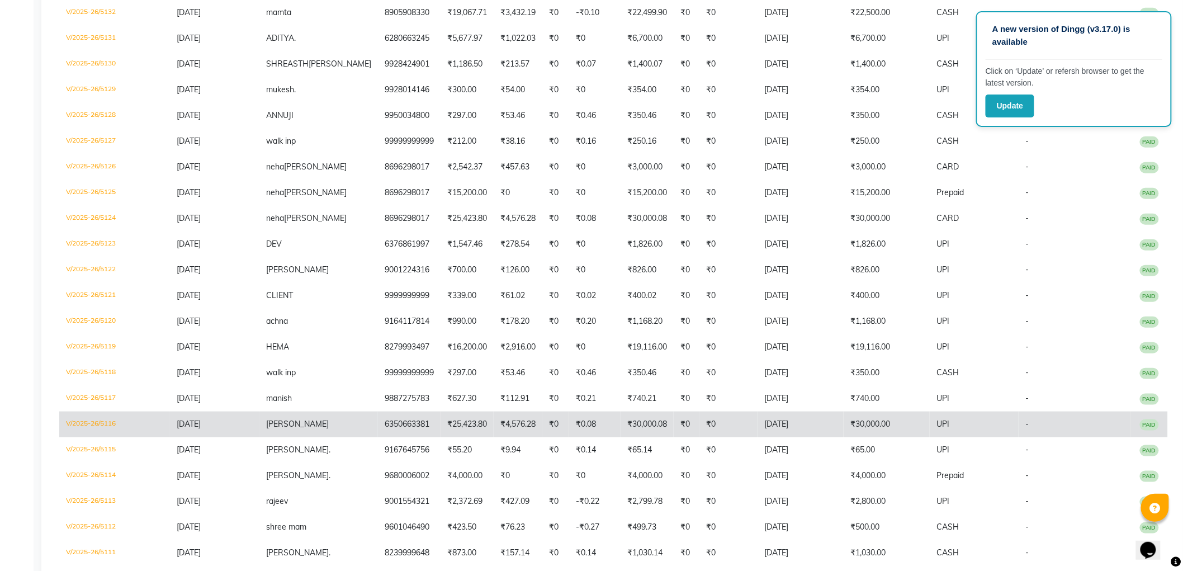
click at [460, 423] on td "₹25,423.80" at bounding box center [467, 425] width 53 height 26
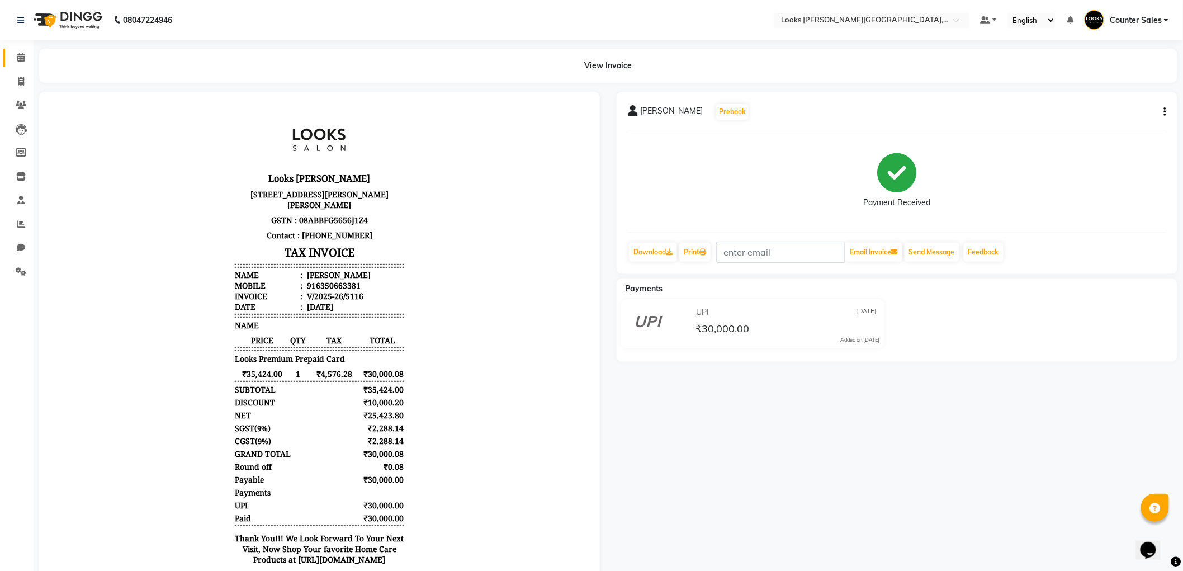
click at [21, 62] on icon at bounding box center [20, 57] width 7 height 8
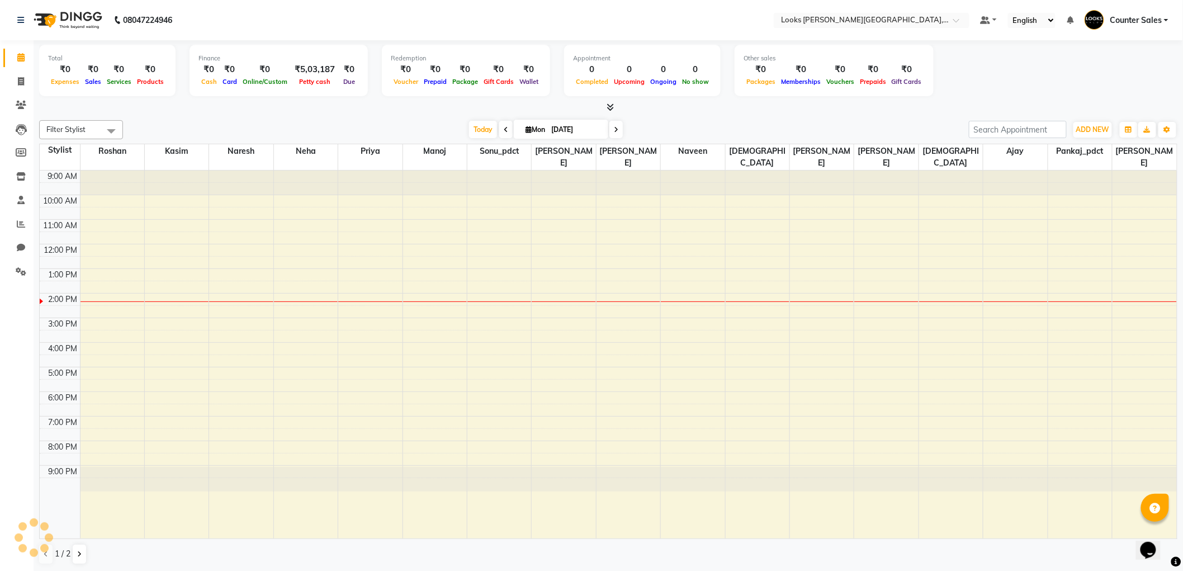
scroll to position [1, 0]
